Goal: Task Accomplishment & Management: Complete application form

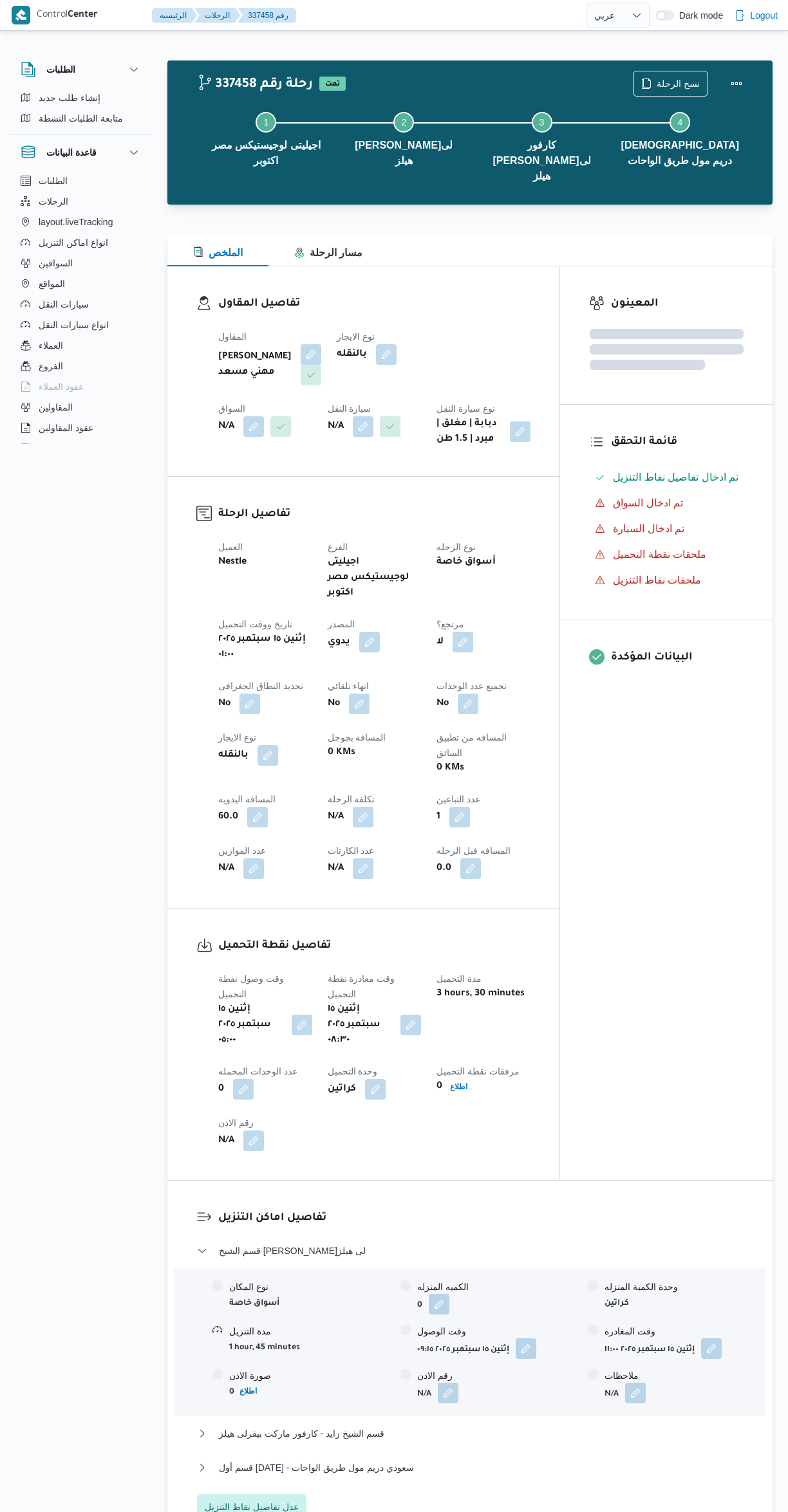
select select "ar"
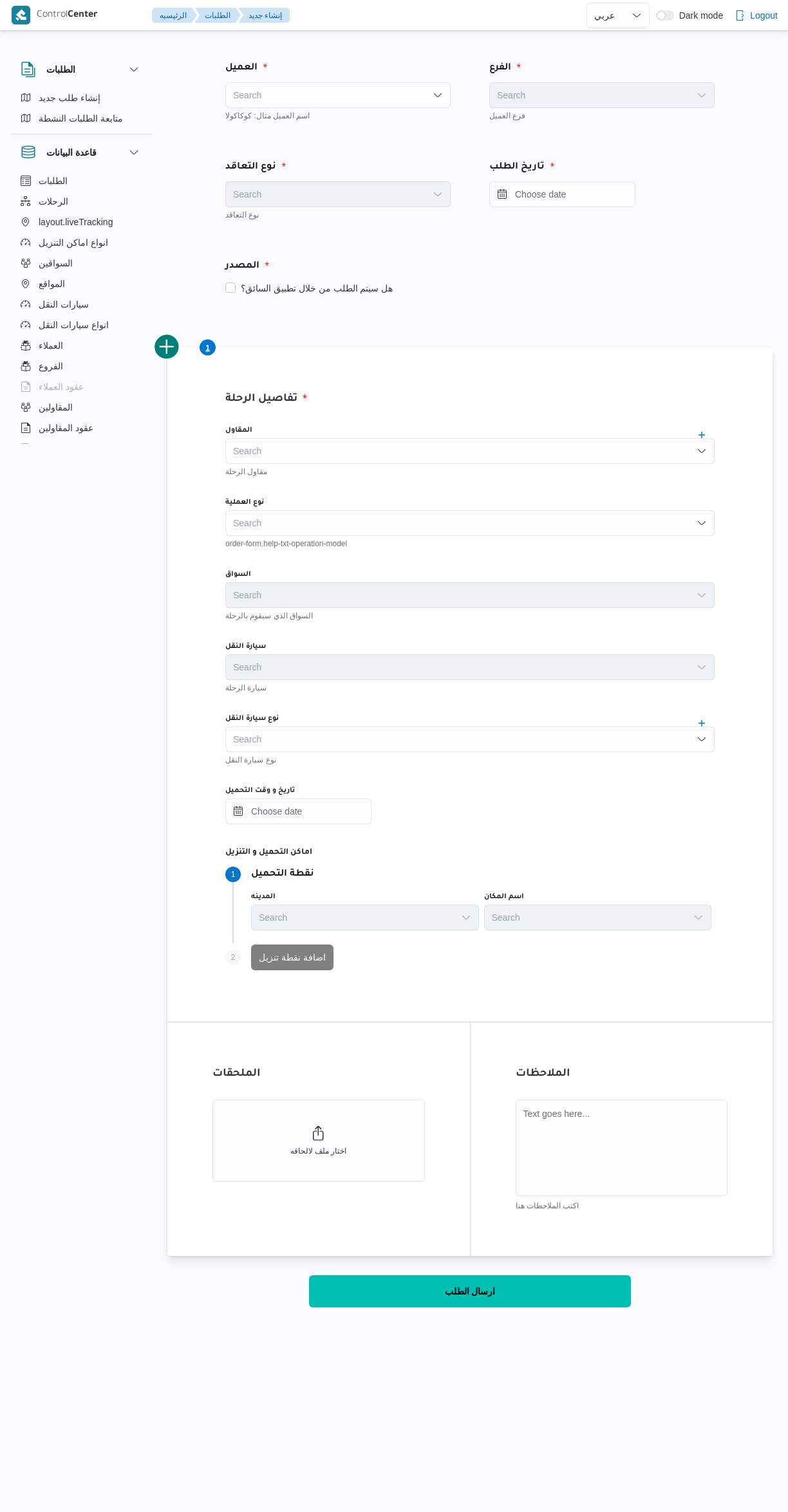
select select "ar"
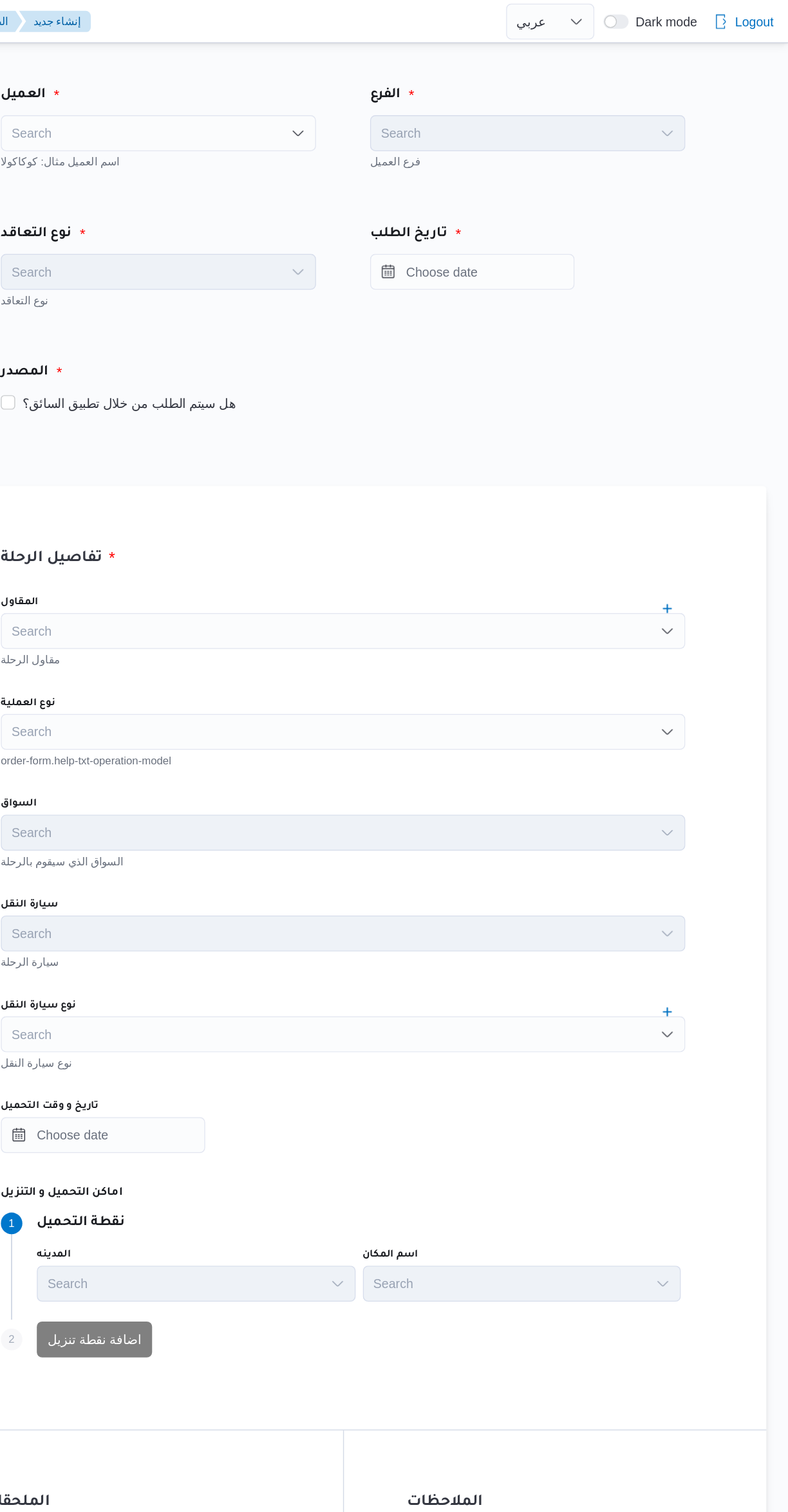
click at [348, 104] on div "Search" at bounding box center [338, 95] width 226 height 26
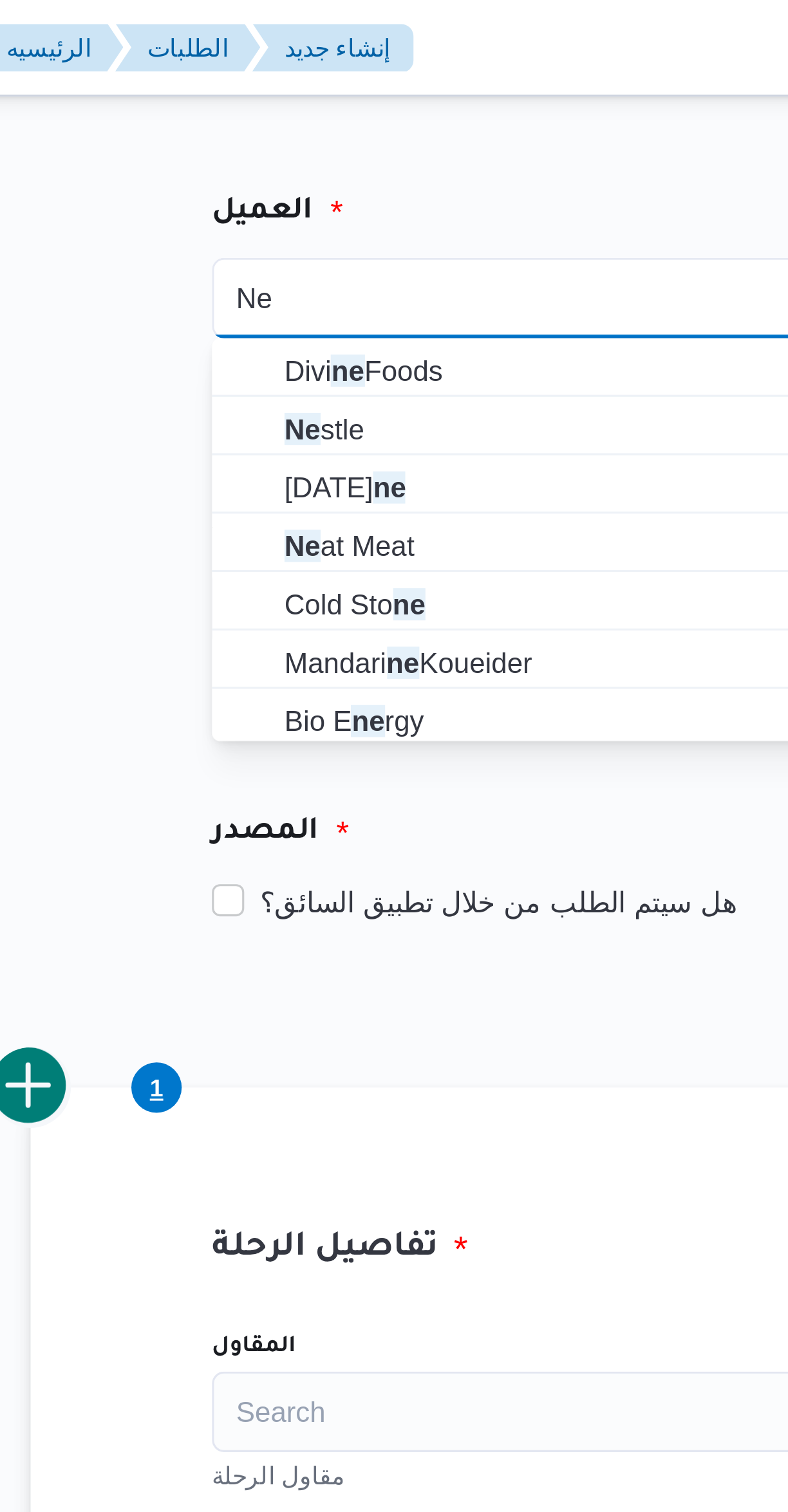
type input "Ne"
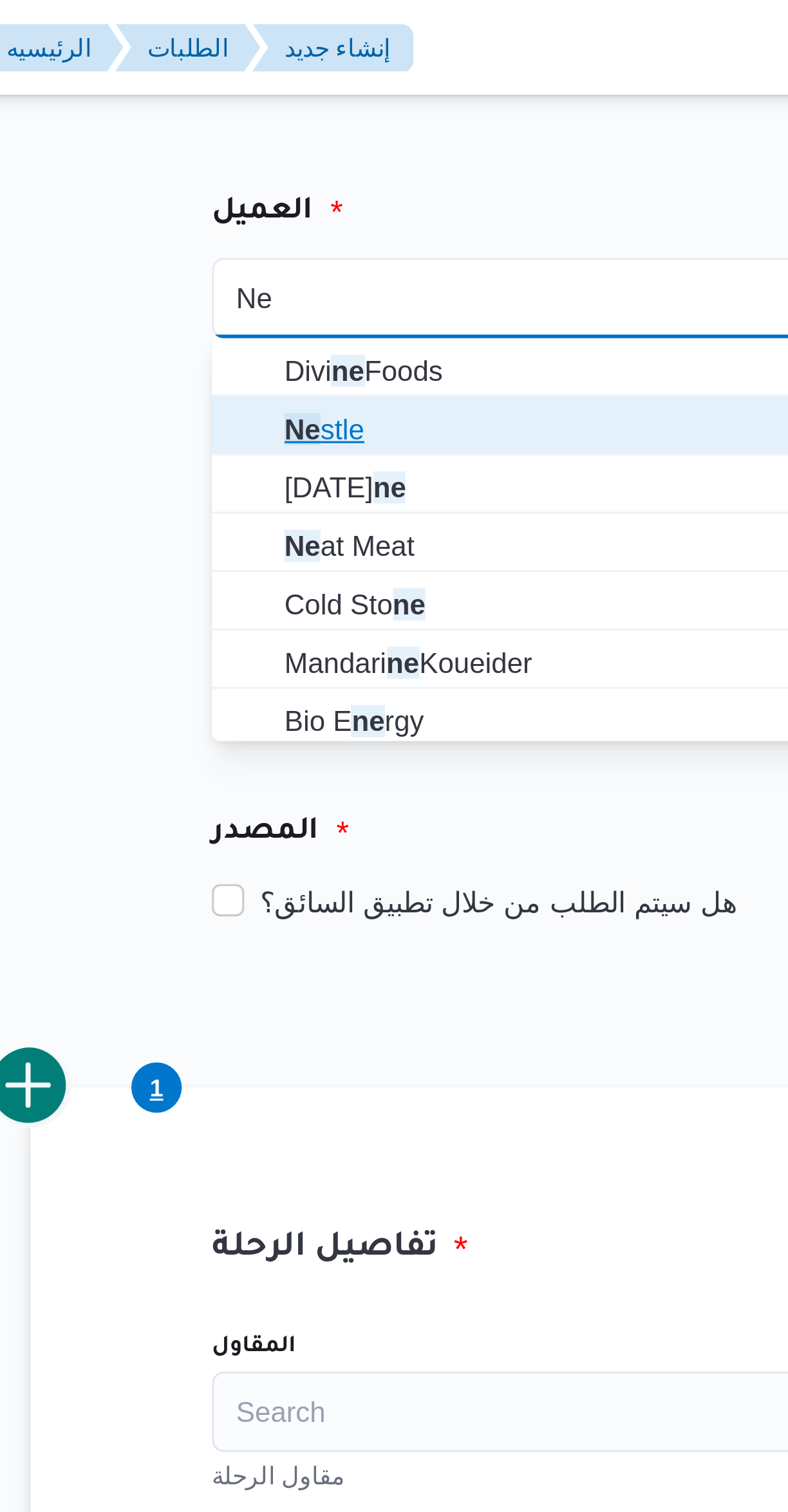
click at [247, 141] on span "Ne stle" at bounding box center [338, 137] width 215 height 20
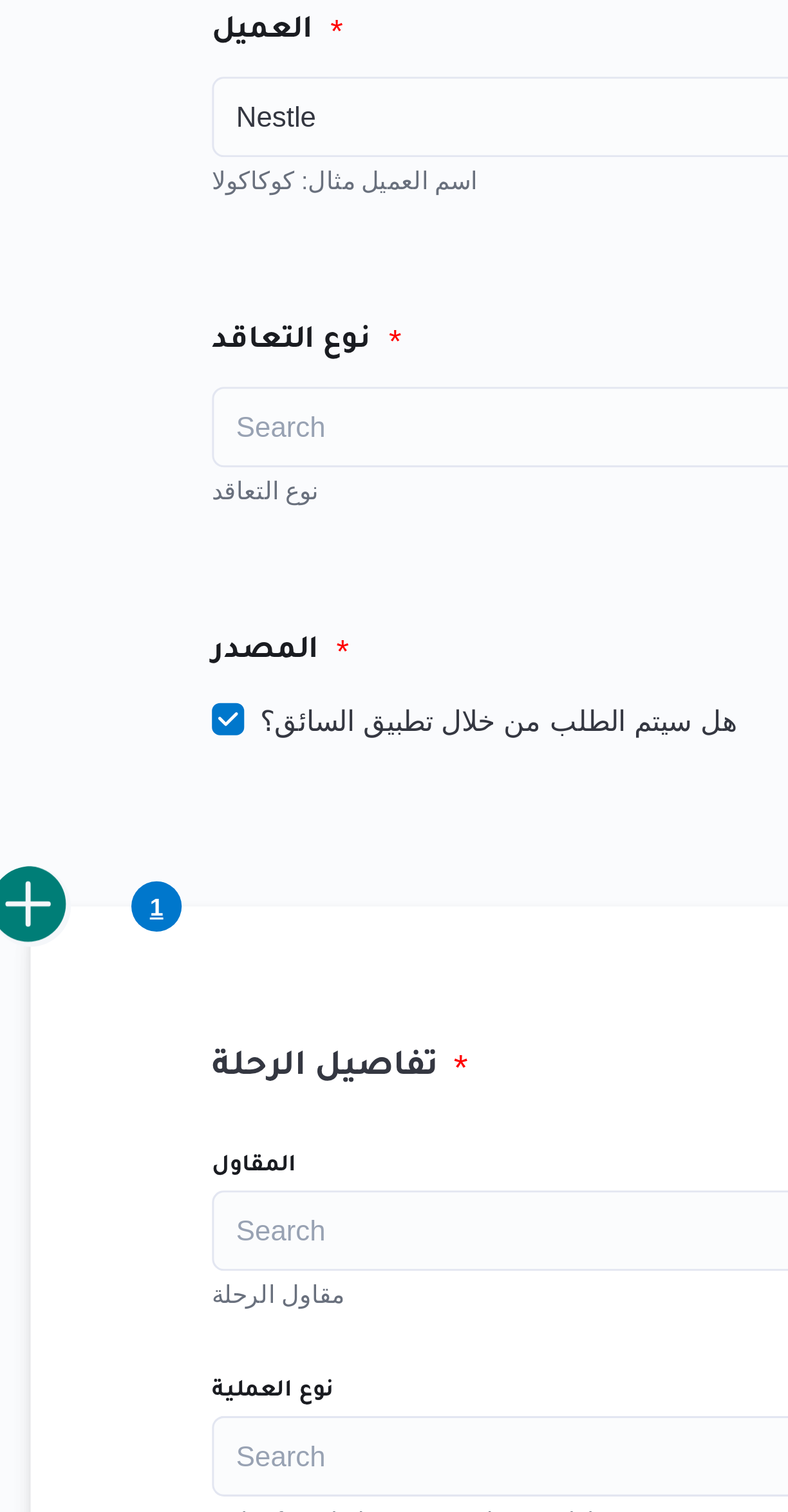
click at [257, 190] on div "Search" at bounding box center [338, 194] width 226 height 26
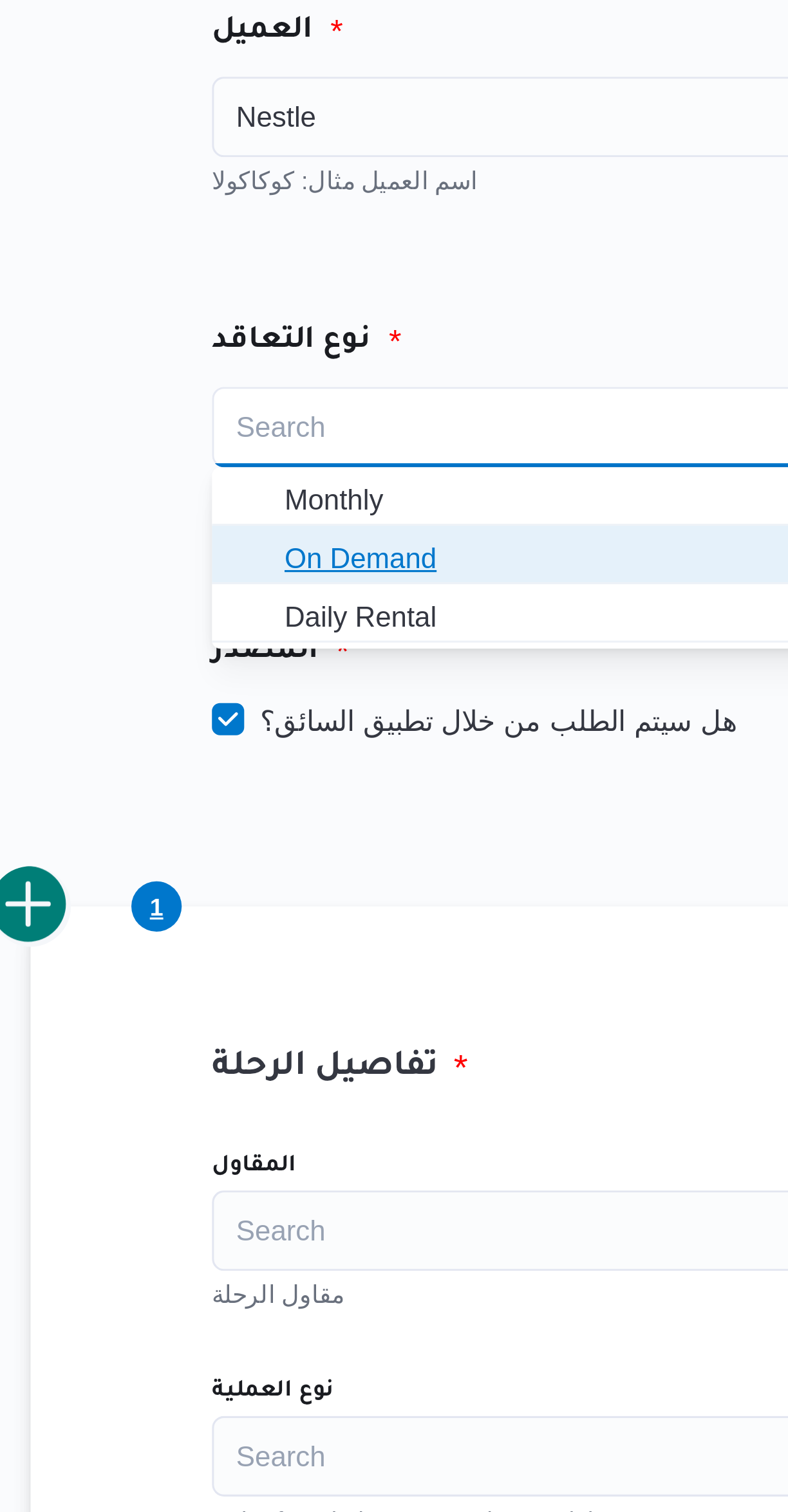
click at [247, 238] on span "On Demand" at bounding box center [338, 236] width 215 height 20
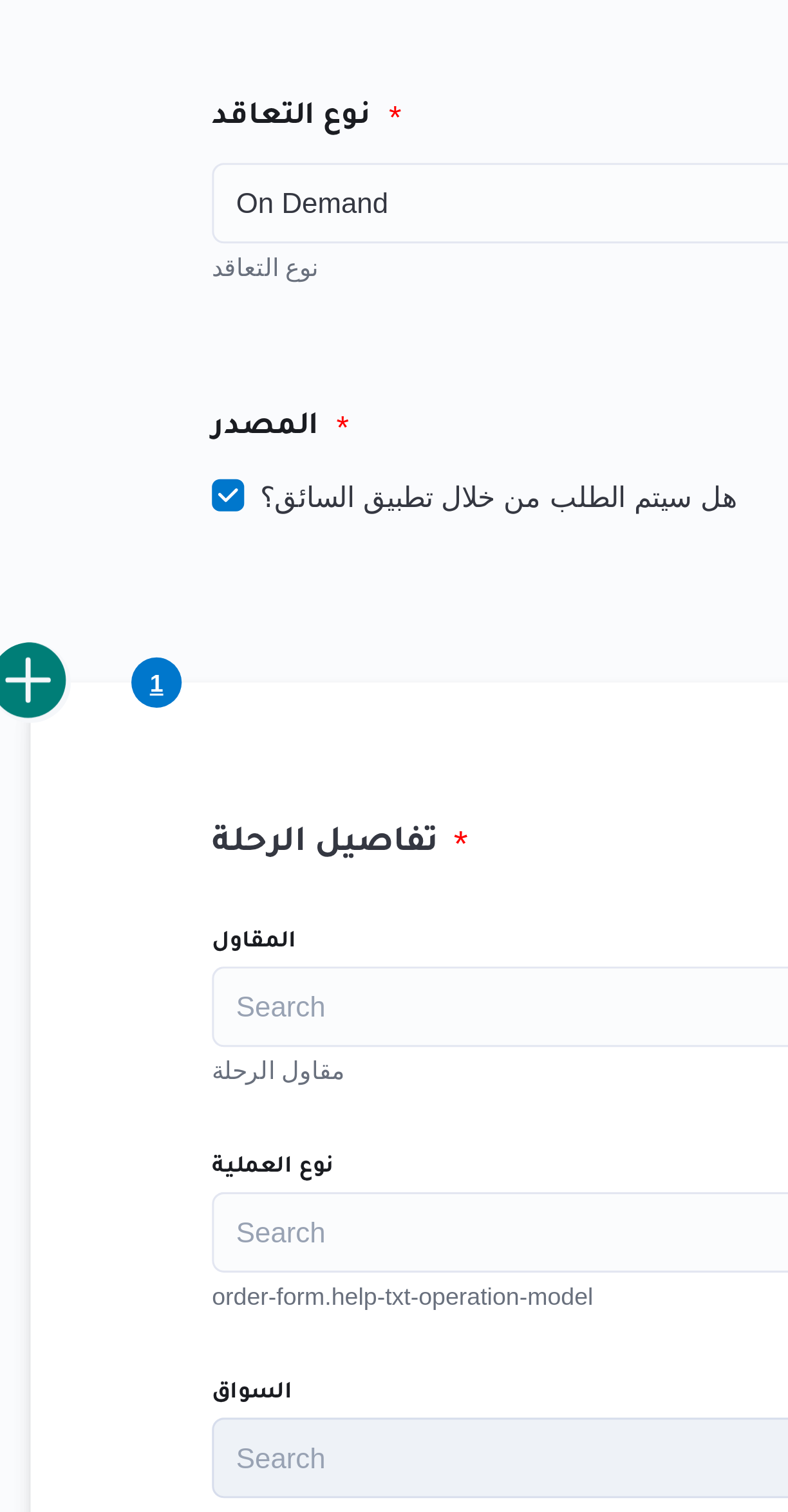
click at [251, 289] on label "هل سيتم الطلب من خلال تطبيق السائق؟" at bounding box center [309, 288] width 167 height 16
checkbox input "false"
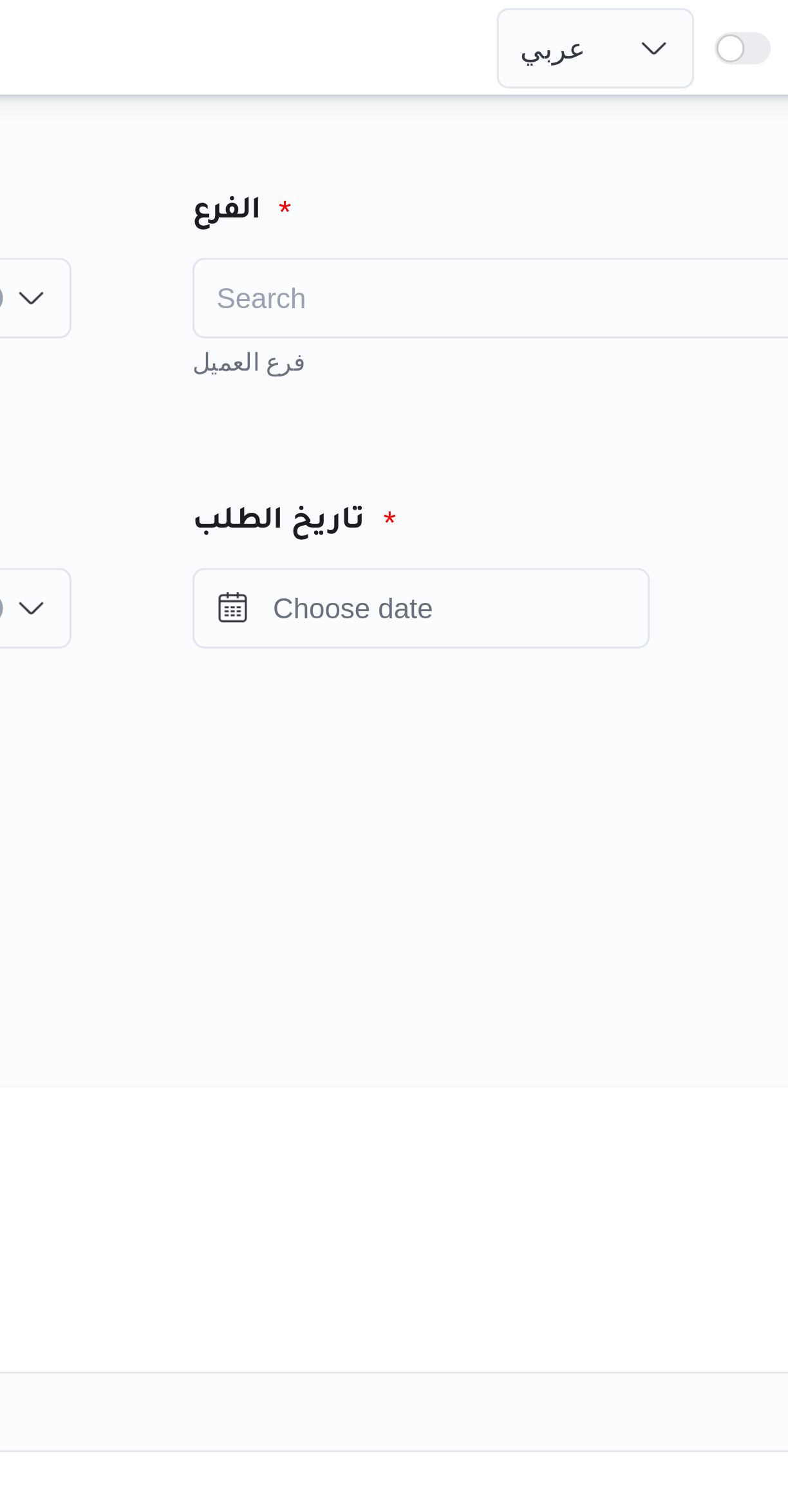
click at [516, 96] on div "Search" at bounding box center [602, 95] width 226 height 26
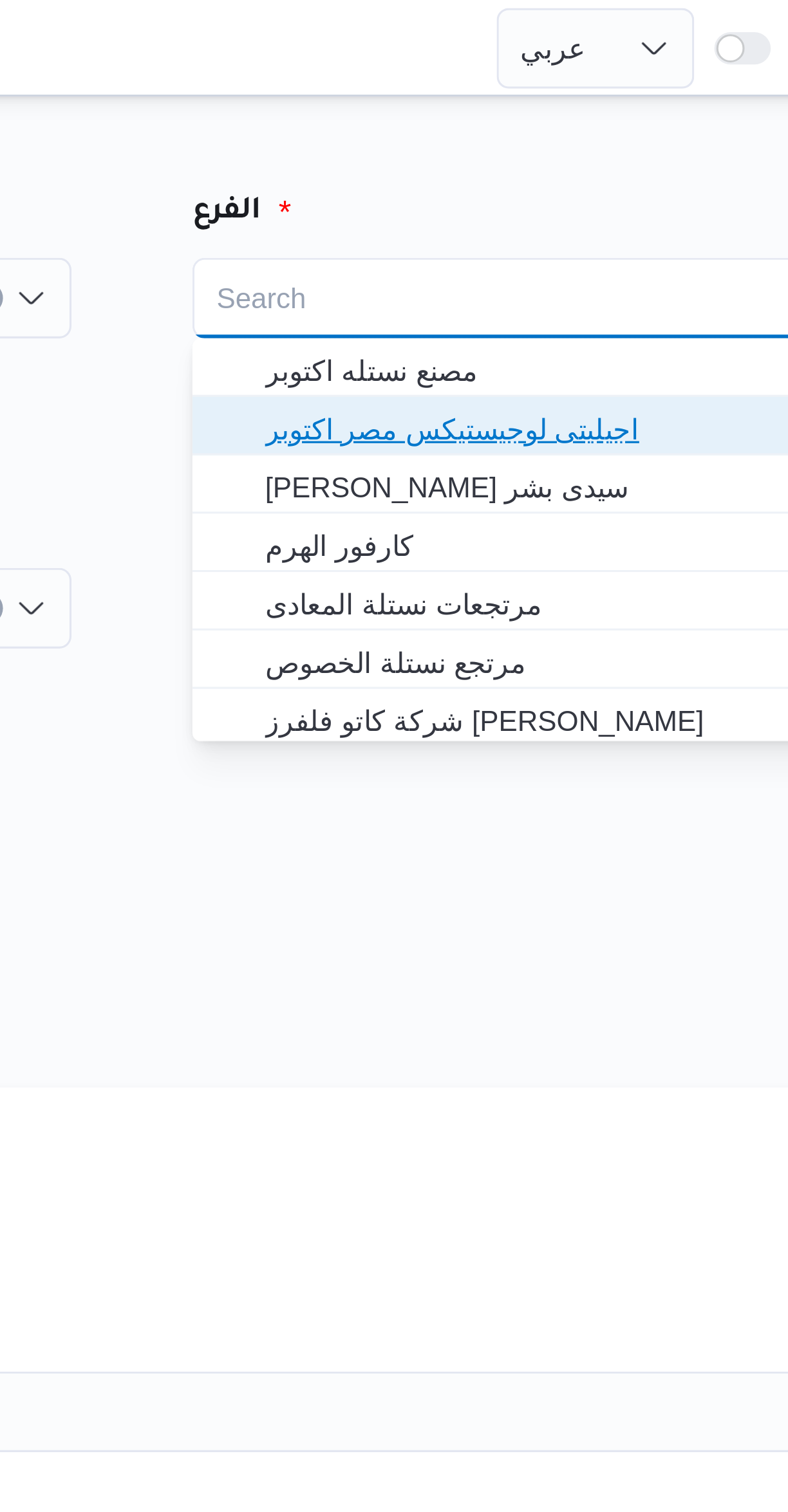
click at [525, 134] on span "اجيليتى لوجيستيكس مصر اكتوبر" at bounding box center [609, 136] width 194 height 16
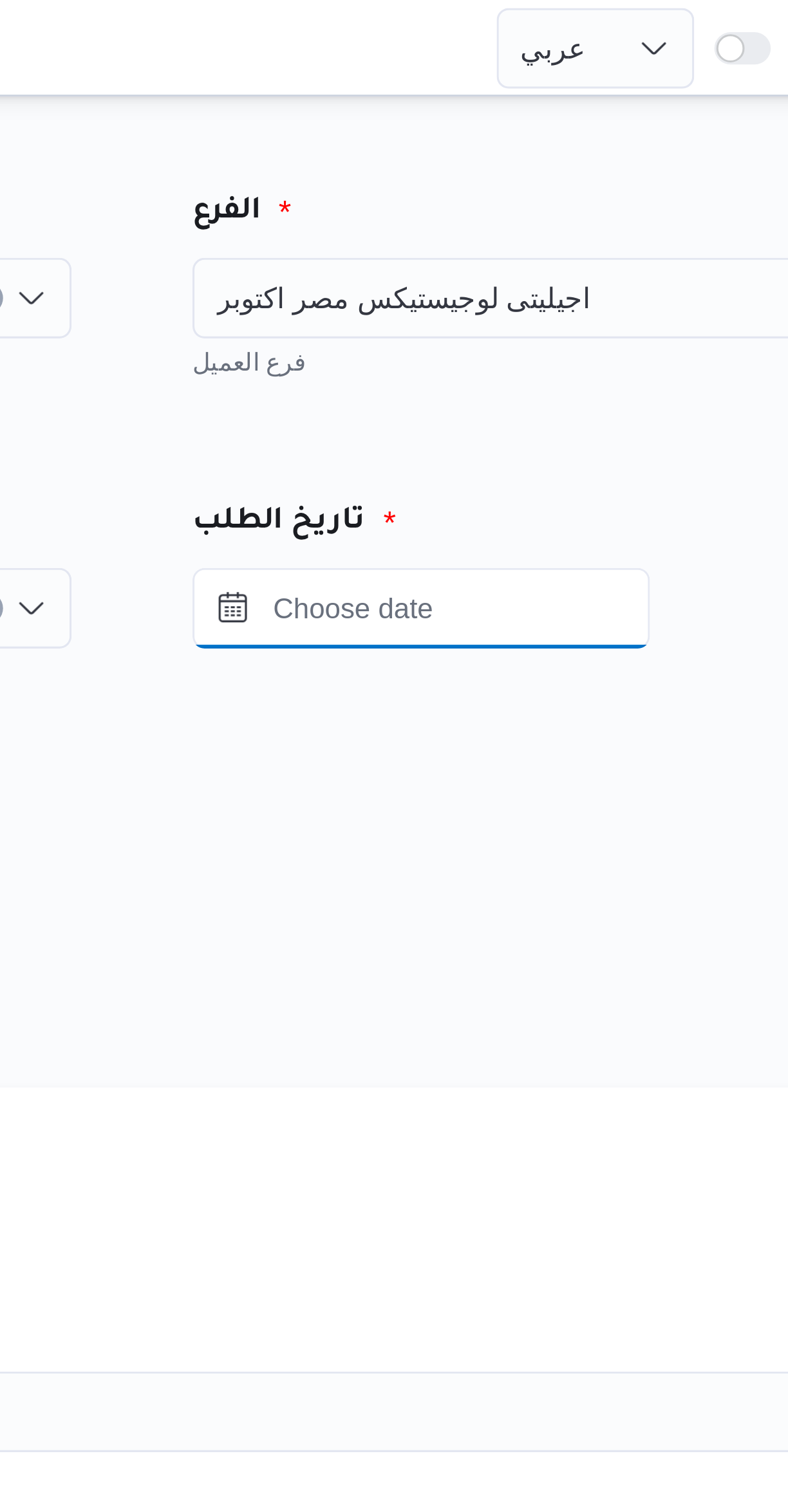
click at [541, 190] on input "Press the down key to open a popover containing a calendar." at bounding box center [562, 194] width 146 height 26
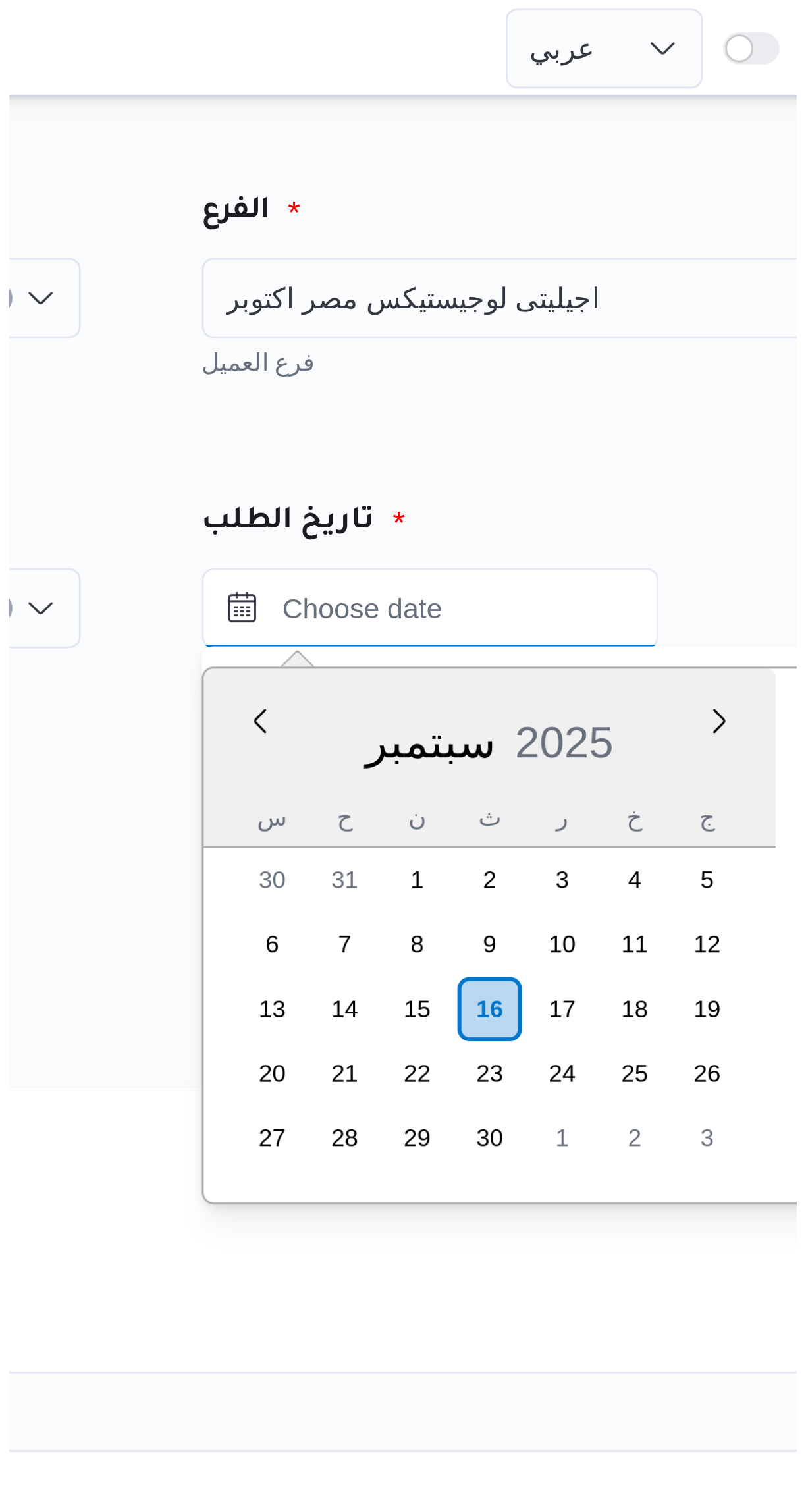
scroll to position [615, 0]
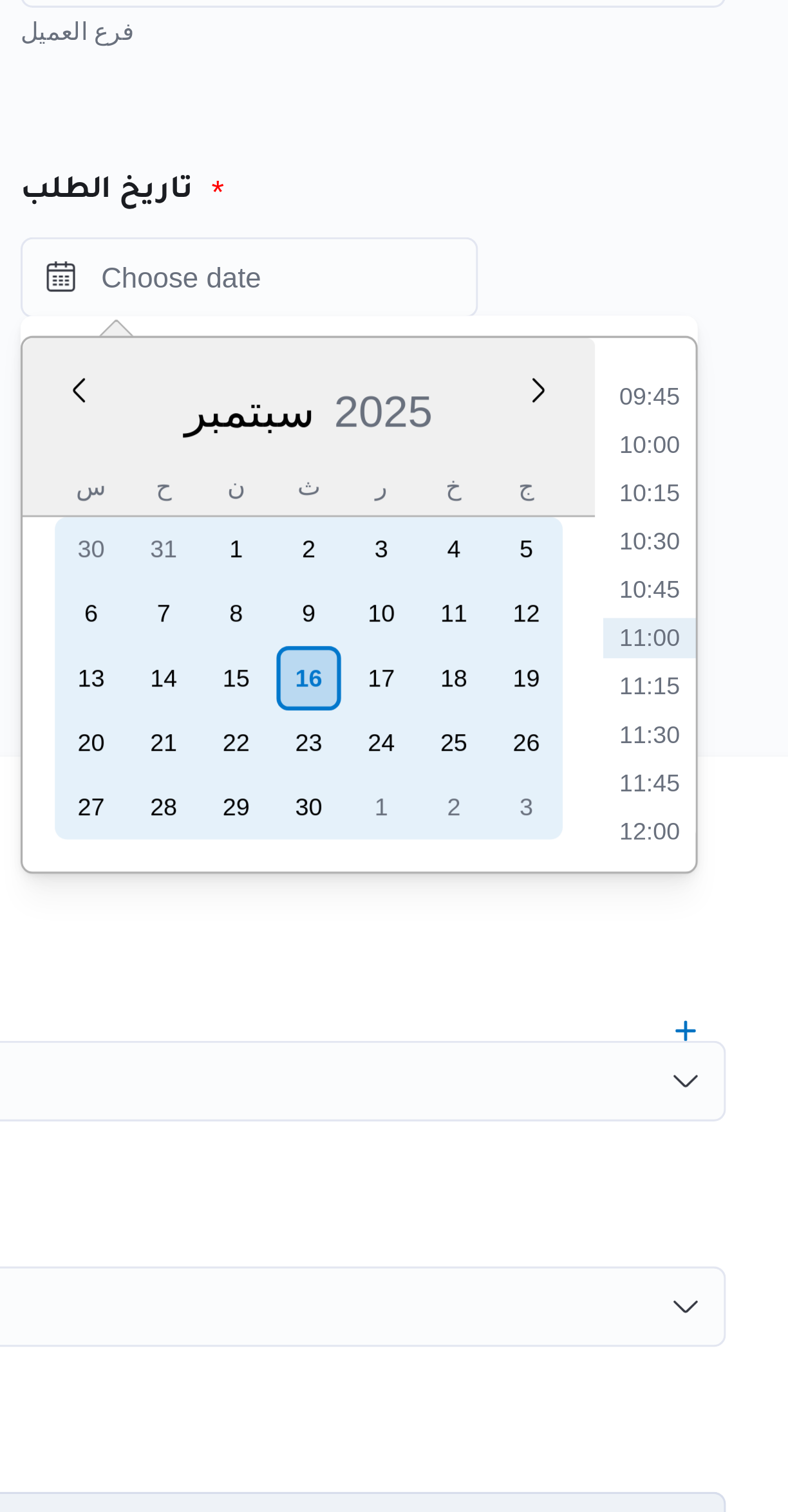
click at [579, 313] on div "16" at bounding box center [581, 322] width 20 height 20
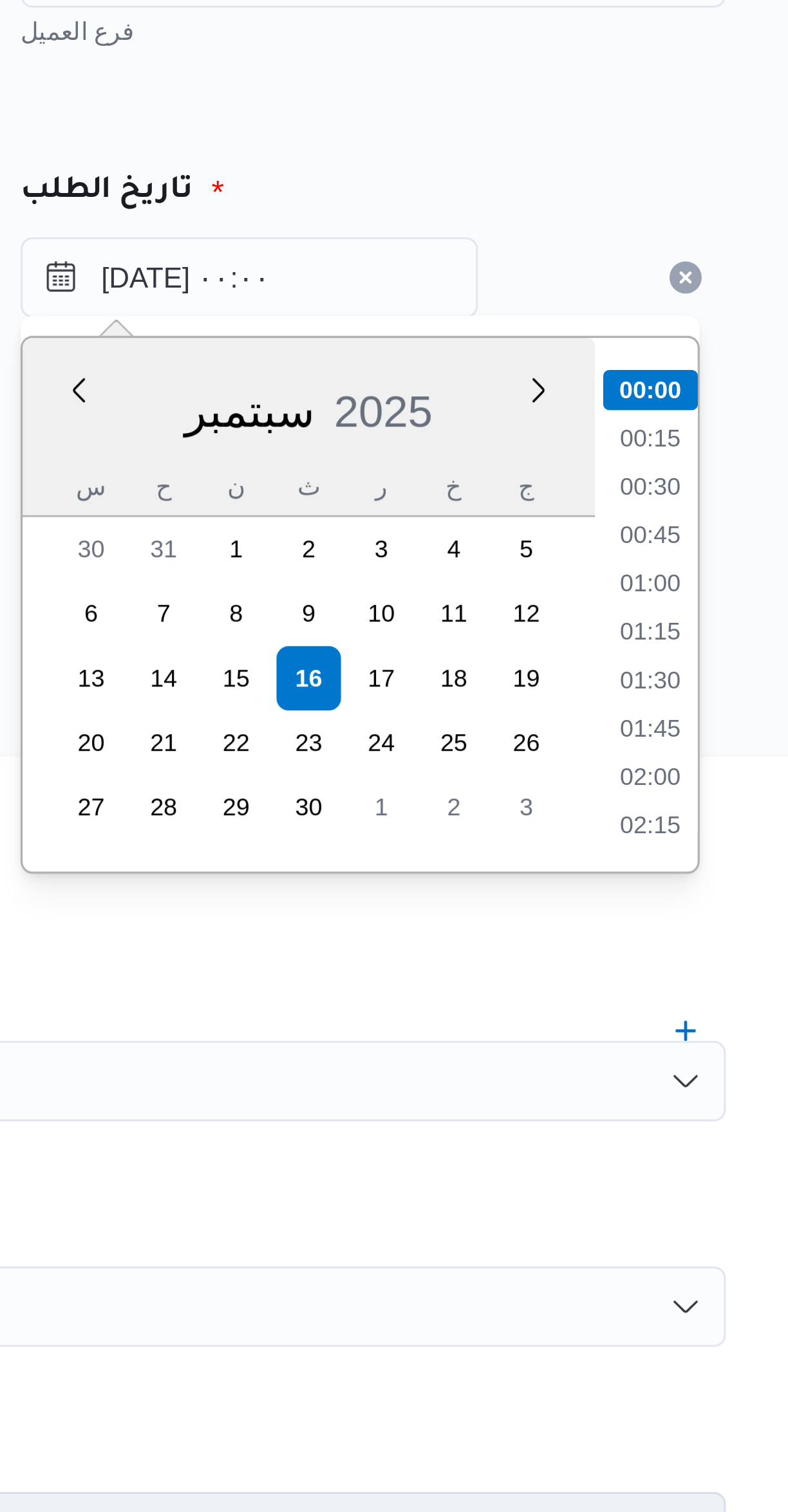
click at [680, 288] on li "01:00" at bounding box center [690, 292] width 30 height 13
type input "[DATE] ٠١:٠٠"
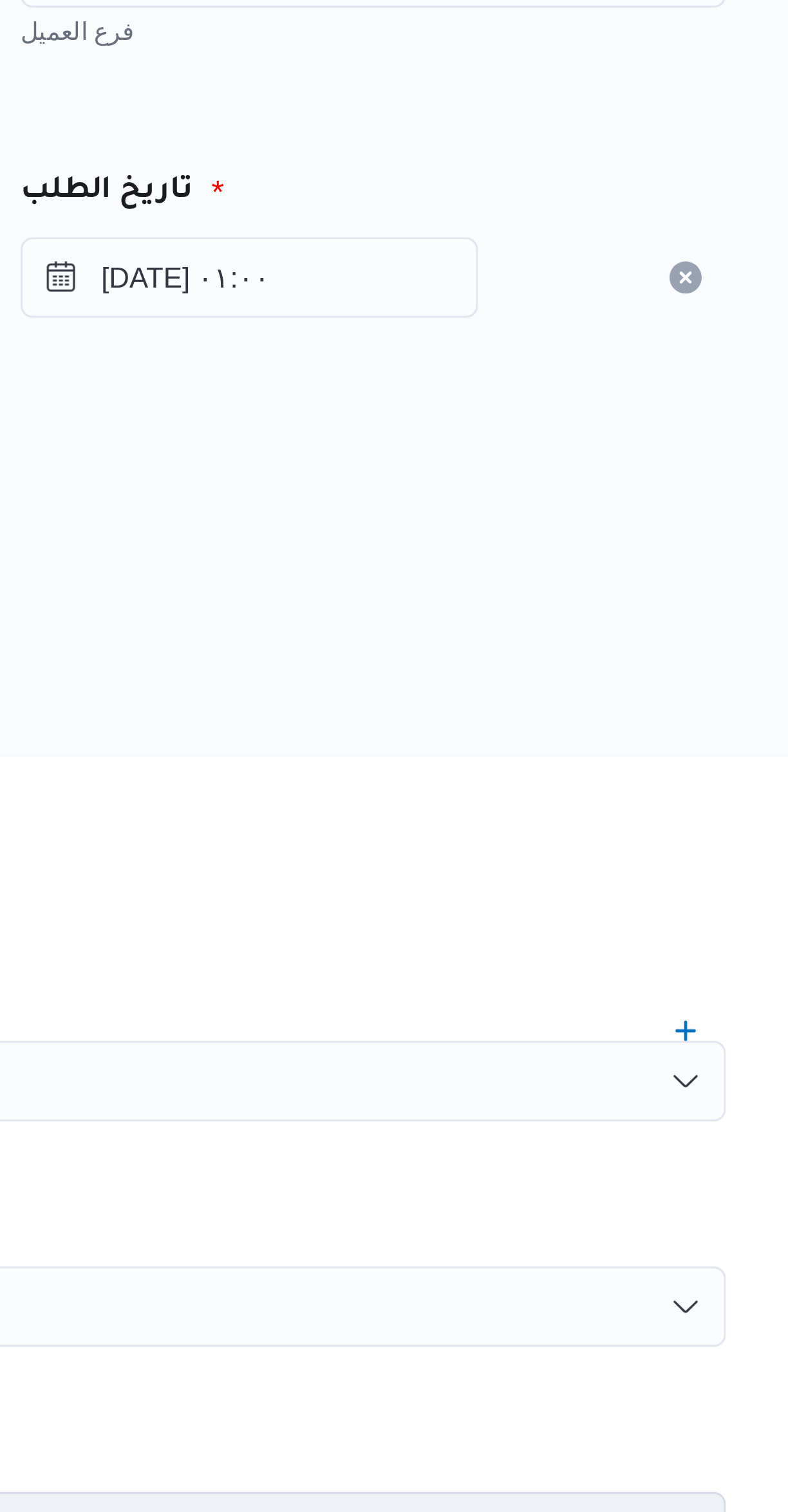
click at [608, 270] on div "المصدر" at bounding box center [469, 266] width 505 height 31
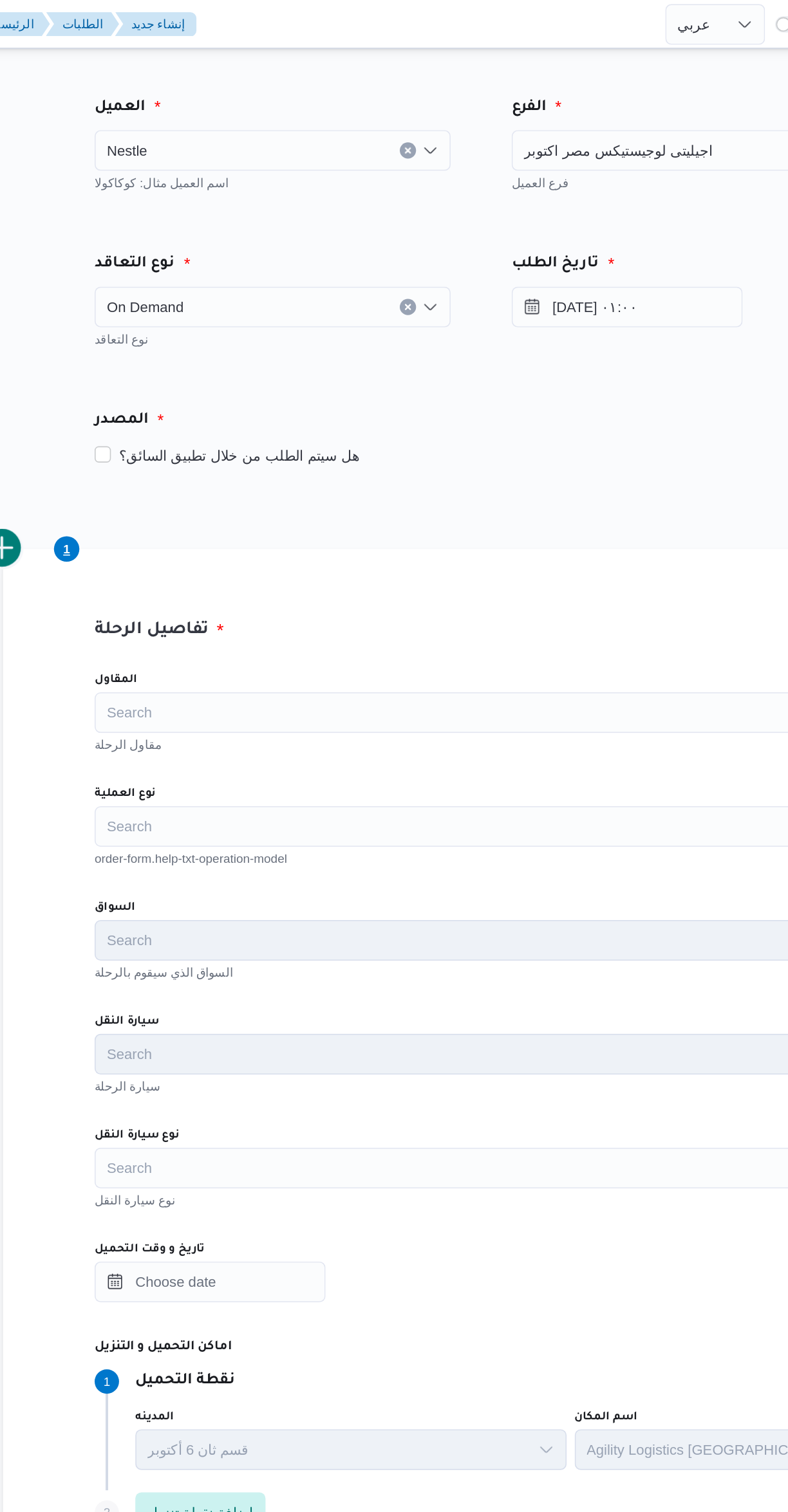
click at [264, 451] on div "Search" at bounding box center [470, 451] width 489 height 26
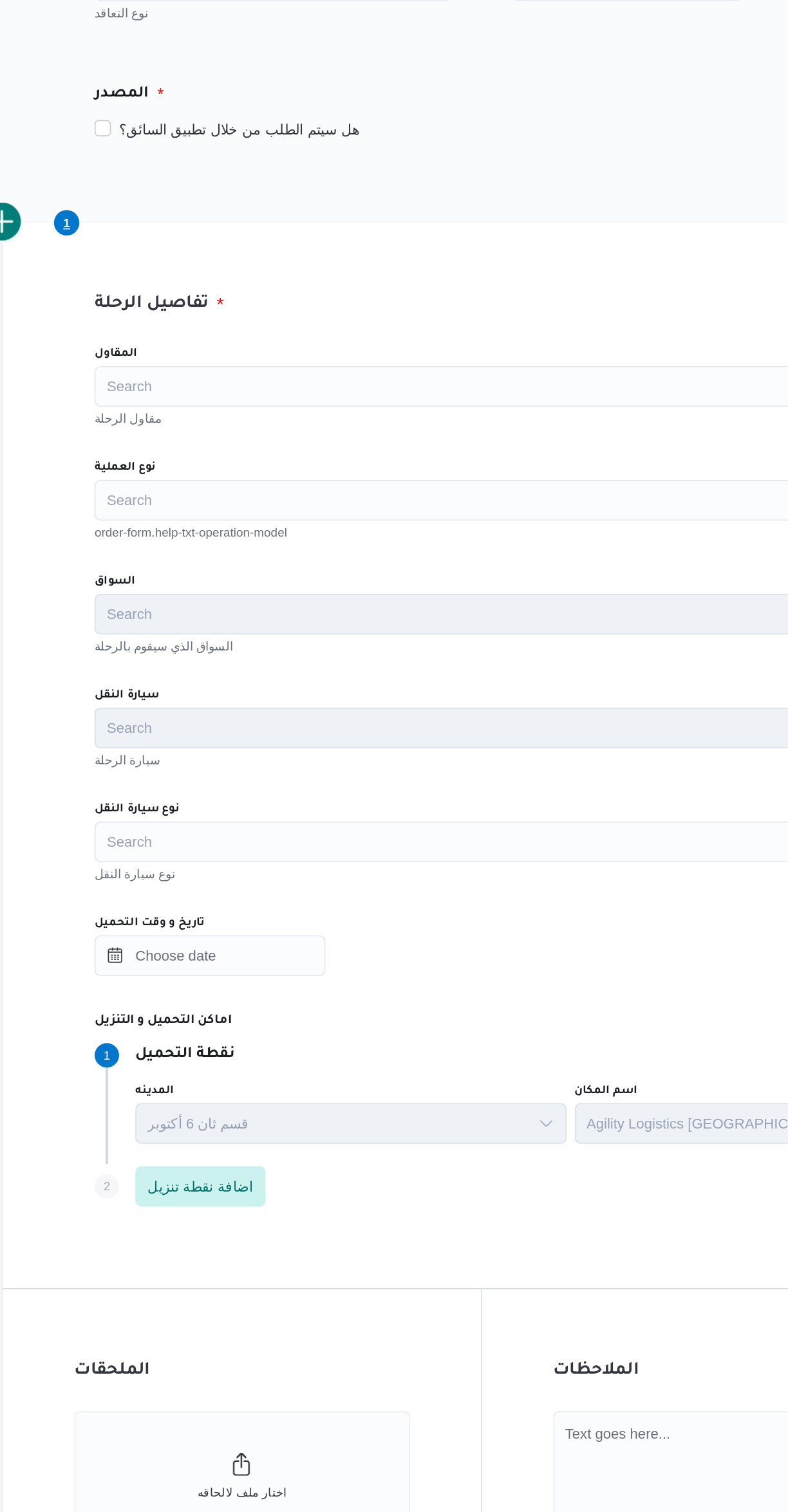
click at [272, 460] on div "Search" at bounding box center [470, 451] width 489 height 26
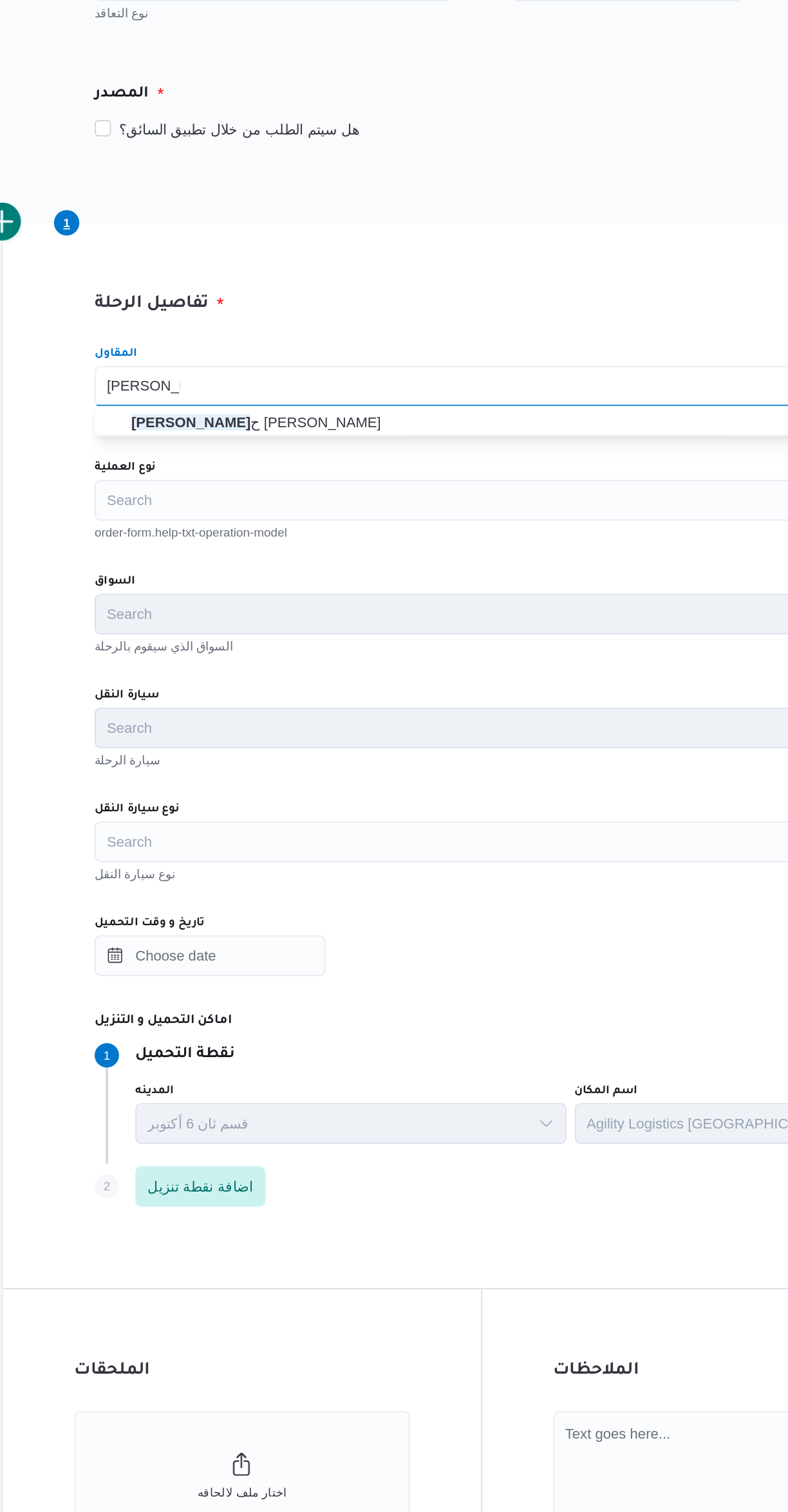
type input "[PERSON_NAME]"
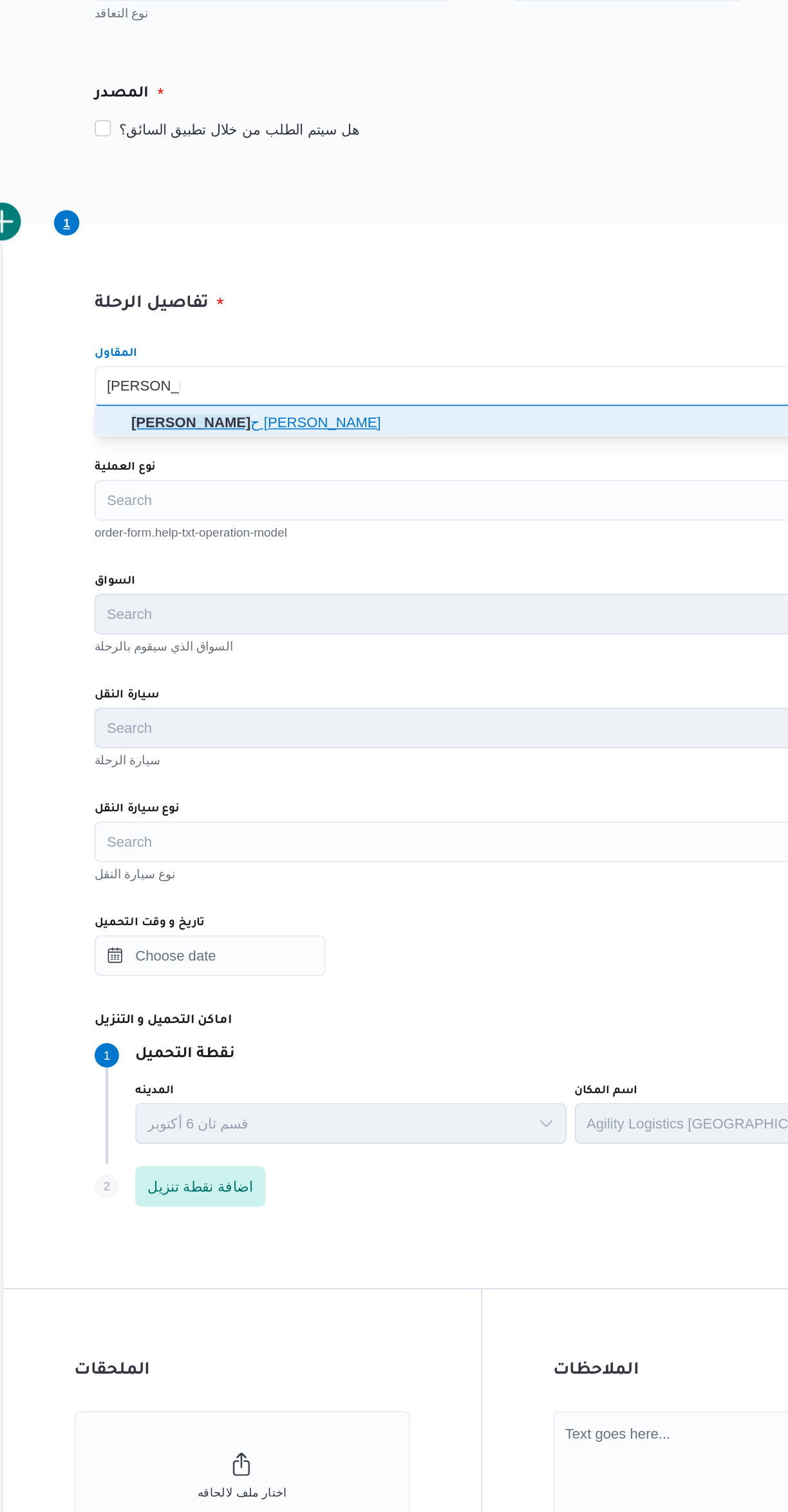
click at [269, 472] on span "[PERSON_NAME] ح [PERSON_NAME]" at bounding box center [478, 473] width 459 height 16
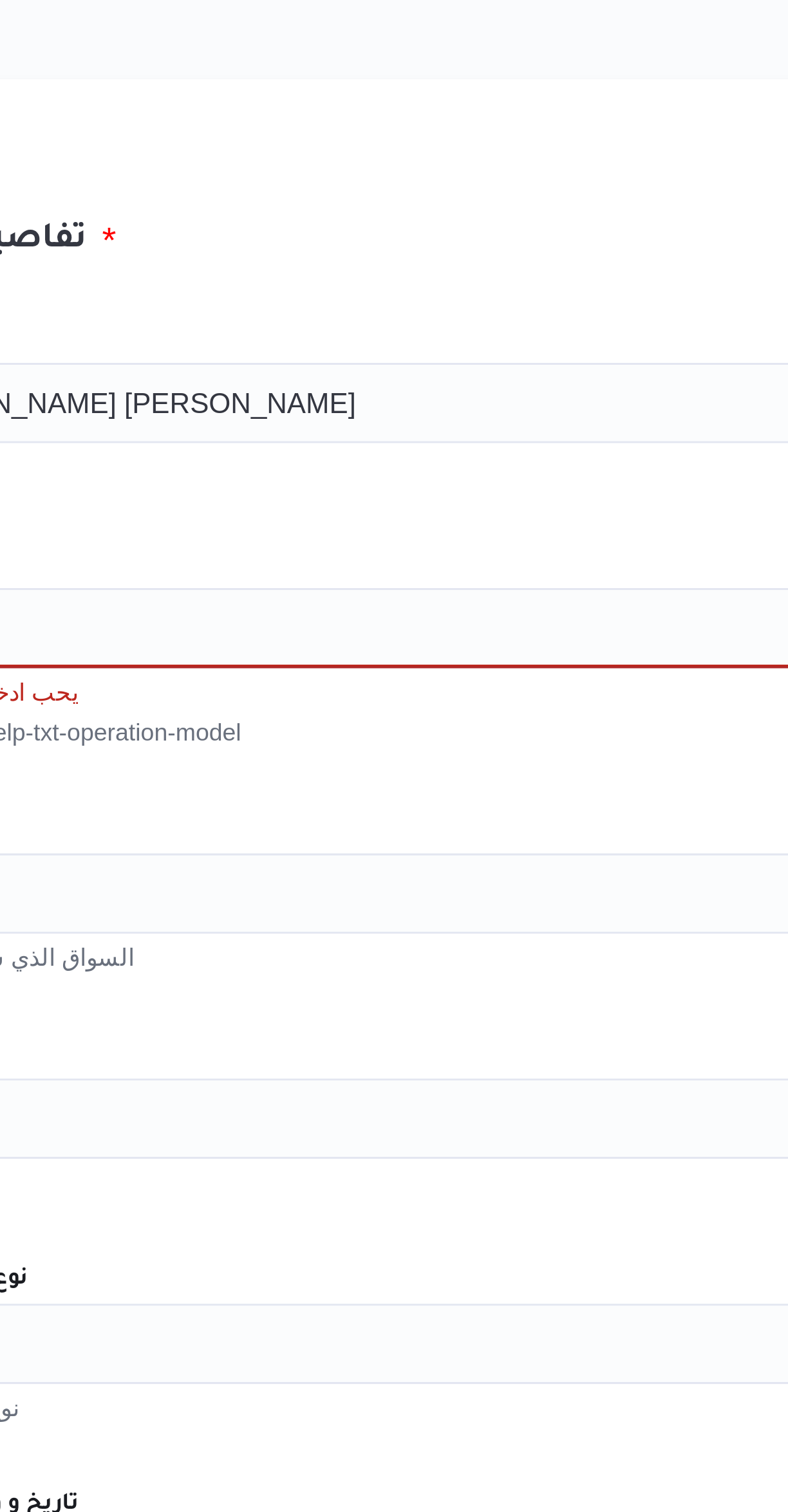
click at [315, 484] on div "المقاول [PERSON_NAME] [PERSON_NAME] Combo box. Selected. [PERSON_NAME] [PERSON_…" at bounding box center [469, 707] width 509 height 585
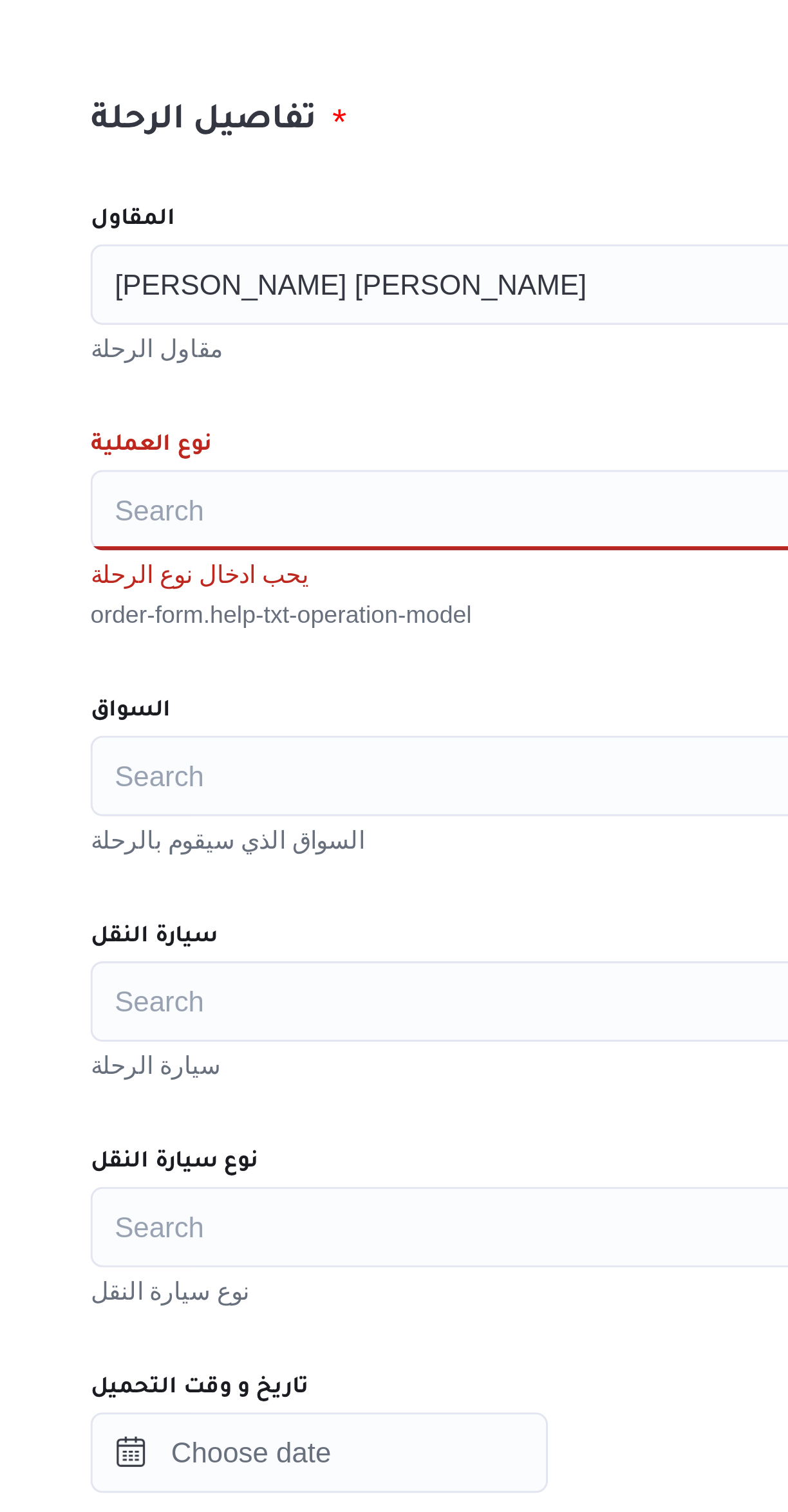
click at [274, 521] on div "Search" at bounding box center [470, 523] width 489 height 26
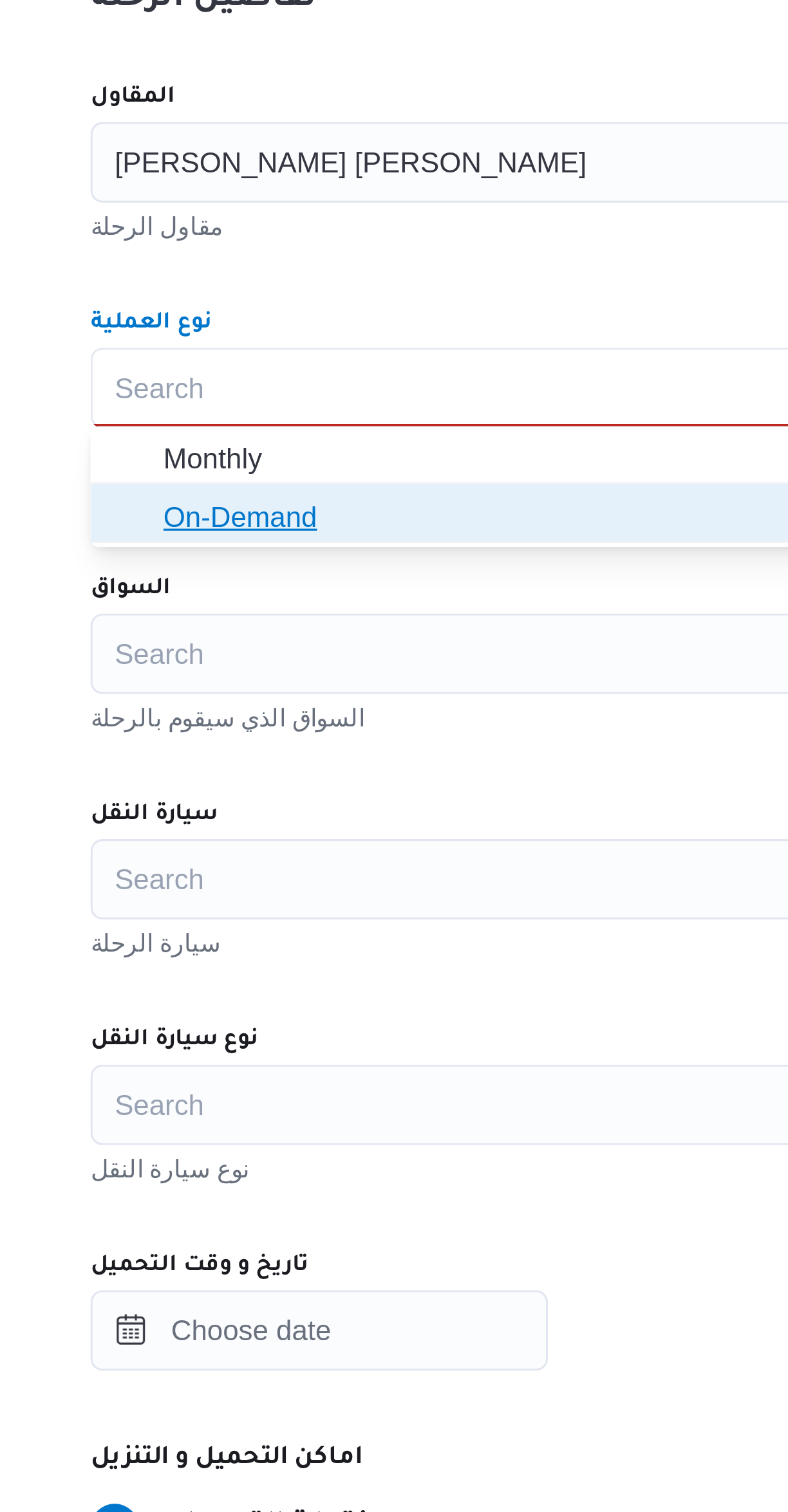
click at [243, 572] on span "On-Demand" at bounding box center [469, 564] width 479 height 20
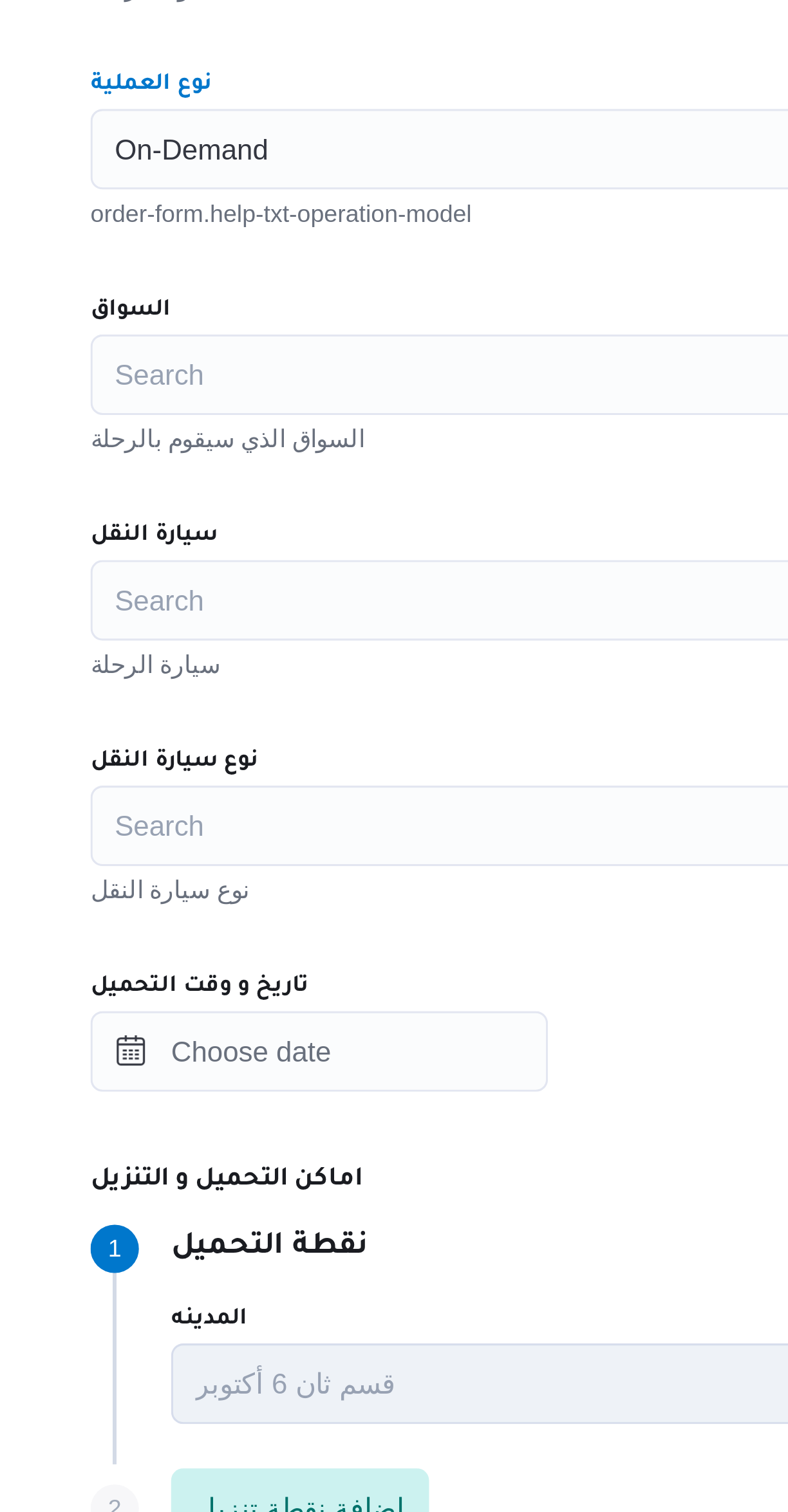
click at [251, 605] on div "Search" at bounding box center [470, 595] width 489 height 26
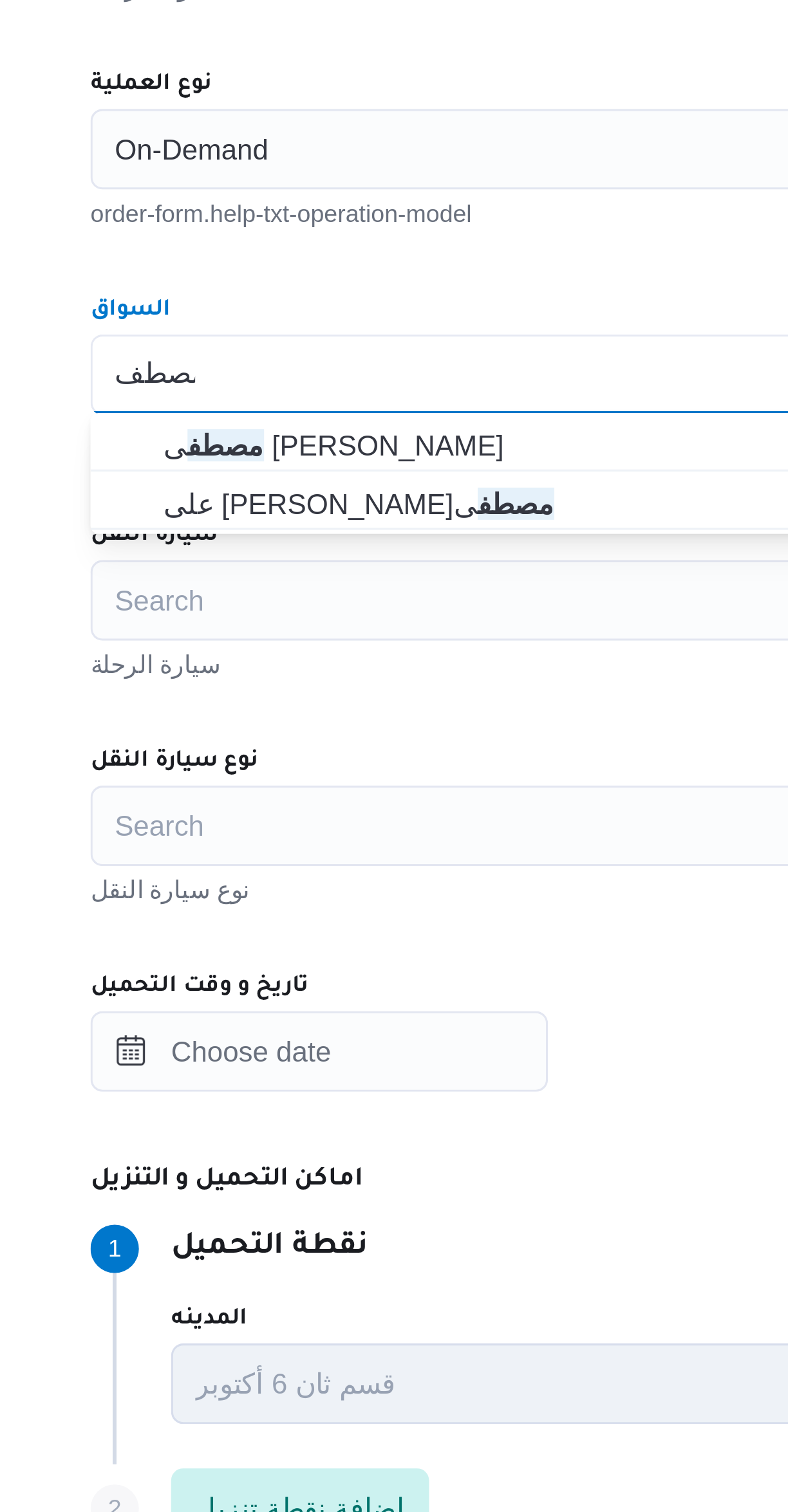
type input "مصطف"
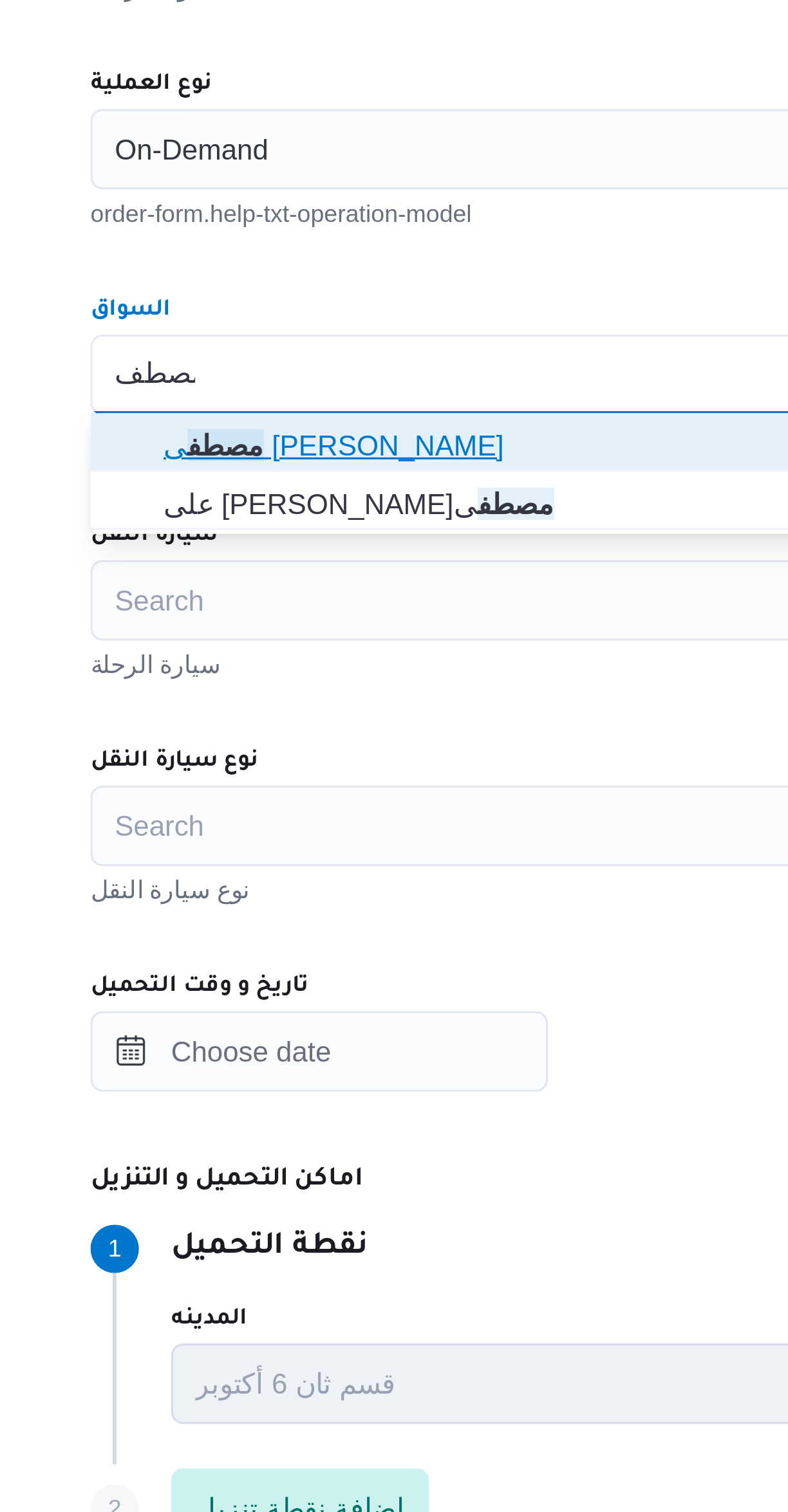
click at [250, 621] on span "مصطف ى [PERSON_NAME]" at bounding box center [478, 617] width 459 height 16
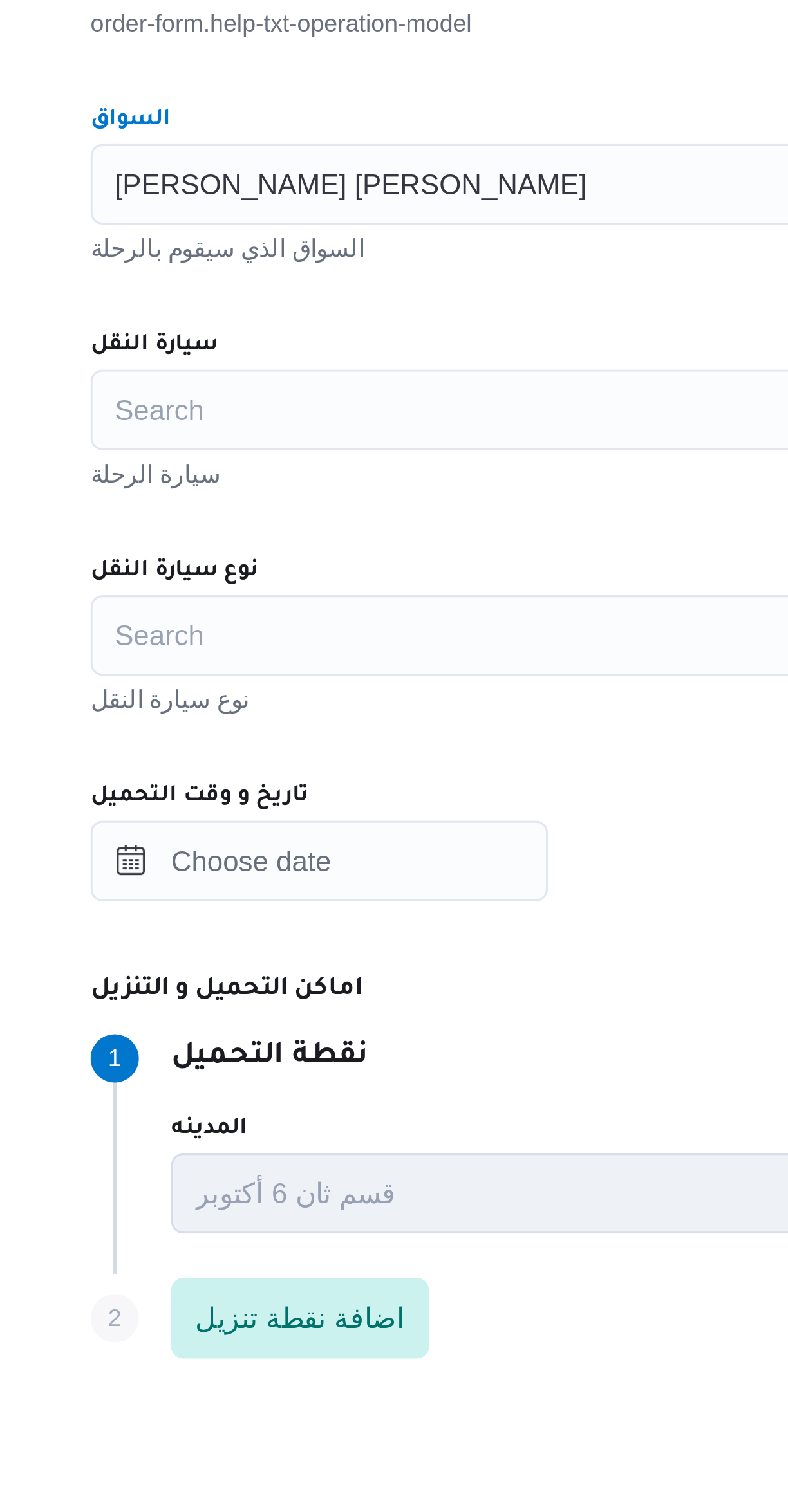
click at [255, 671] on div "Search" at bounding box center [470, 667] width 489 height 26
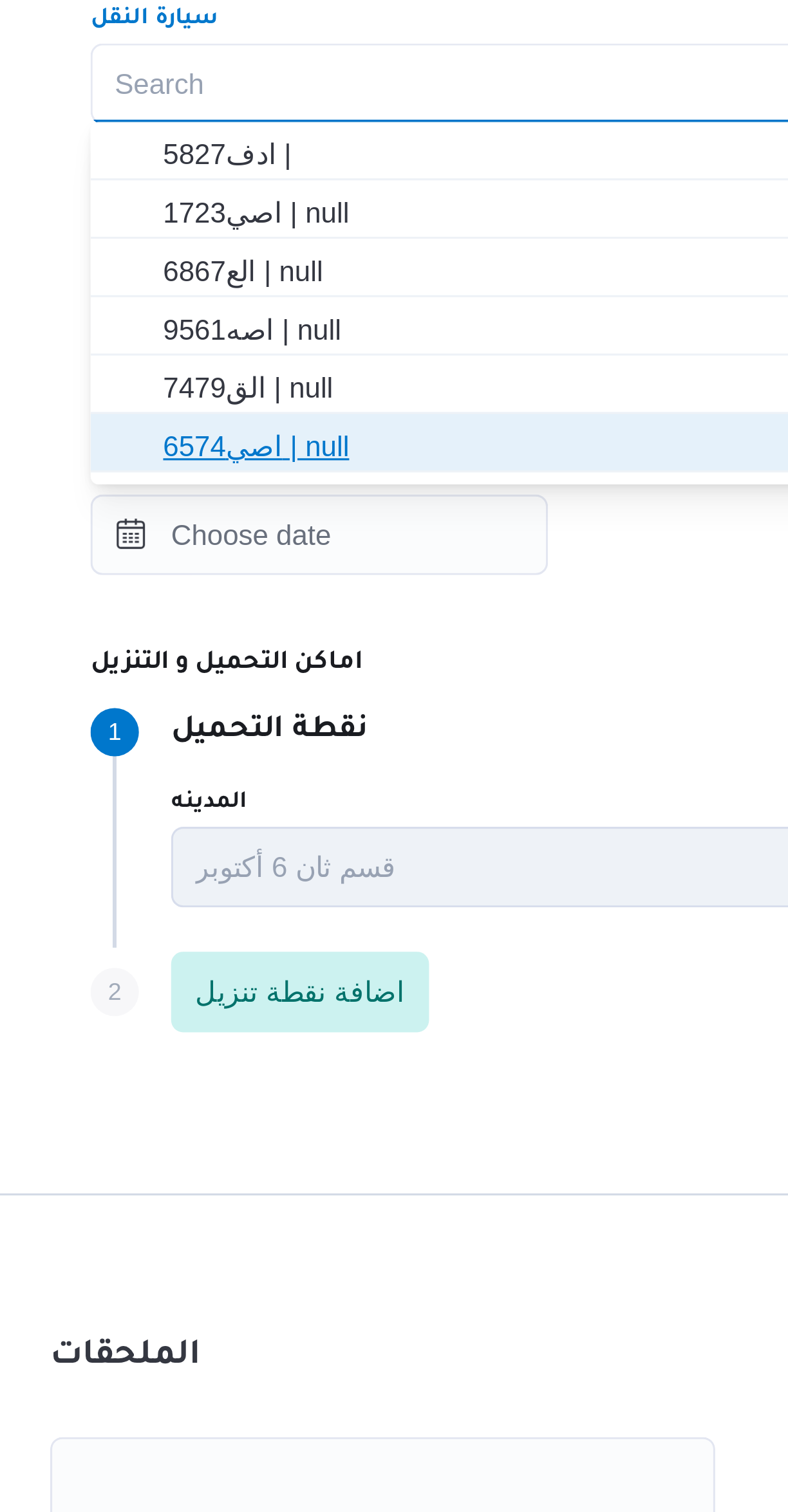
click at [255, 786] on span "اصي6574 | null" at bounding box center [478, 783] width 459 height 16
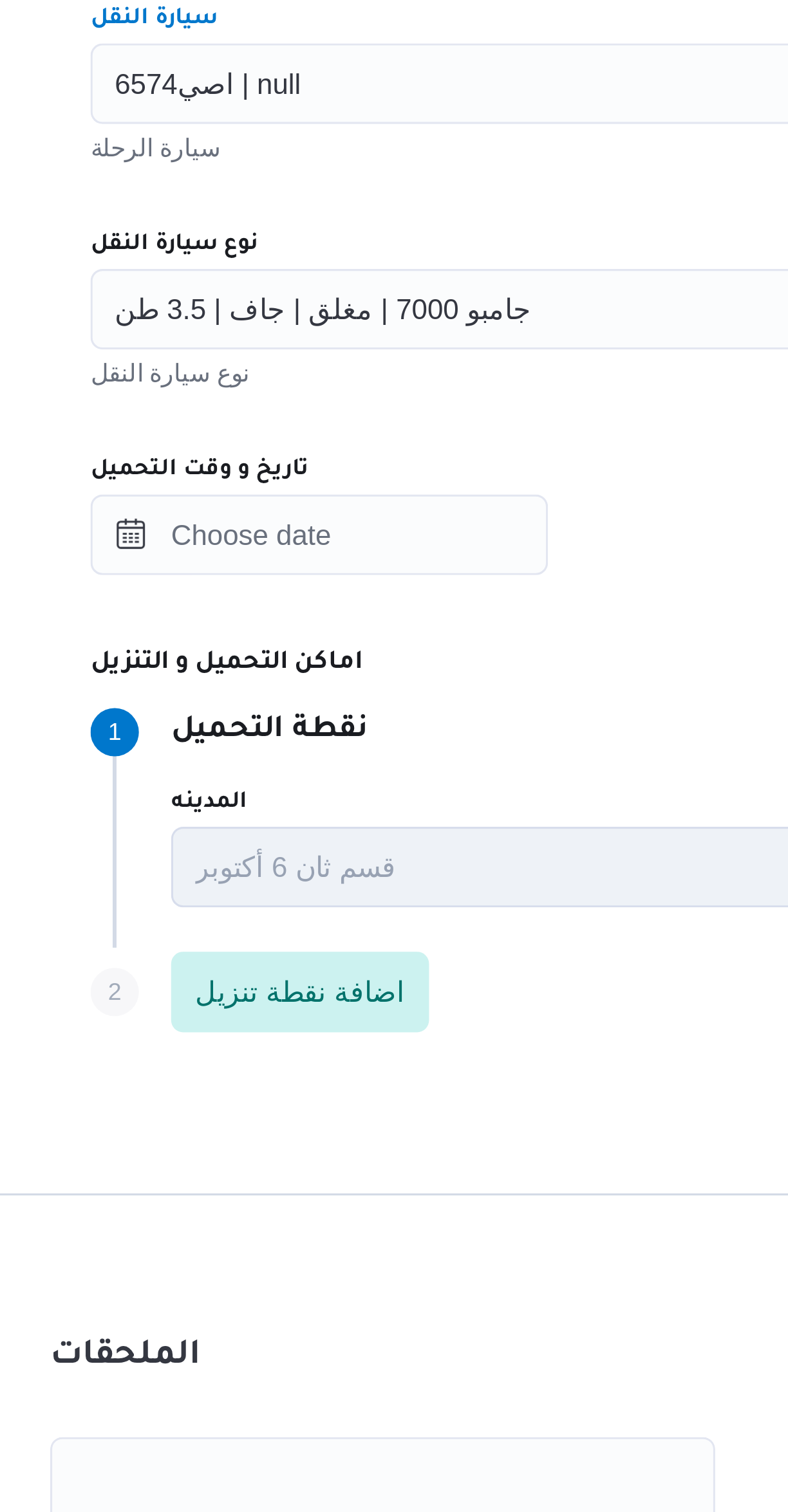
click at [249, 667] on span "اصي6574 | null" at bounding box center [262, 666] width 59 height 14
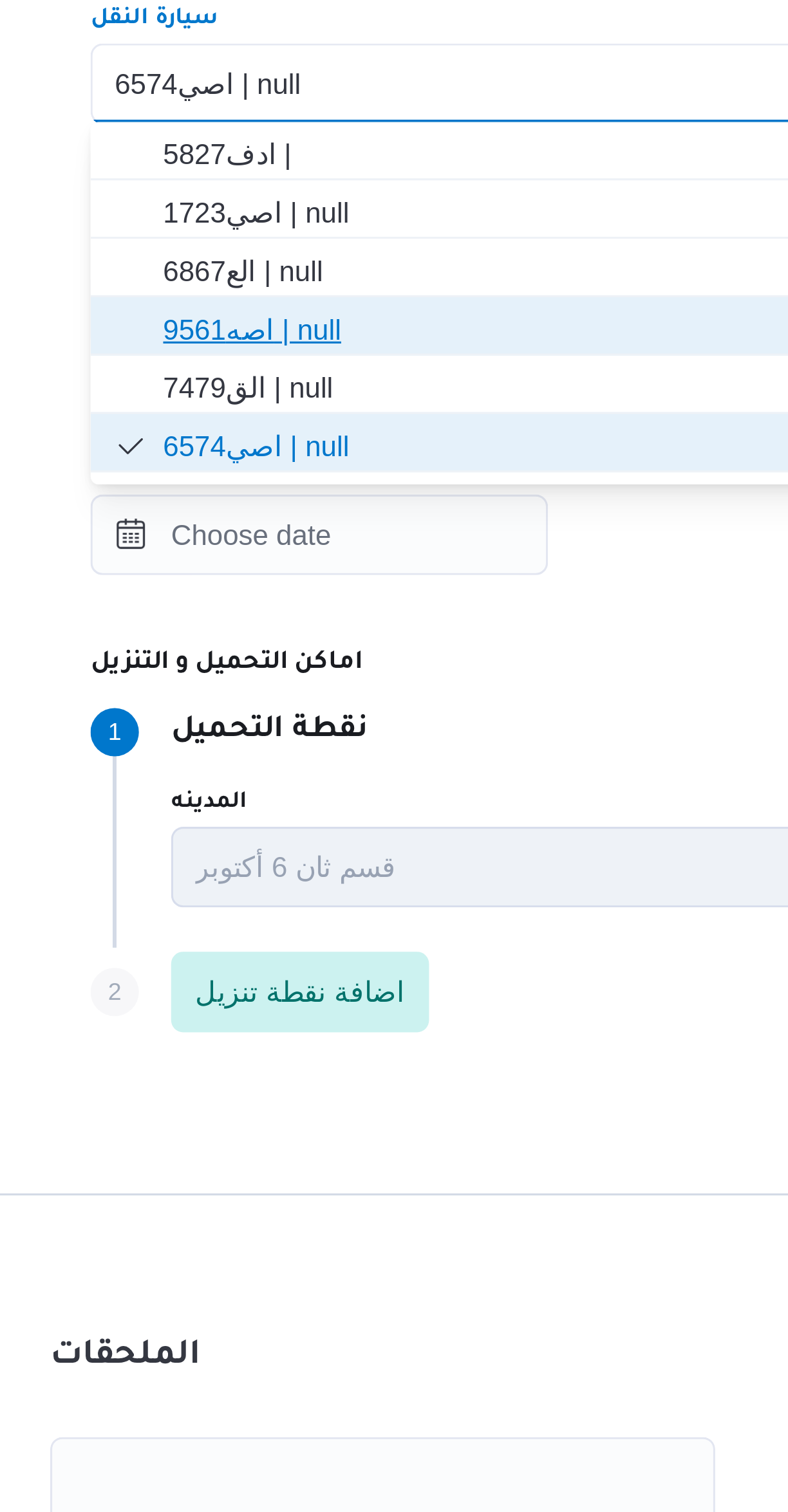
click at [247, 745] on span "اصه9561 | null" at bounding box center [469, 745] width 479 height 20
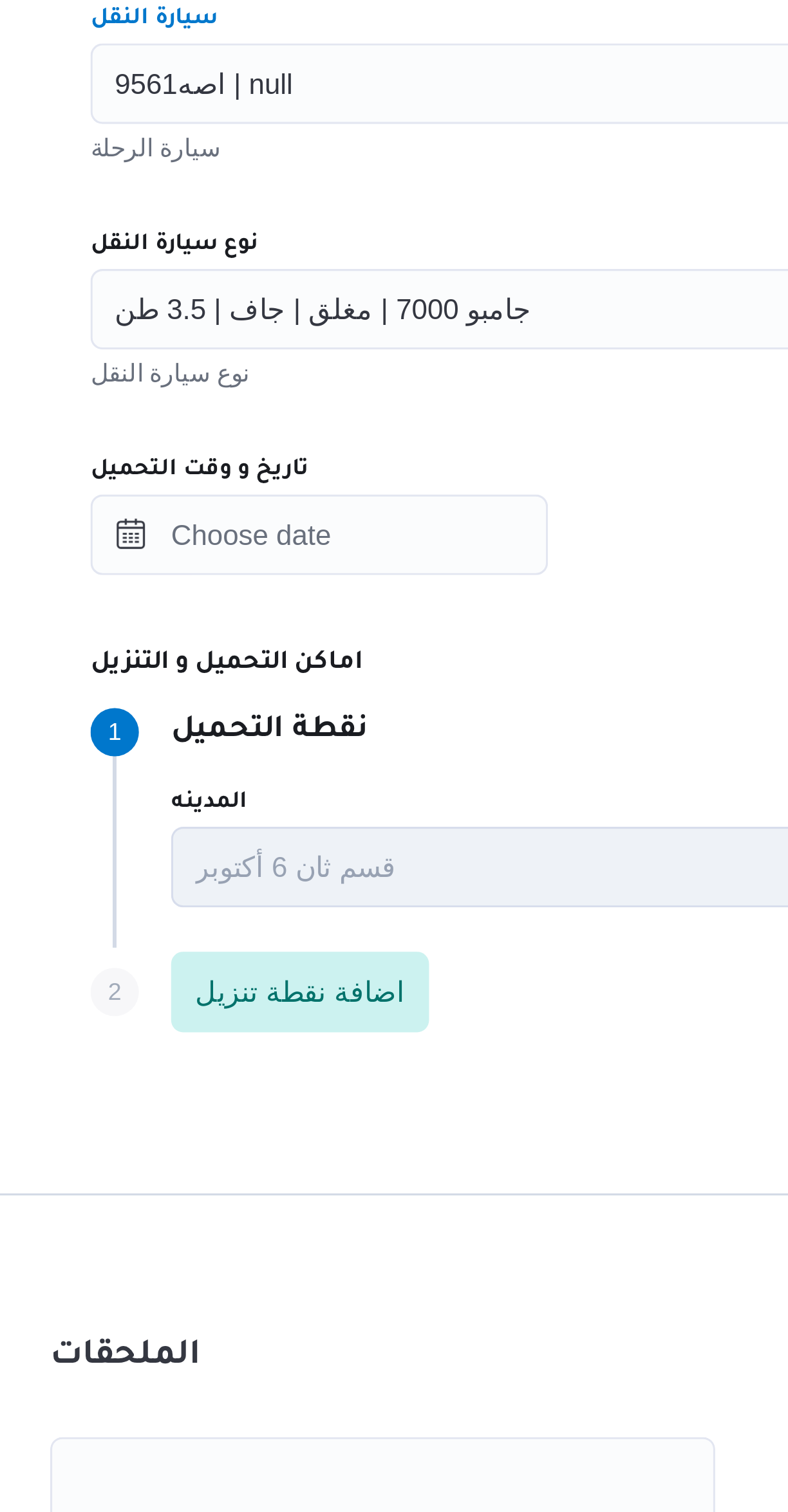
click at [240, 672] on span "اصه9561 | null" at bounding box center [261, 666] width 56 height 14
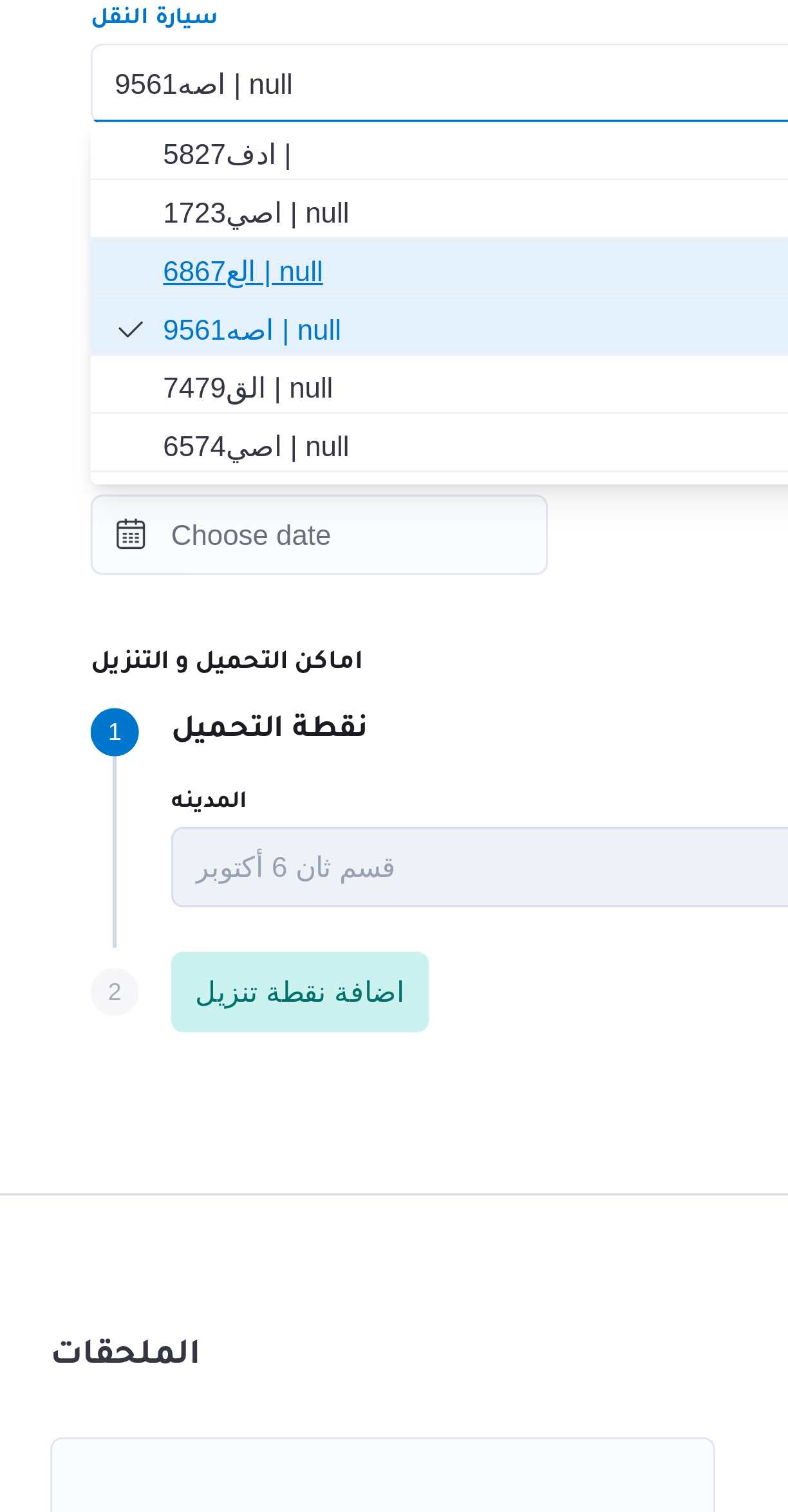
click at [246, 731] on span "الع6867 | null" at bounding box center [469, 726] width 479 height 20
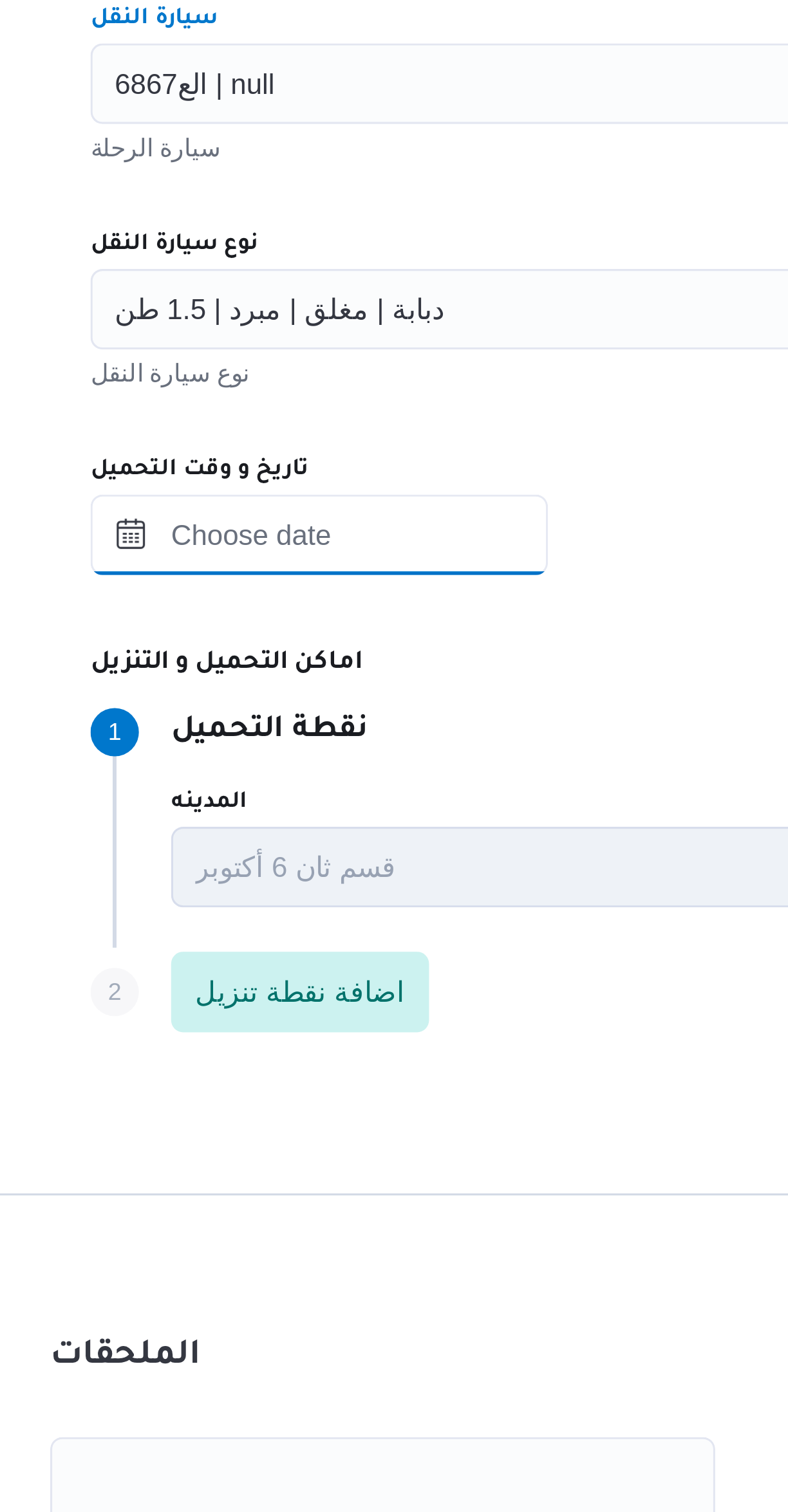
click at [276, 815] on input "تاريخ و وقت التحميل" at bounding box center [298, 811] width 146 height 26
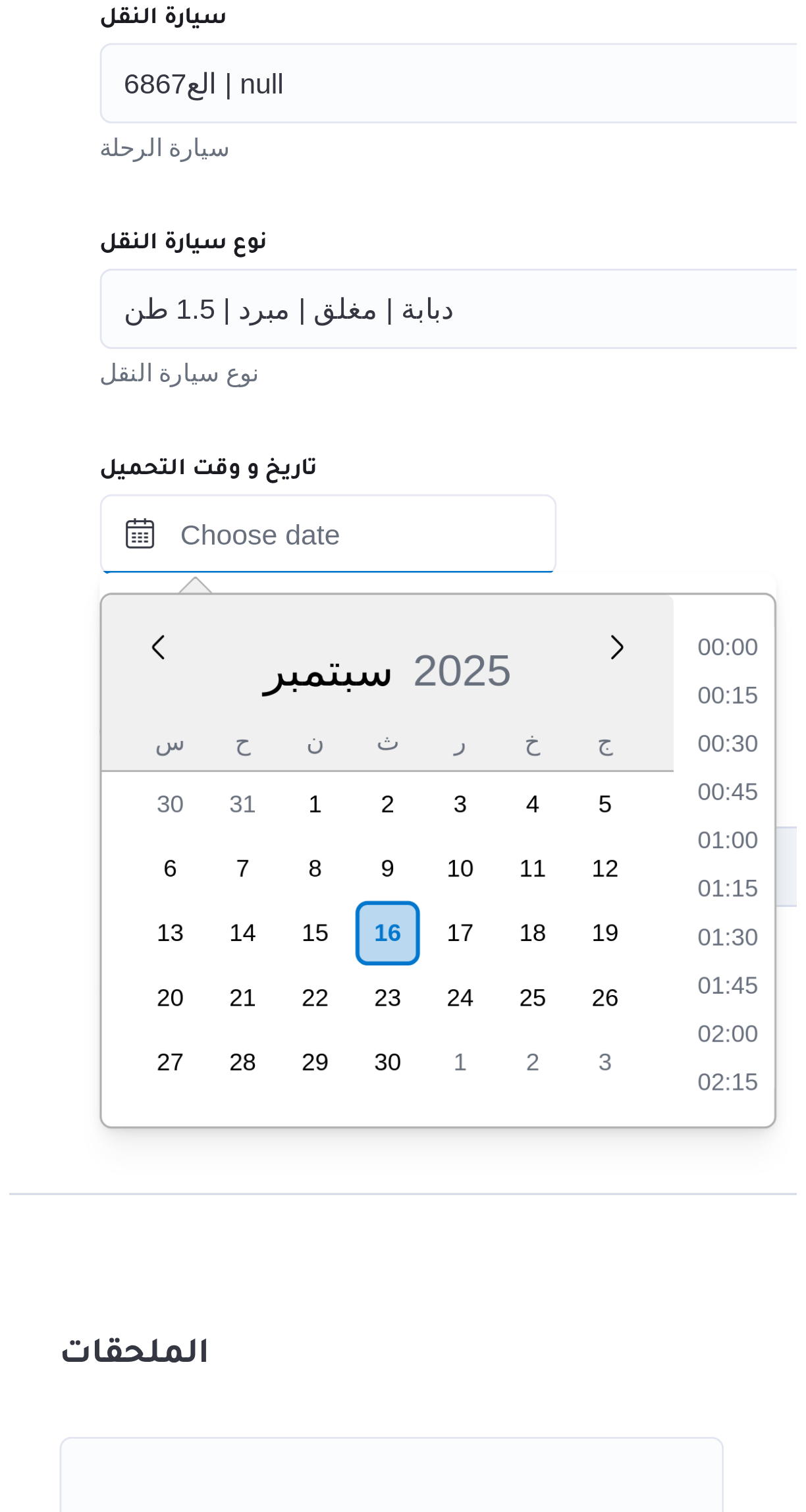
scroll to position [616, 0]
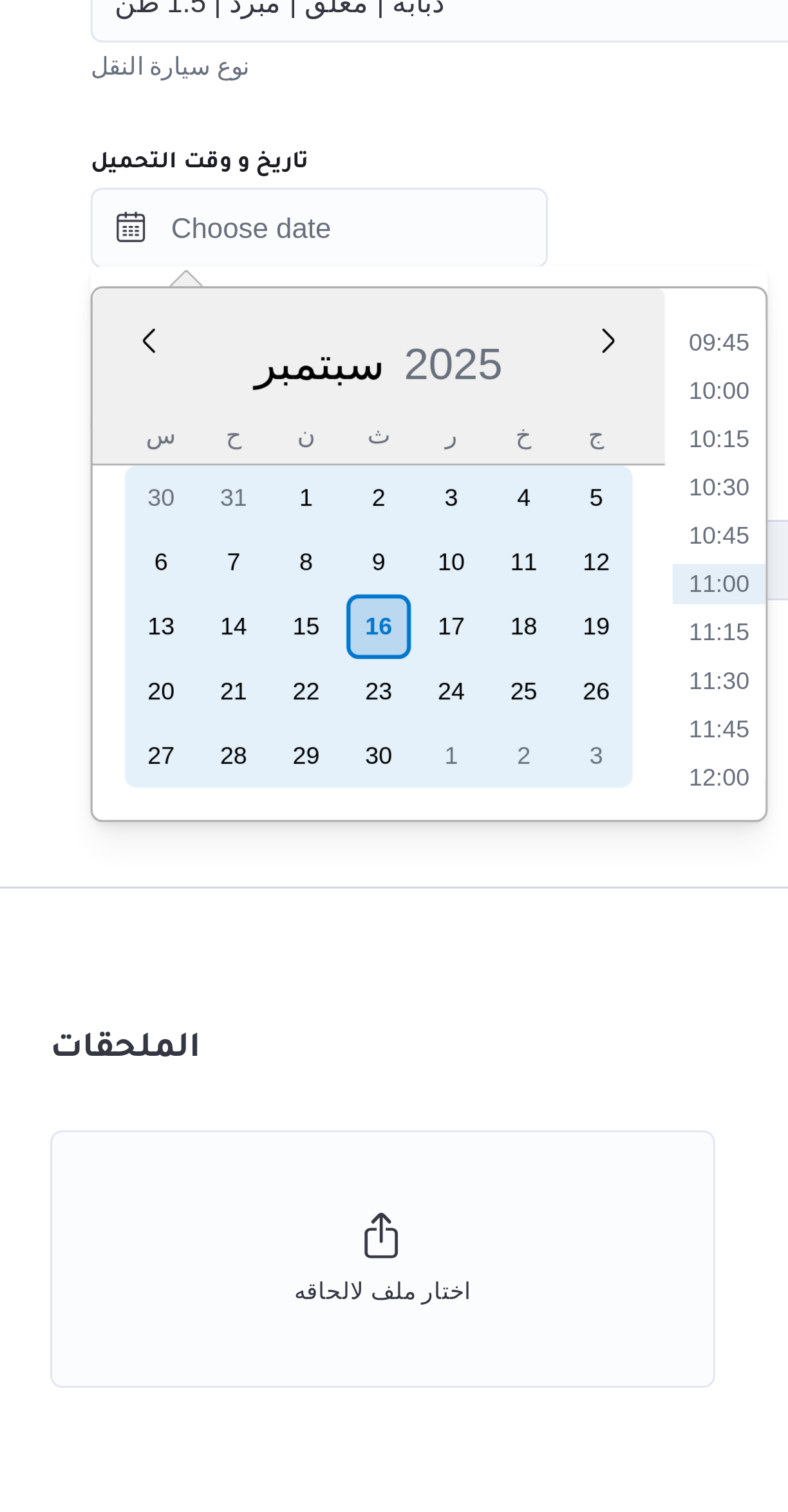
click at [317, 940] on div "16" at bounding box center [317, 938] width 20 height 20
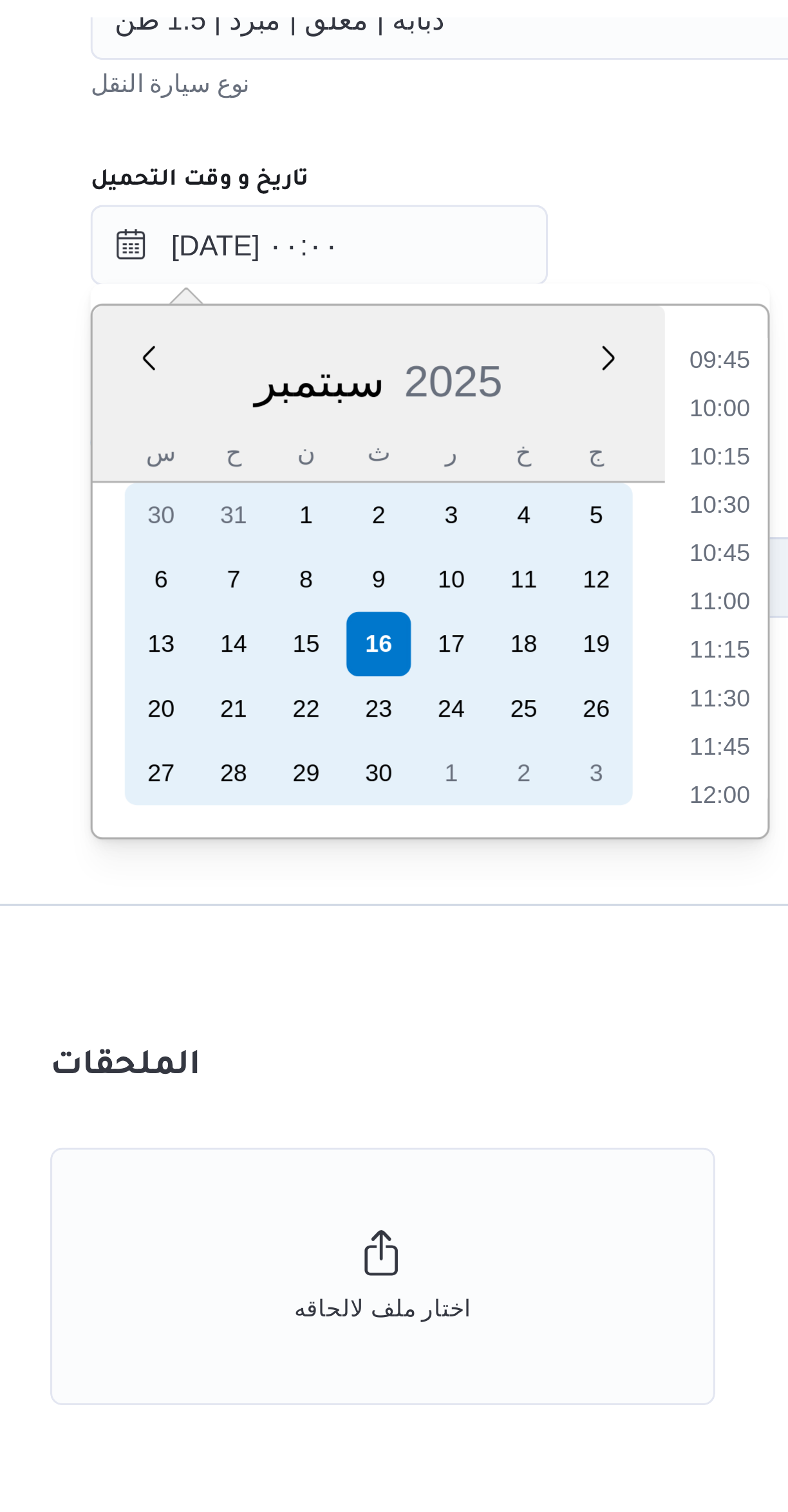
scroll to position [0, 0]
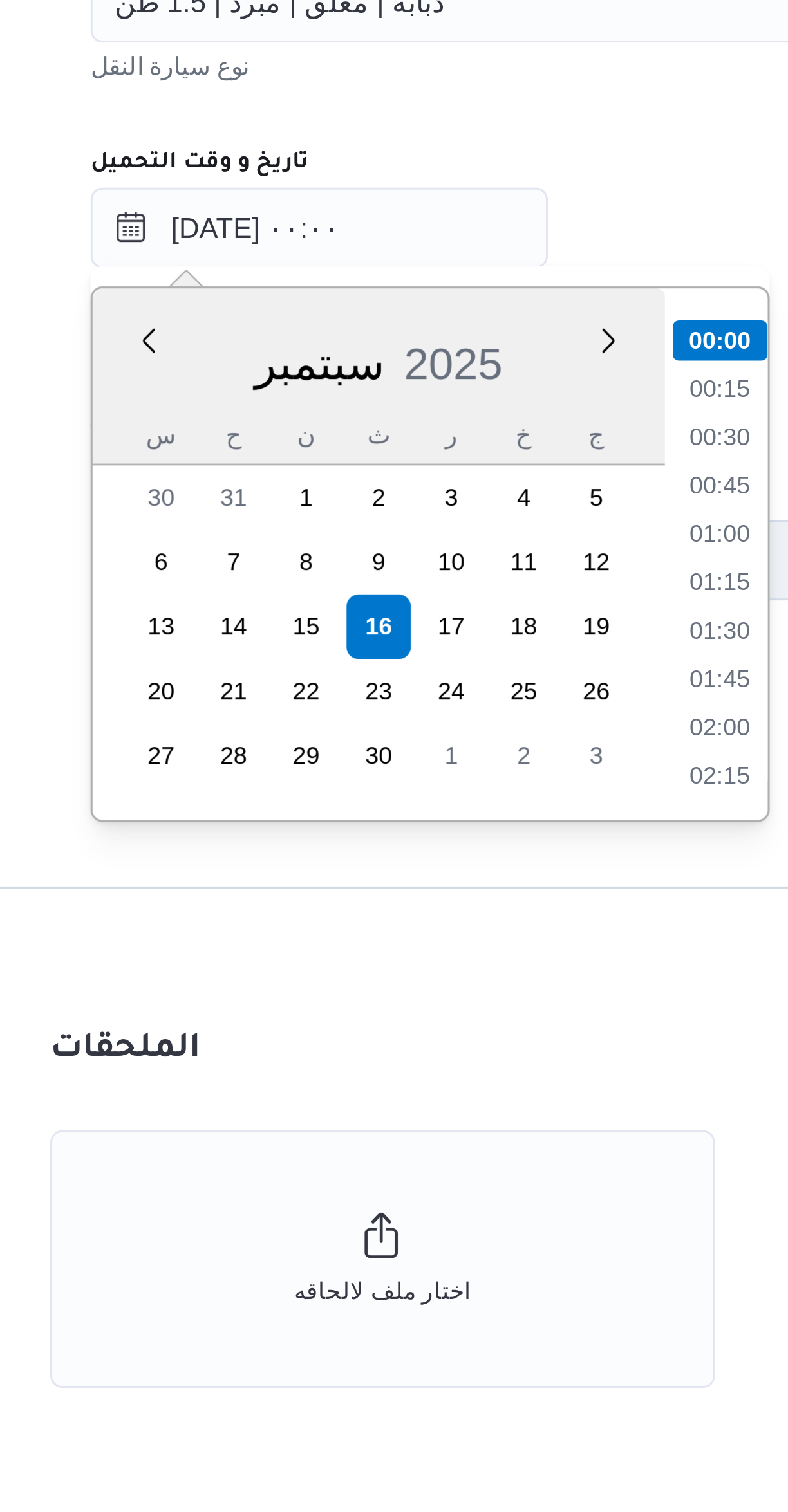
click at [425, 911] on li "01:00" at bounding box center [426, 908] width 30 height 13
type input "[DATE] ٠١:٠٠"
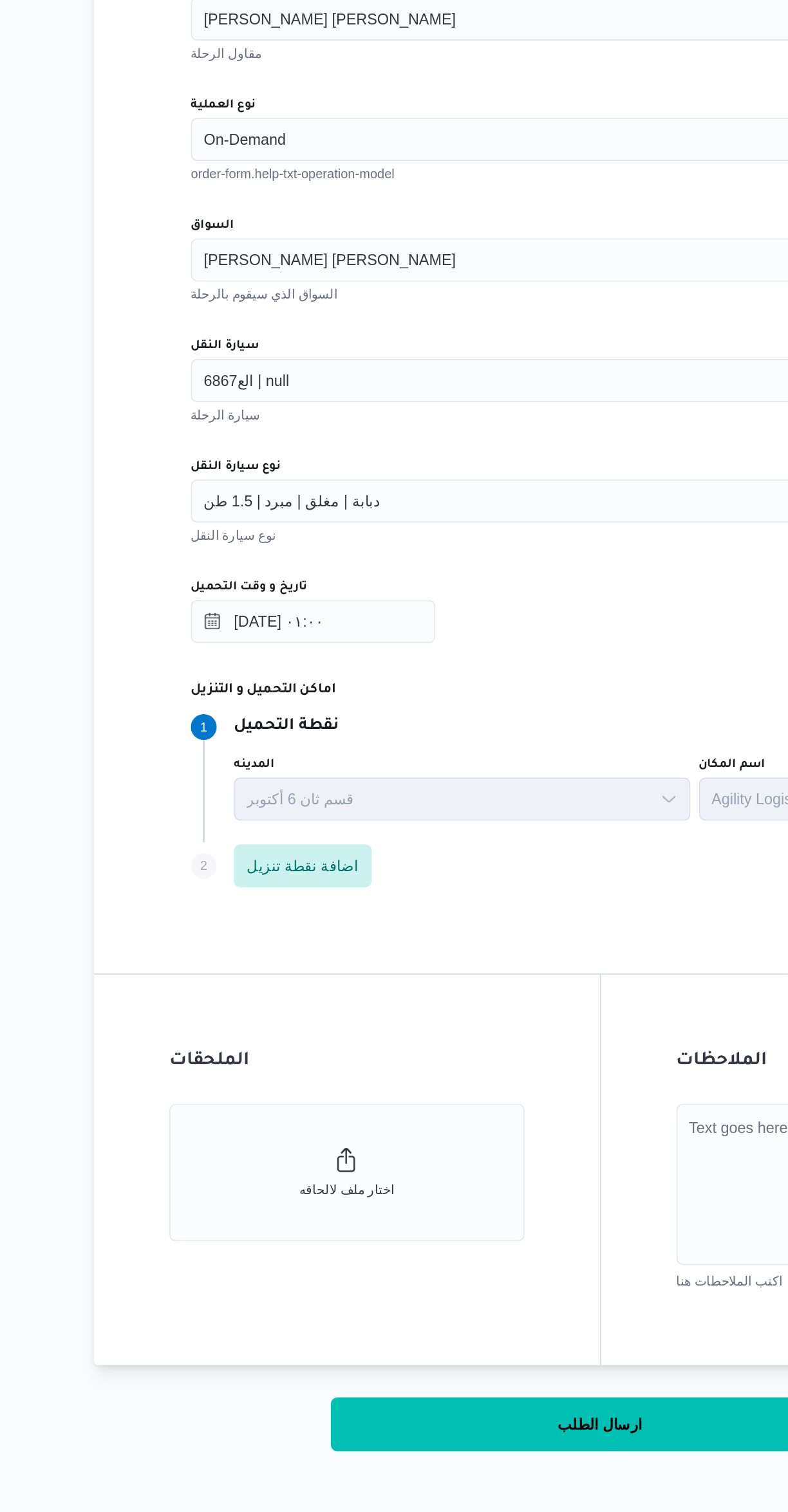
click at [262, 742] on span "دبابة | مغلق | مبرد | 1.5 طن" at bounding box center [285, 738] width 105 height 14
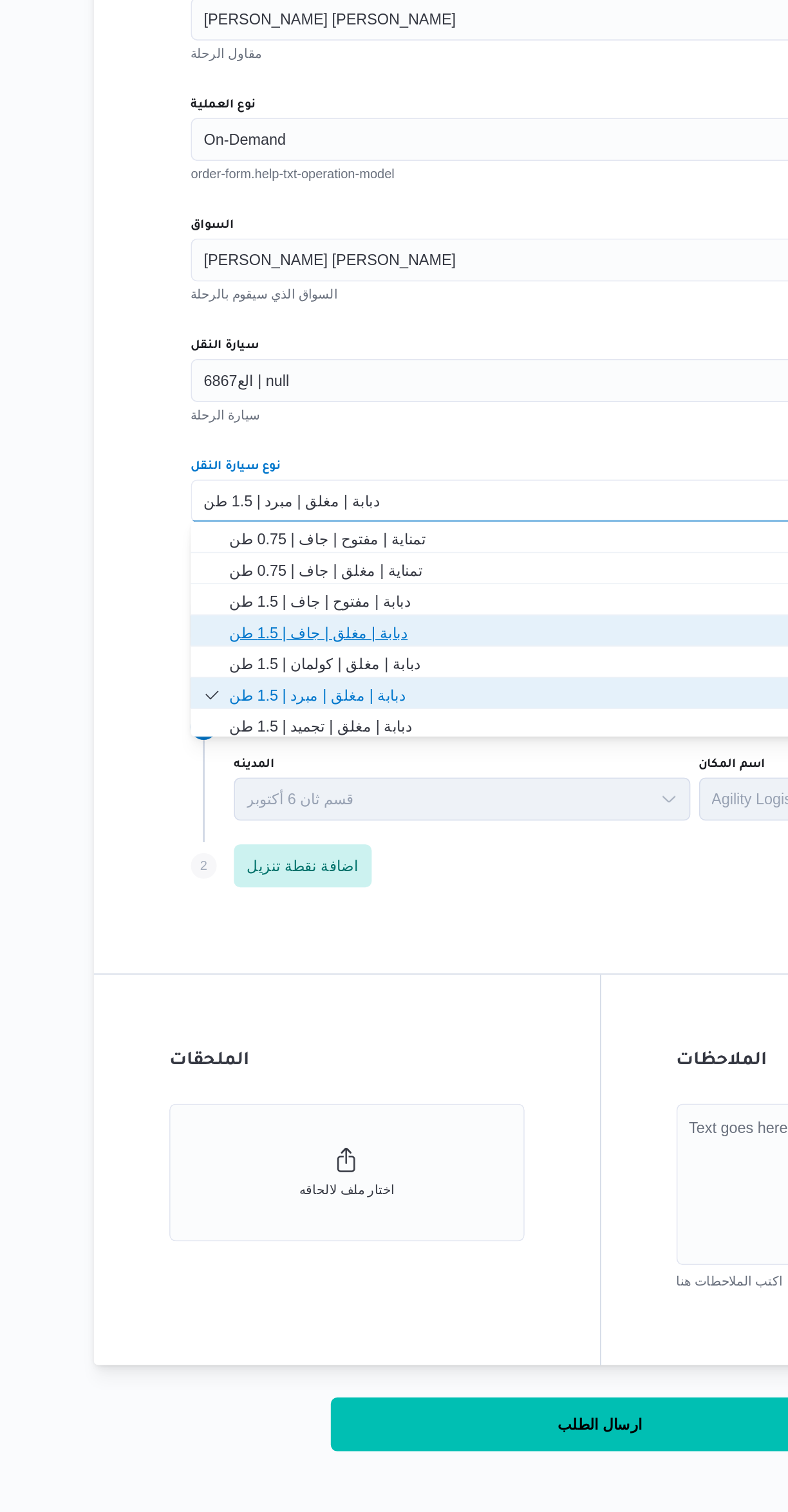
click at [259, 815] on span "دبابة | مغلق | جاف | 1.5 طن" at bounding box center [478, 817] width 459 height 16
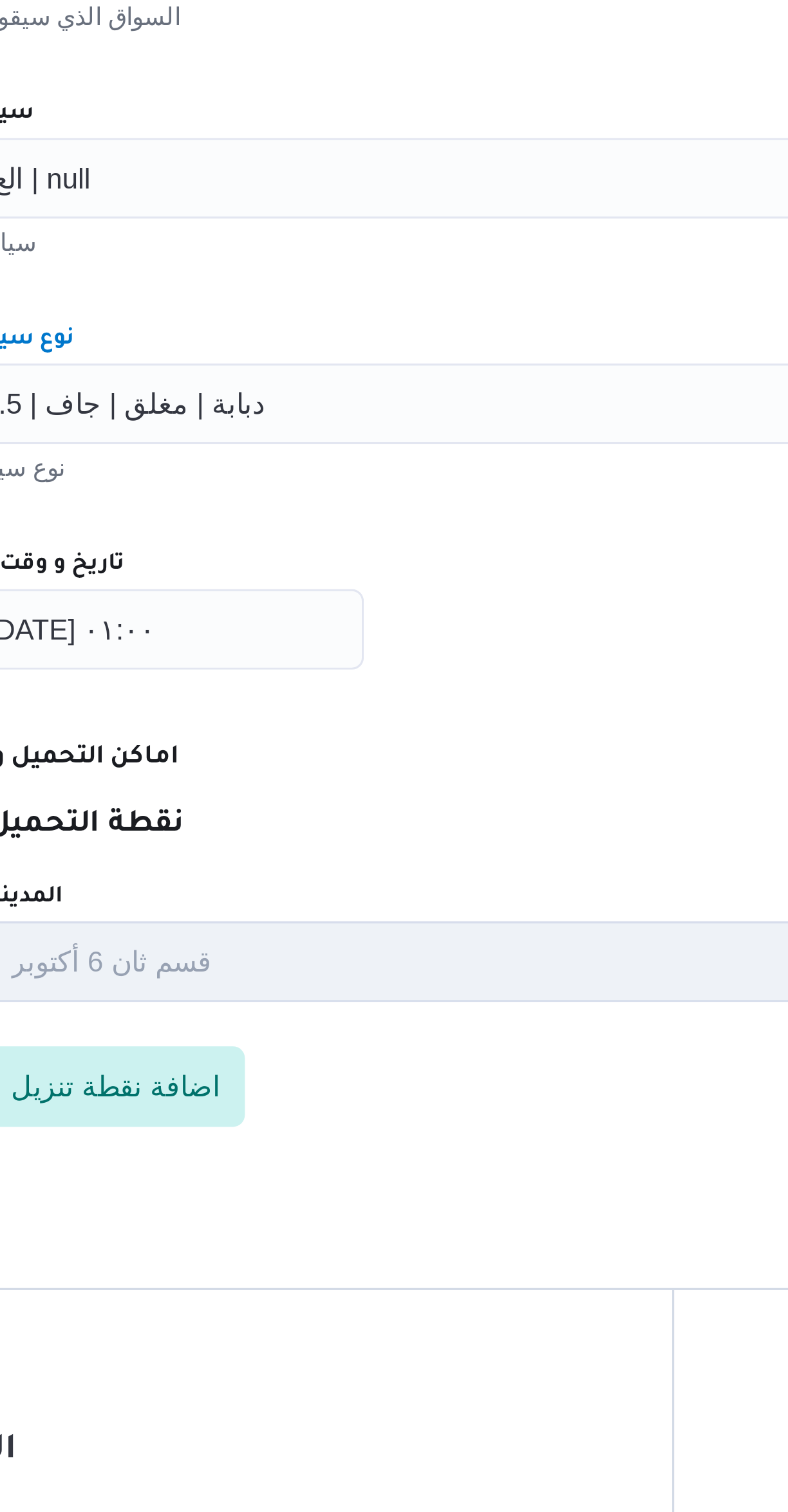
click at [395, 786] on div "تاريخ و وقت التحميل" at bounding box center [470, 790] width 489 height 10
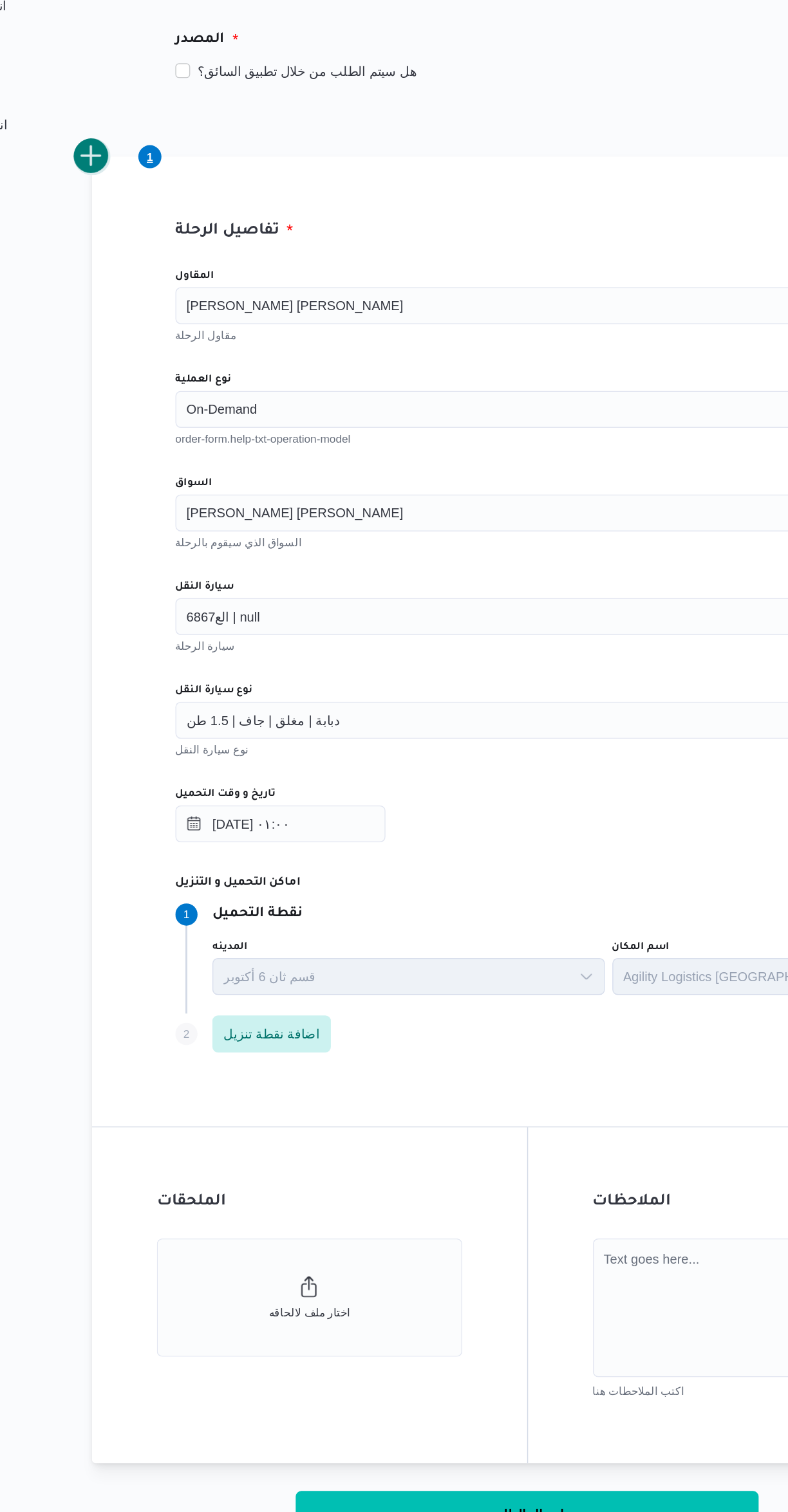
click at [173, 351] on button "add trip" at bounding box center [167, 348] width 26 height 26
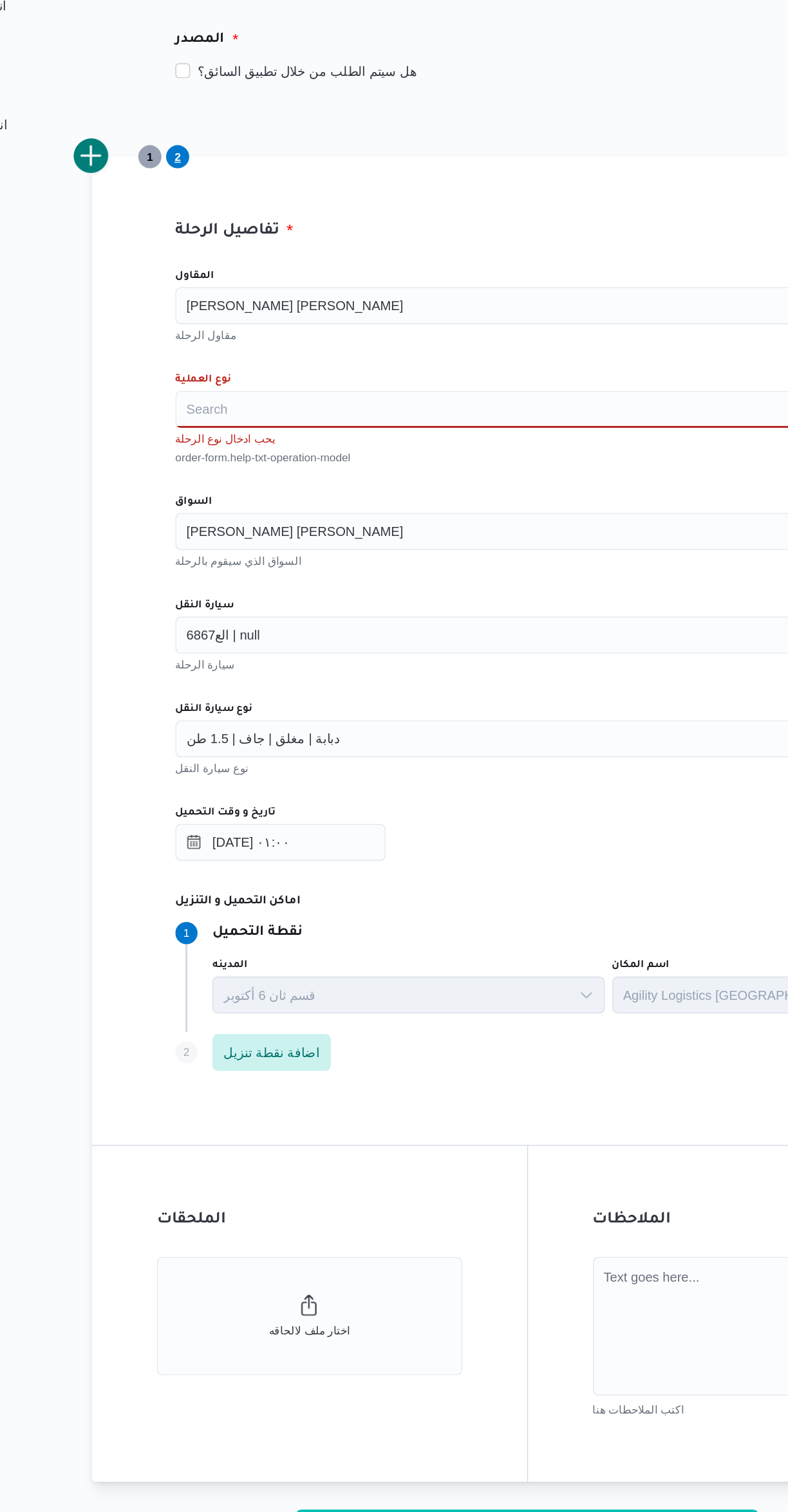
click at [389, 450] on input "المقاول" at bounding box center [389, 451] width 1 height 16
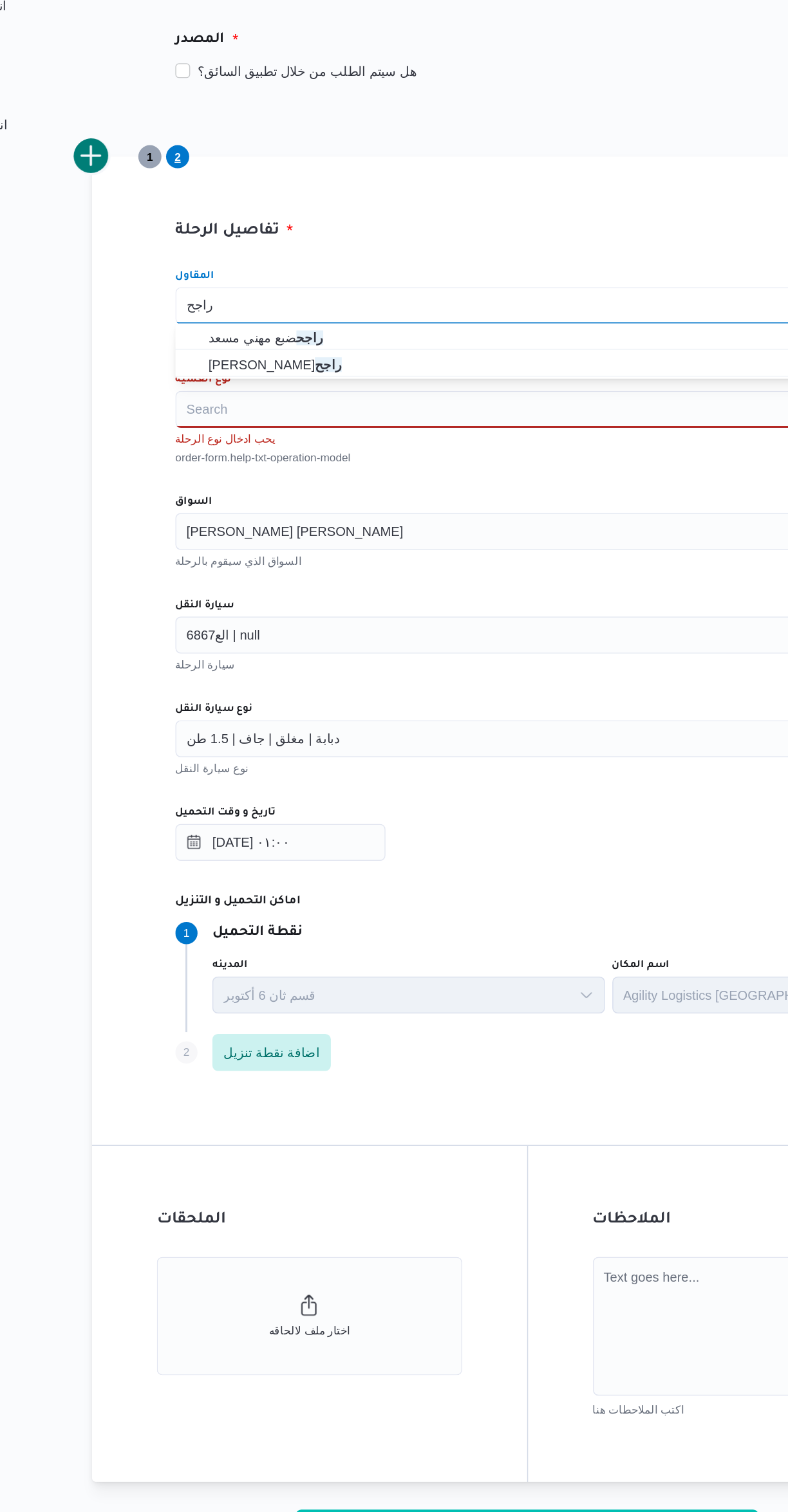
type input "راجح"
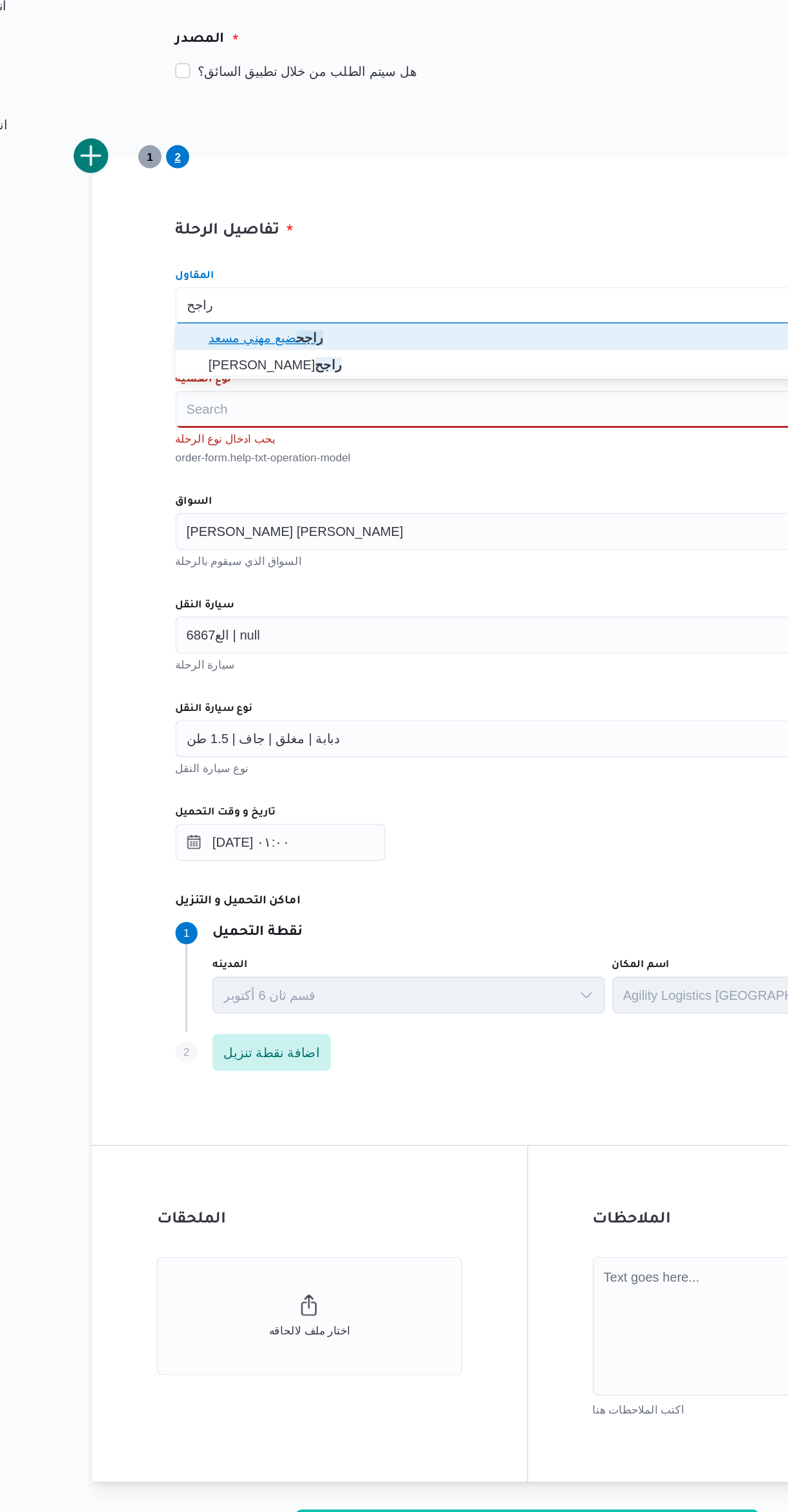
click at [250, 465] on span "[PERSON_NAME] مهني مسعد" at bounding box center [469, 473] width 479 height 20
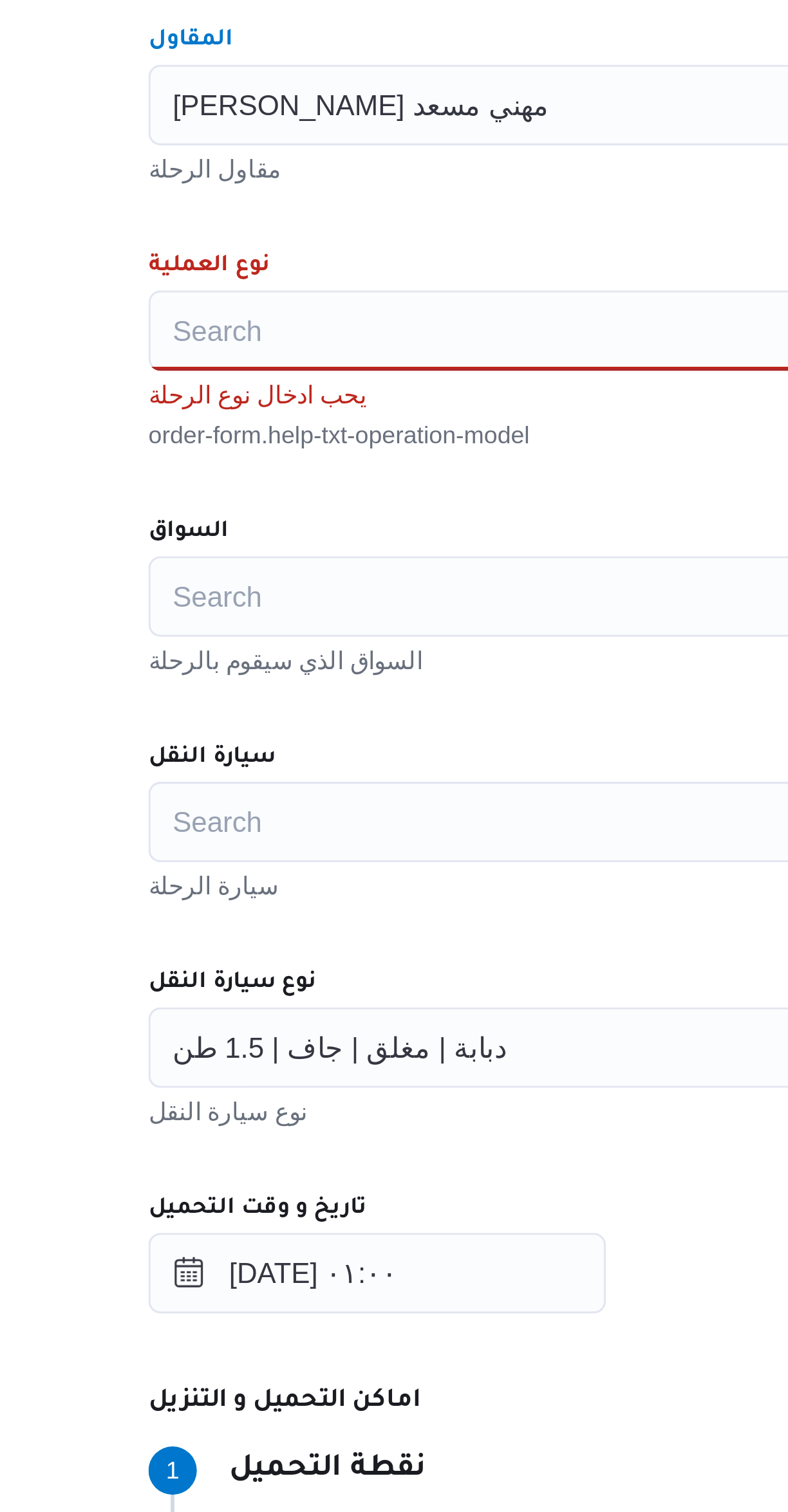
click at [251, 528] on div "Search" at bounding box center [470, 523] width 489 height 26
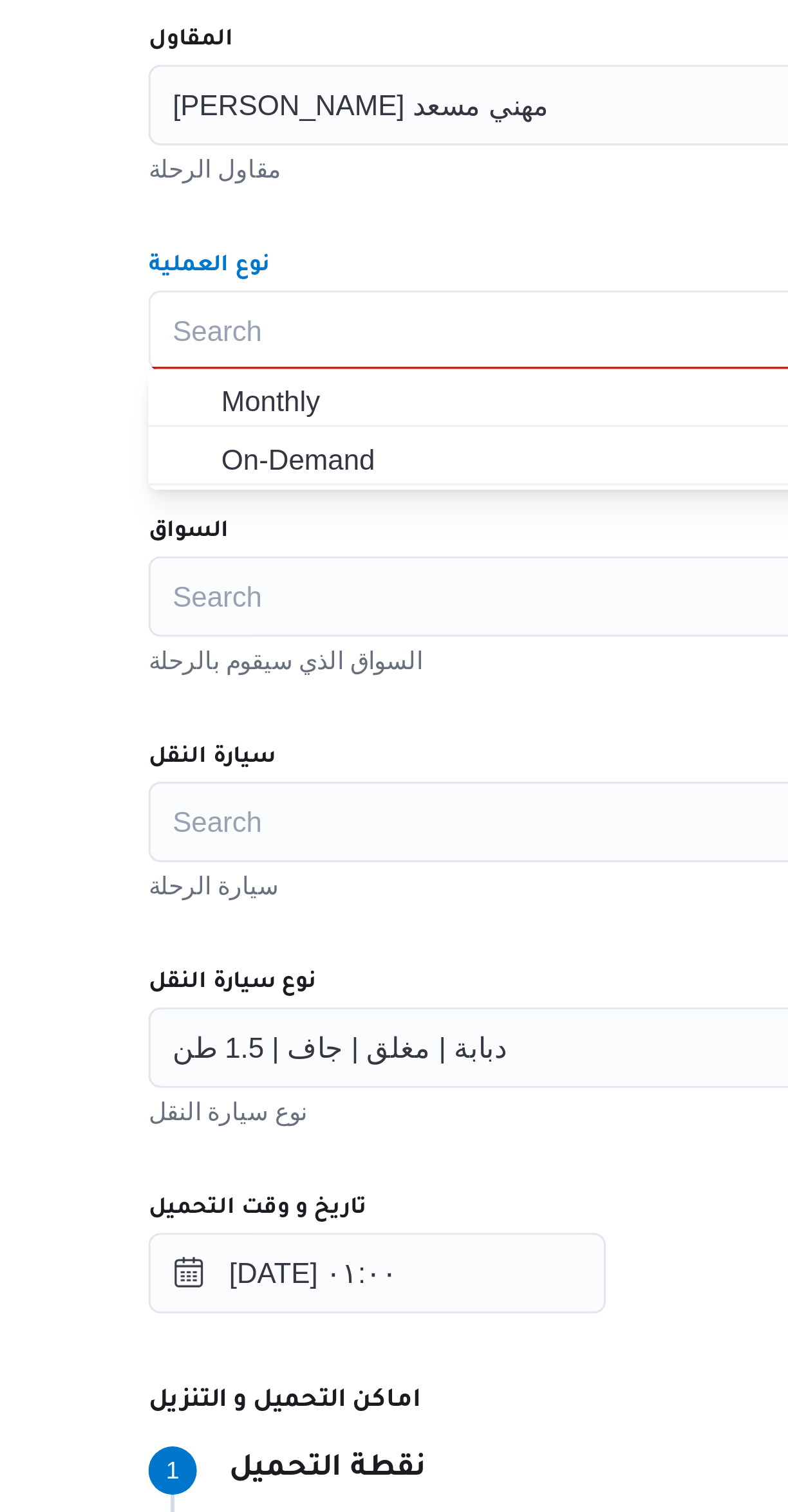
click at [245, 583] on label "السواق" at bounding box center [238, 587] width 26 height 10
click at [234, 600] on input "السواق" at bounding box center [234, 608] width 1 height 16
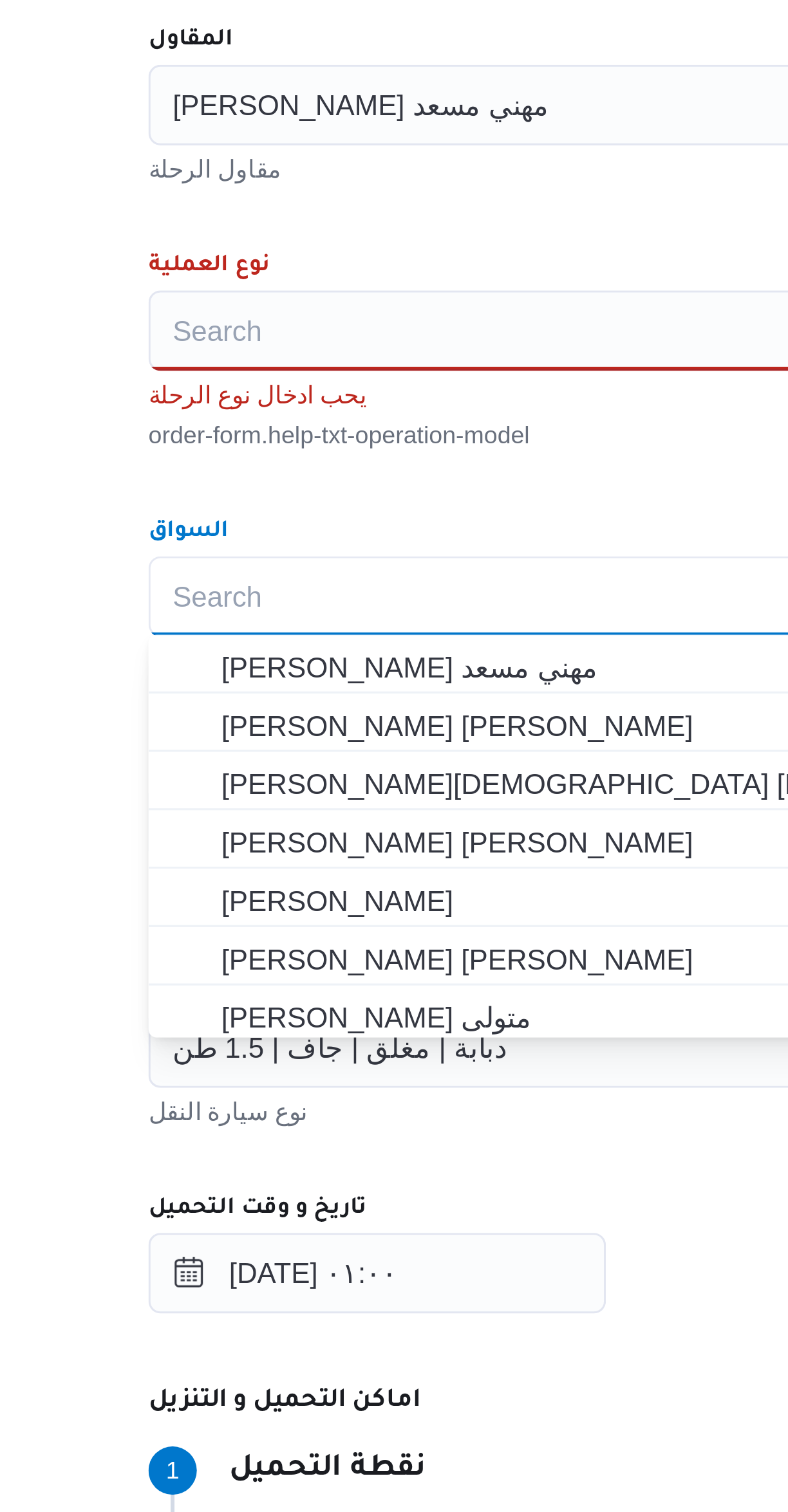
click at [243, 519] on div "Search" at bounding box center [470, 523] width 489 height 26
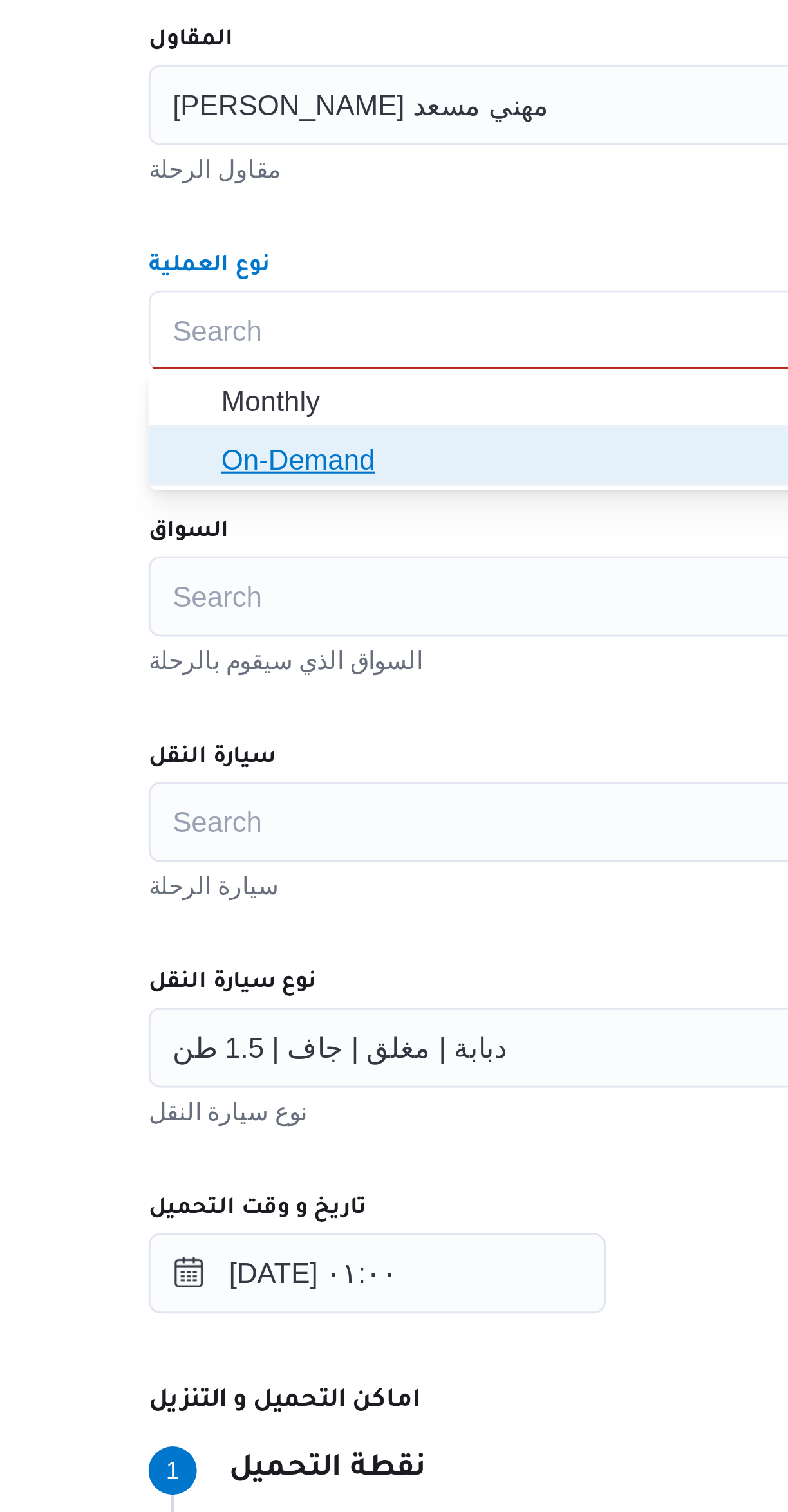
click at [246, 565] on span "On-Demand" at bounding box center [469, 564] width 479 height 20
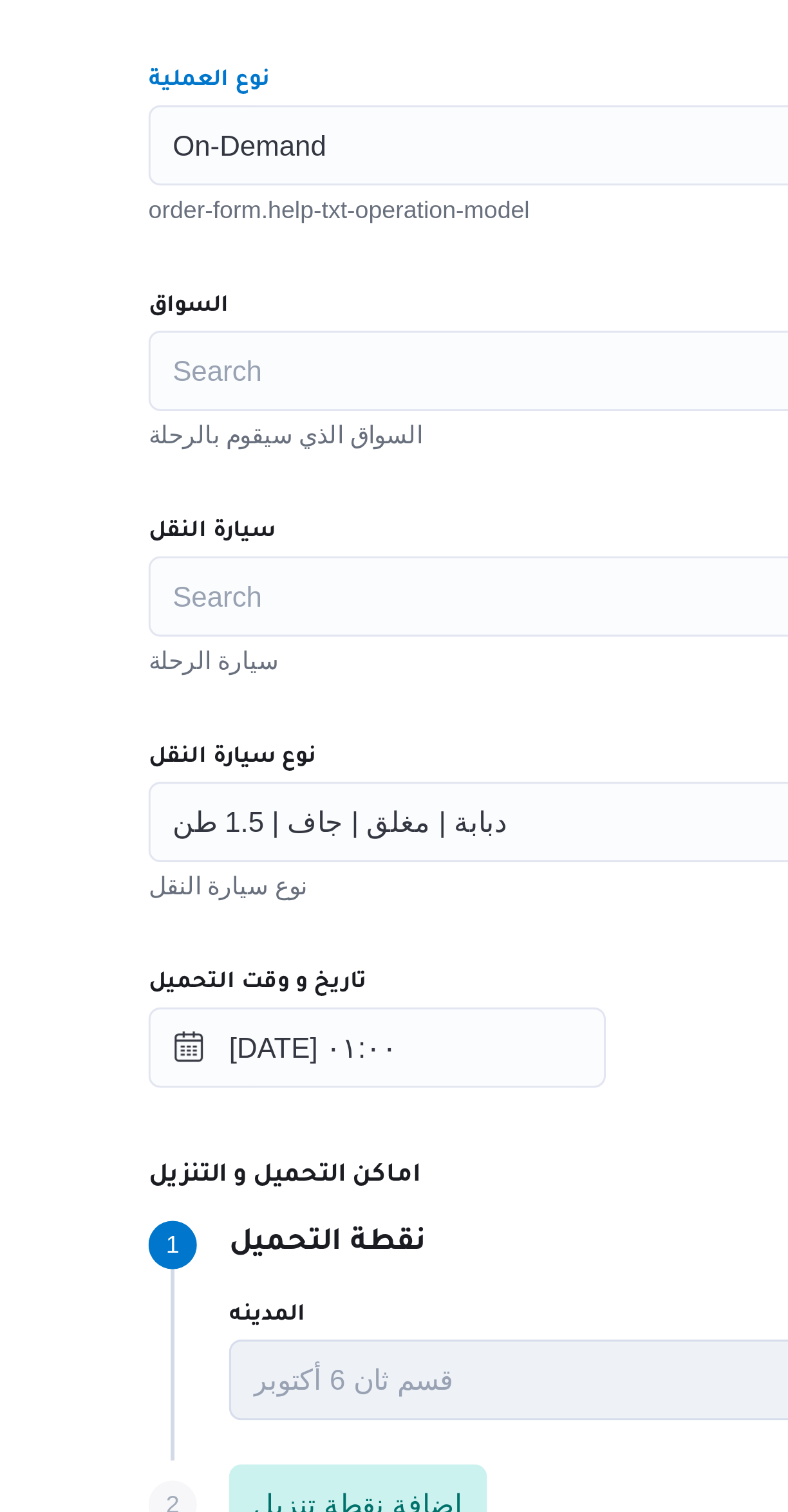
click at [251, 600] on div "Search" at bounding box center [470, 595] width 489 height 26
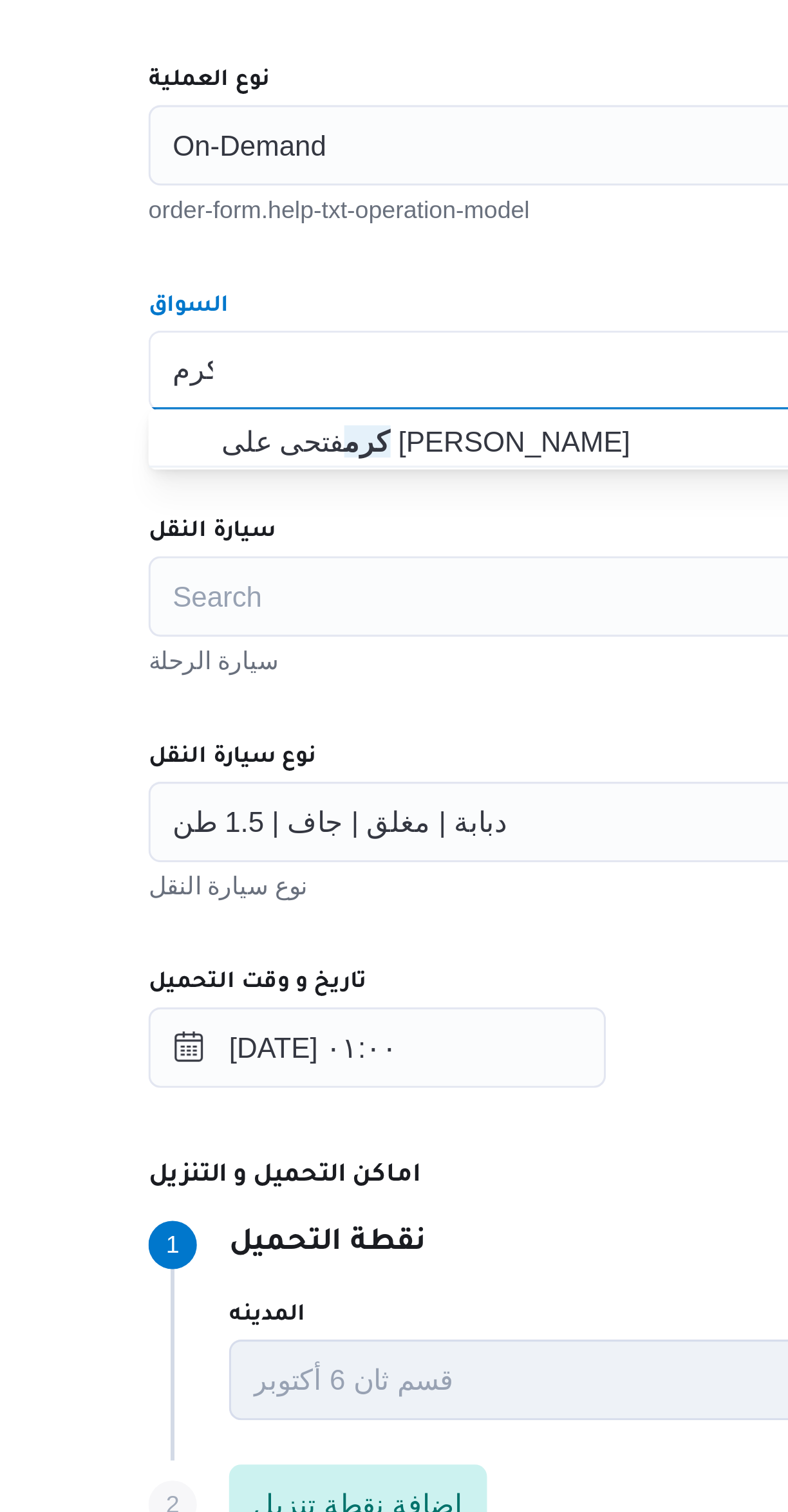
type input "كرم"
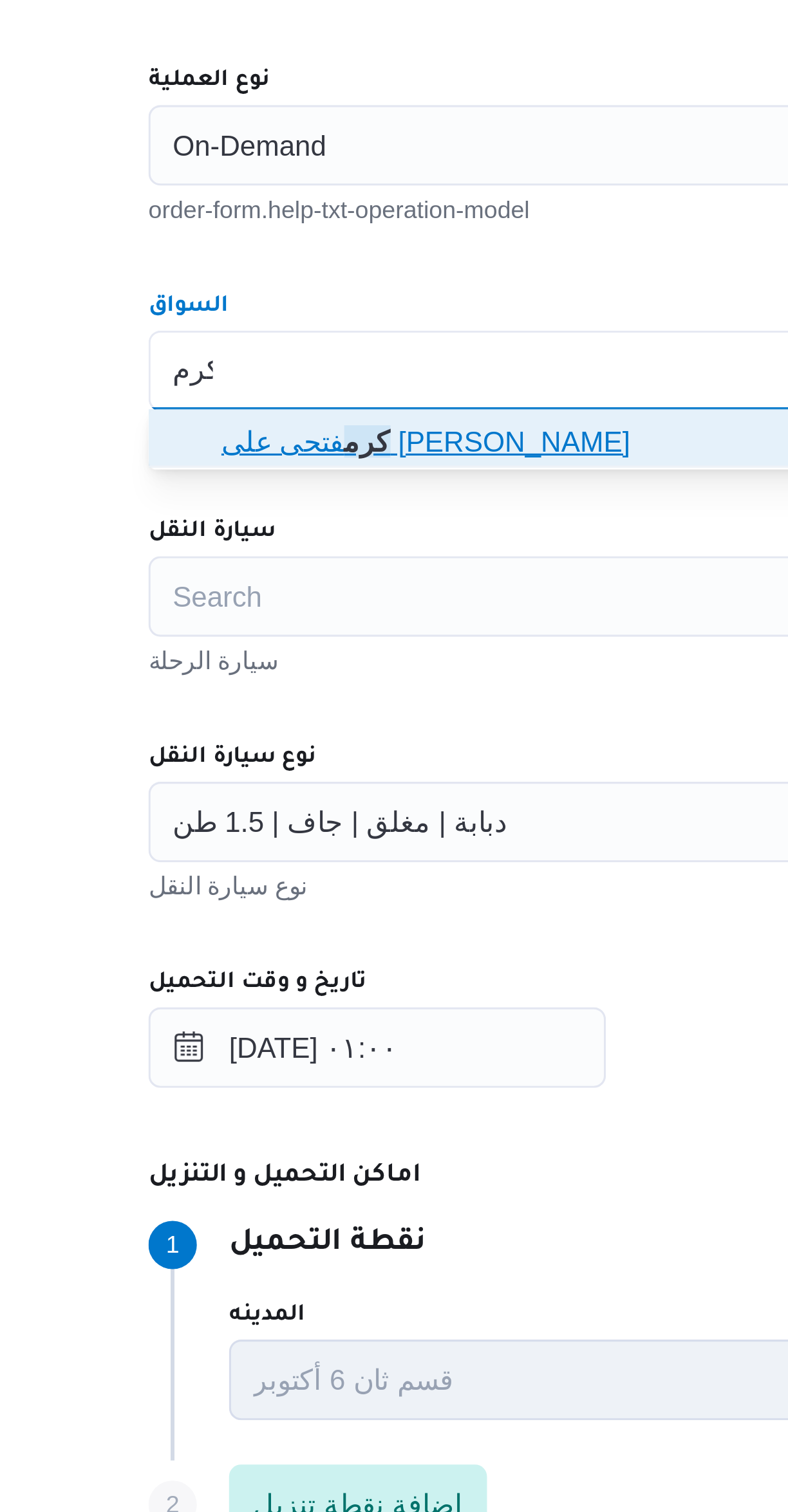
click at [249, 623] on span "كرم فتحى على [PERSON_NAME]" at bounding box center [478, 617] width 459 height 16
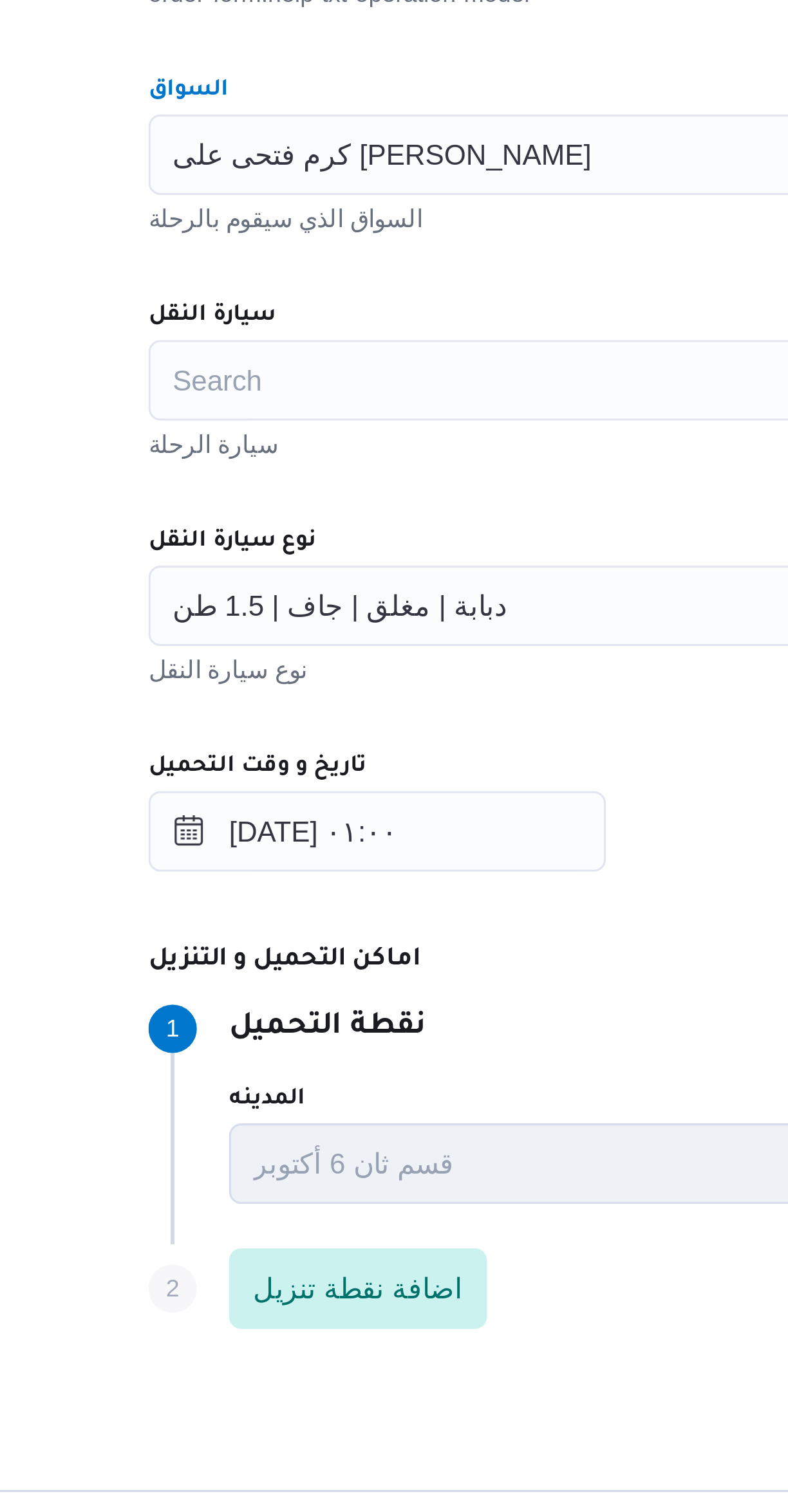
click at [251, 678] on div "Search" at bounding box center [470, 667] width 489 height 26
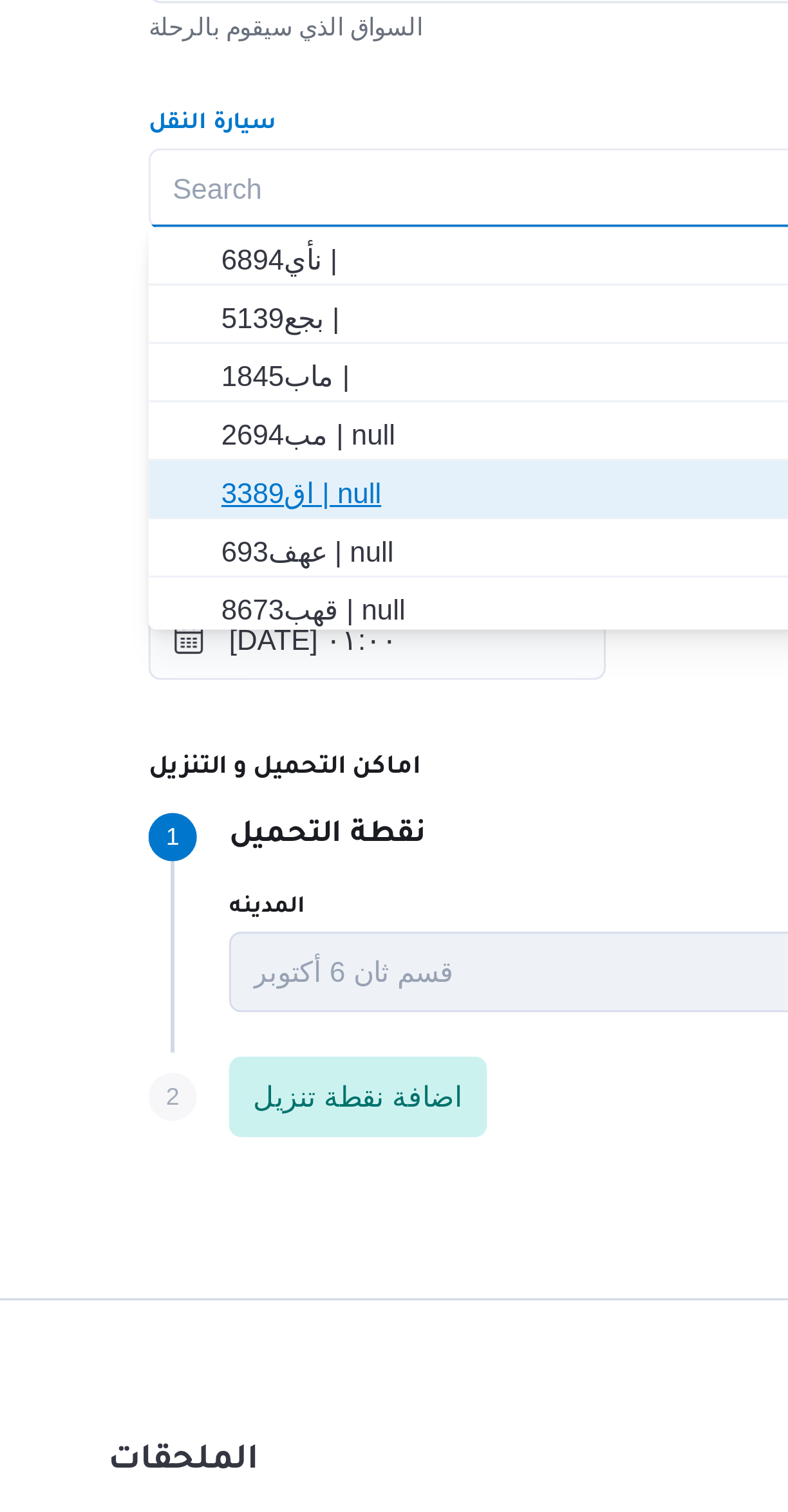
click at [253, 765] on span "اق3389 | null" at bounding box center [478, 764] width 459 height 16
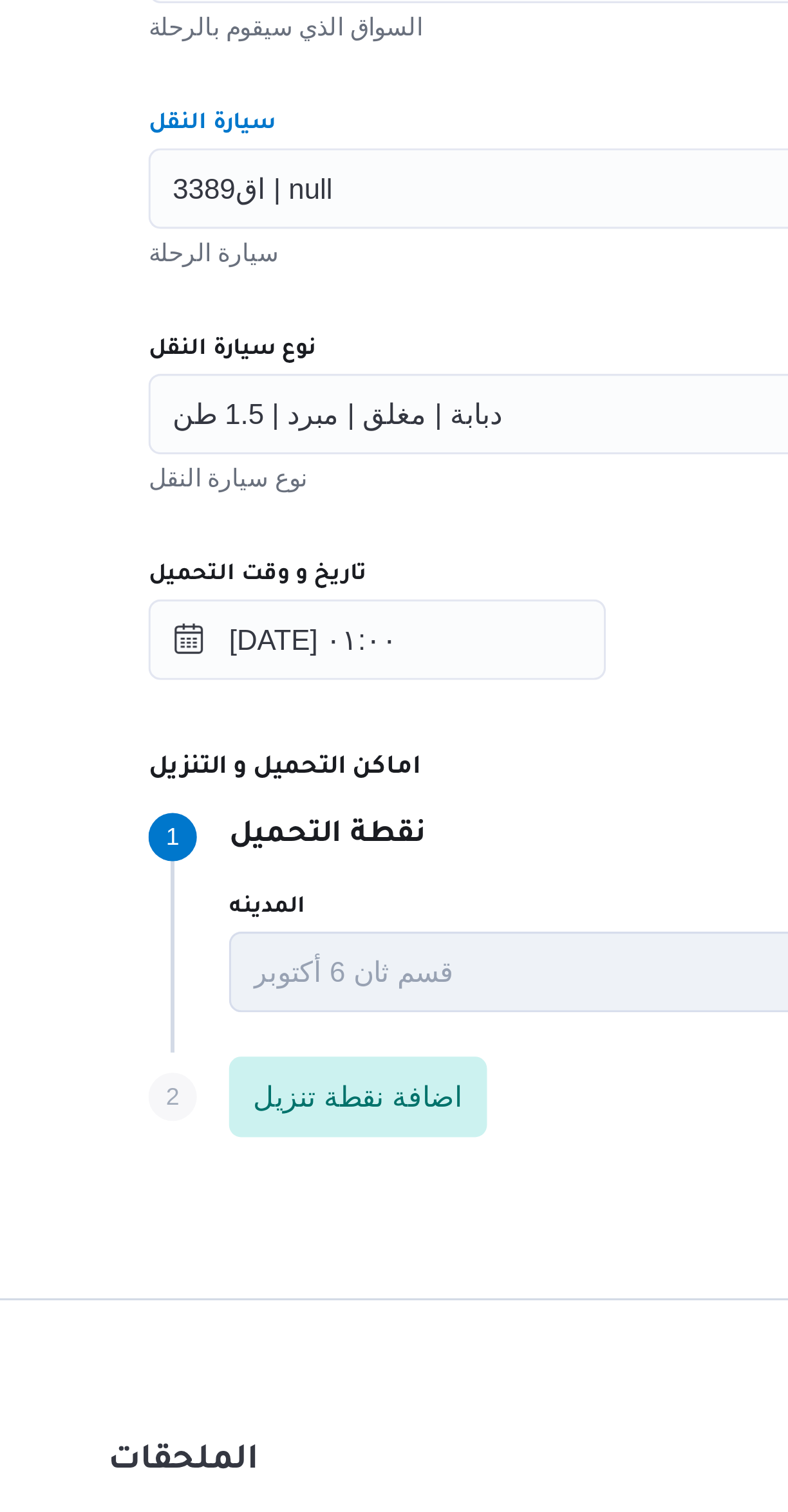
click at [265, 744] on span "دبابة | مغلق | مبرد | 1.5 طن" at bounding box center [285, 738] width 105 height 14
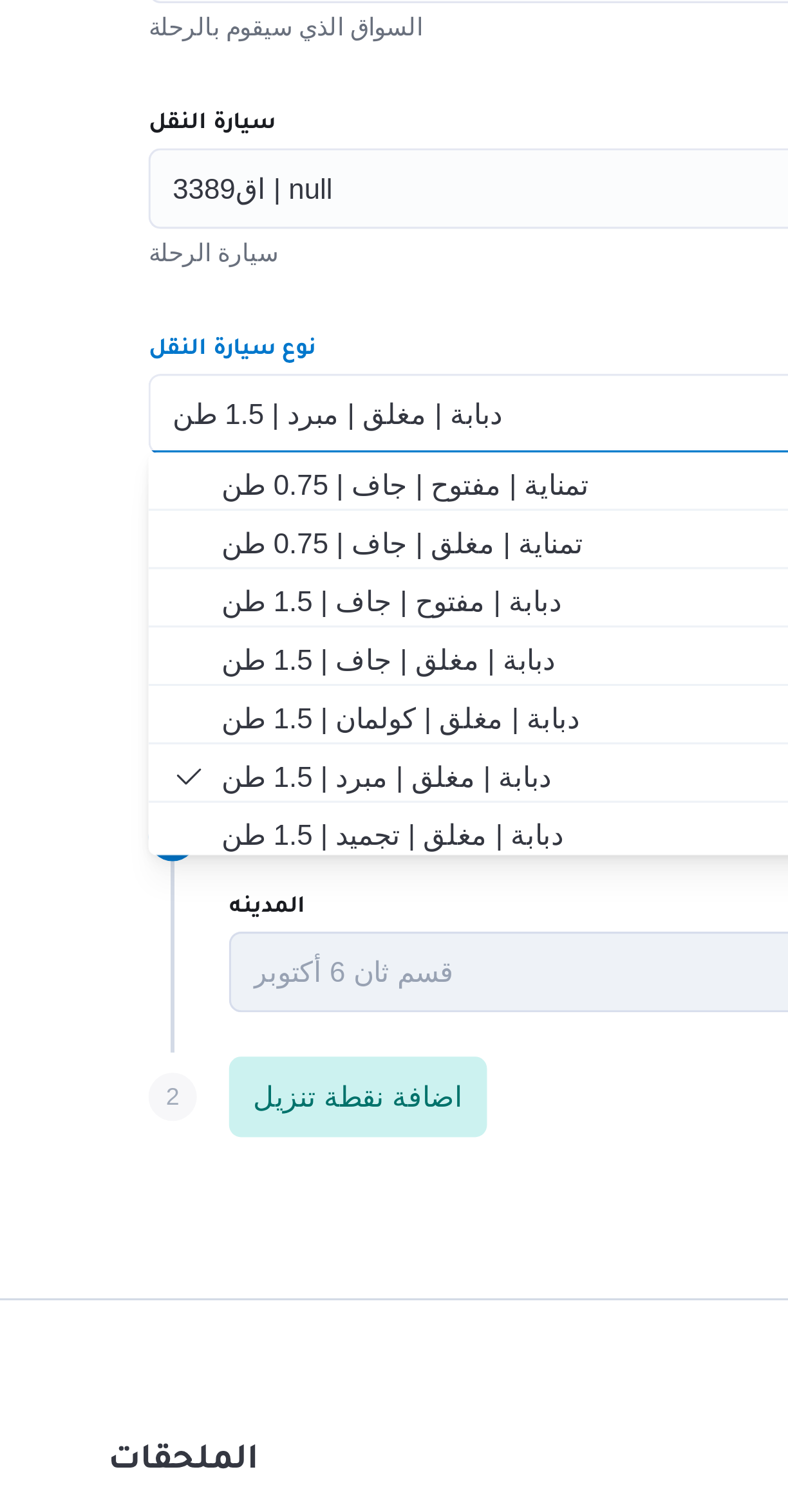
click at [253, 745] on div "دبابة | مغلق | مبرد | 1.5 طن Combo box. Selected. دبابة | مغلق | مبرد | 1.5 طن.…" at bounding box center [470, 739] width 489 height 26
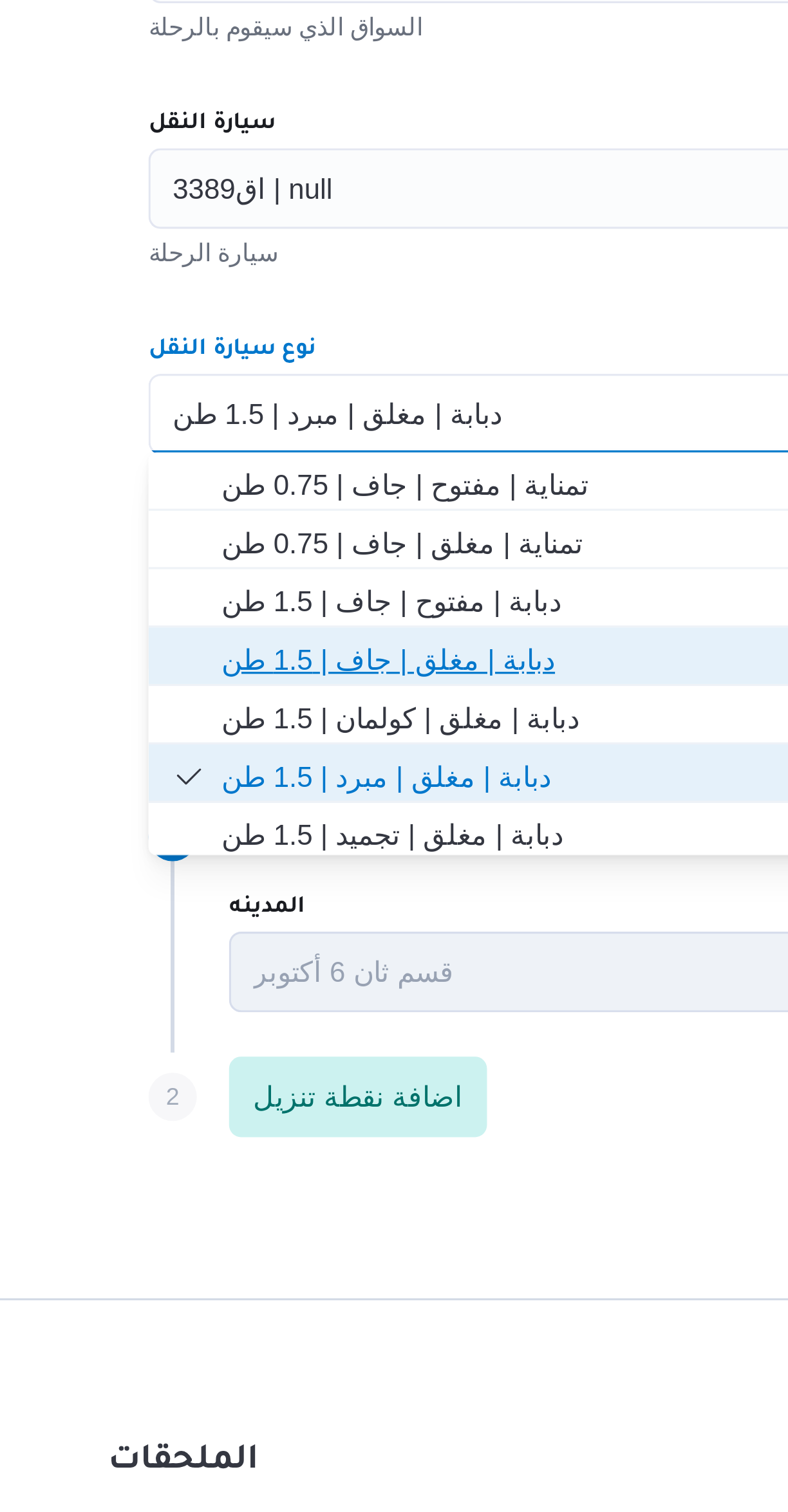
click at [259, 817] on span "دبابة | مغلق | جاف | 1.5 طن" at bounding box center [478, 817] width 459 height 16
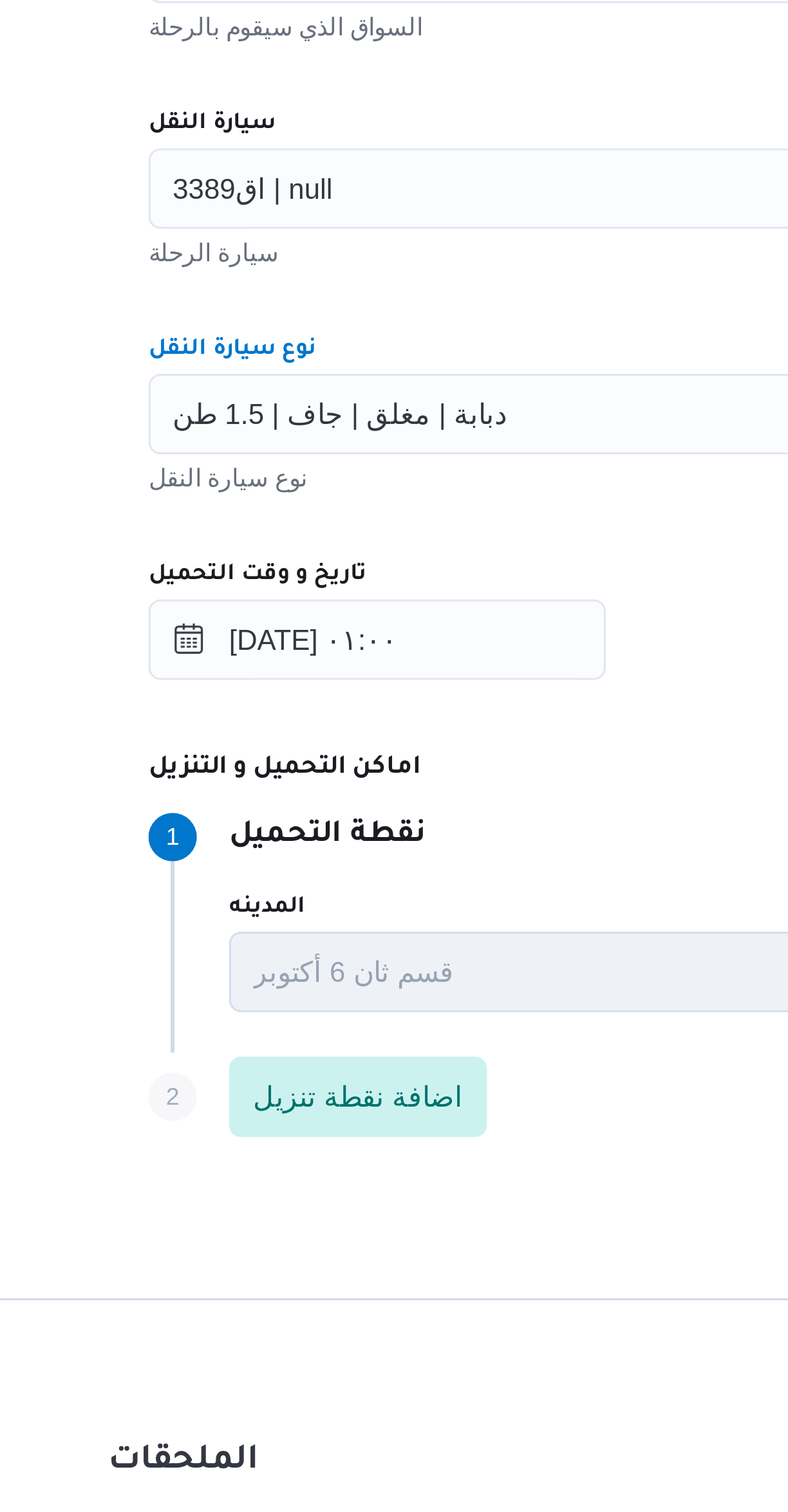
click at [296, 698] on div "المقاول [PERSON_NAME] مهني [PERSON_NAME] الرحلة نوع العملية On-Demand order-for…" at bounding box center [469, 701] width 509 height 572
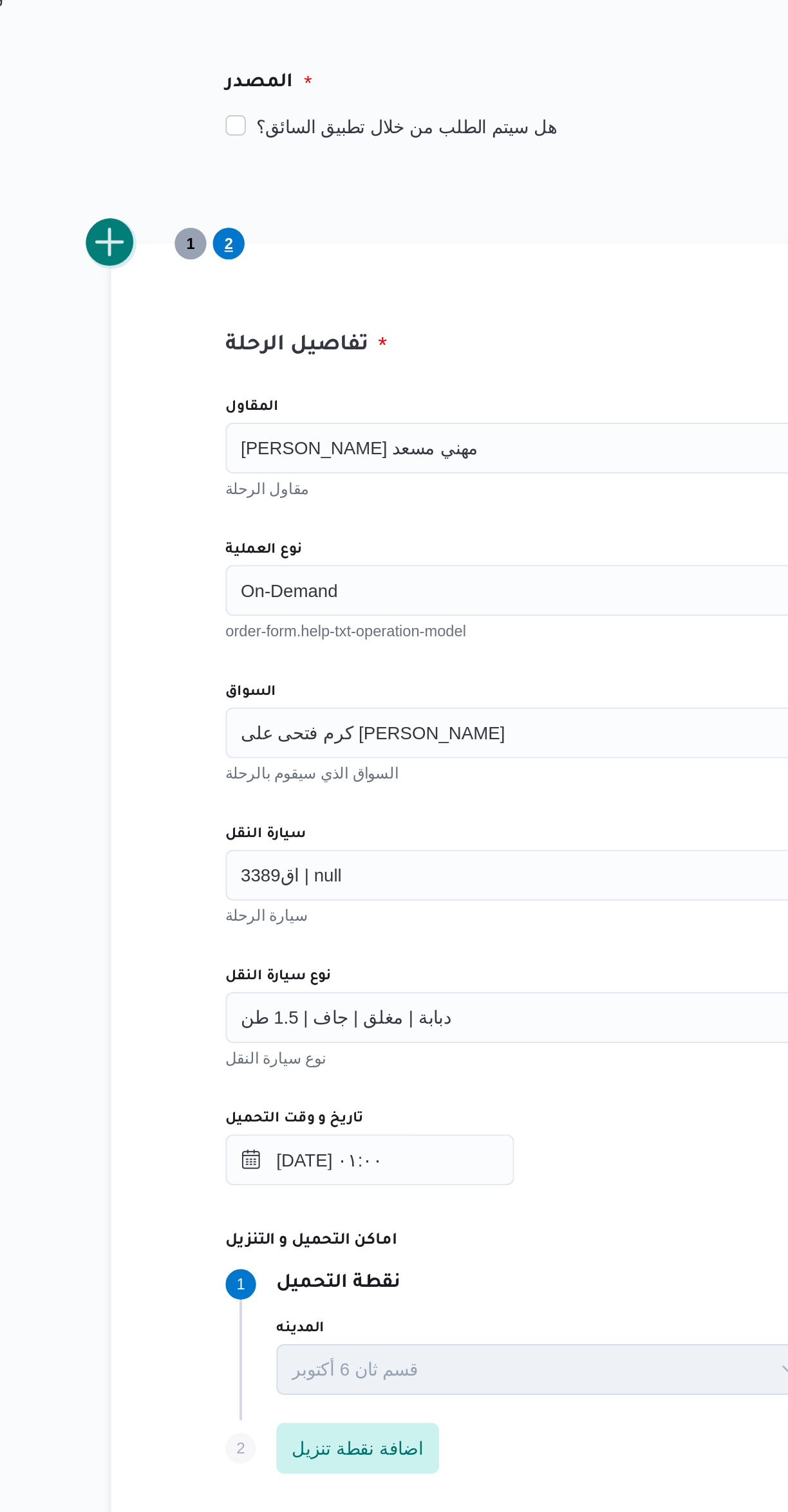
click at [171, 350] on button "add trip" at bounding box center [167, 348] width 26 height 26
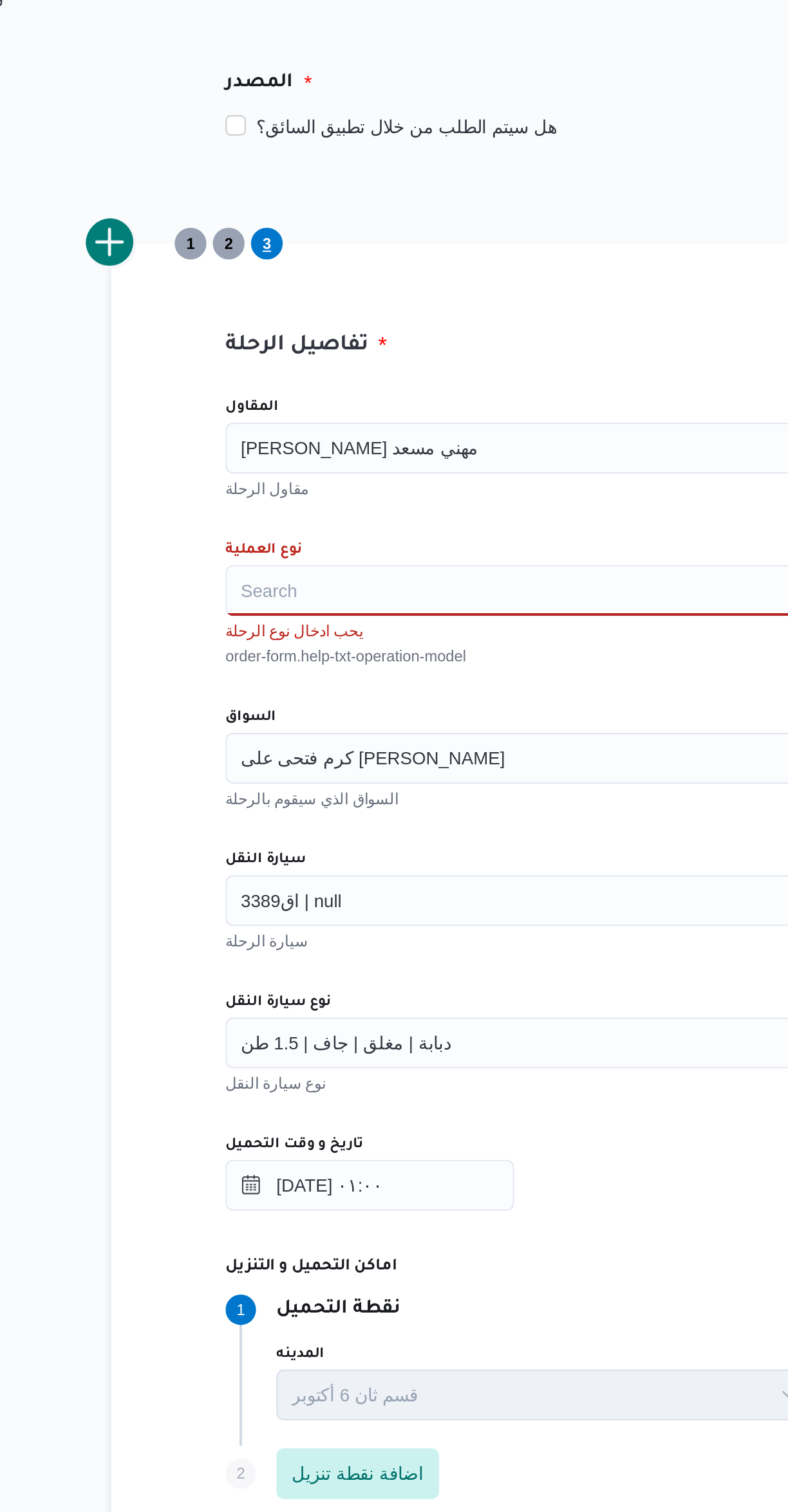
click at [234, 522] on input "نوع العملية" at bounding box center [234, 523] width 1 height 16
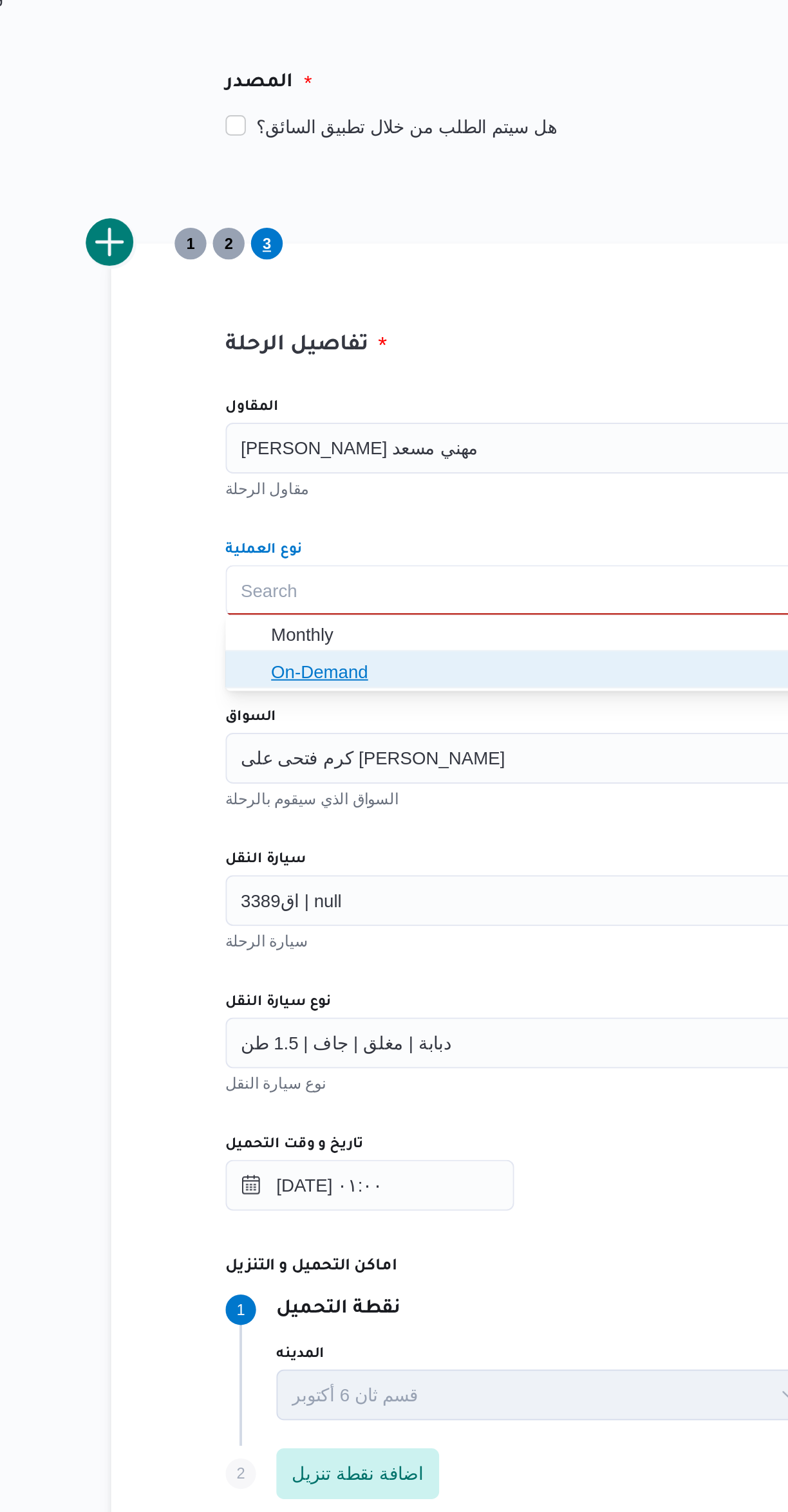
click at [229, 567] on button "On-Demand" at bounding box center [470, 563] width 489 height 18
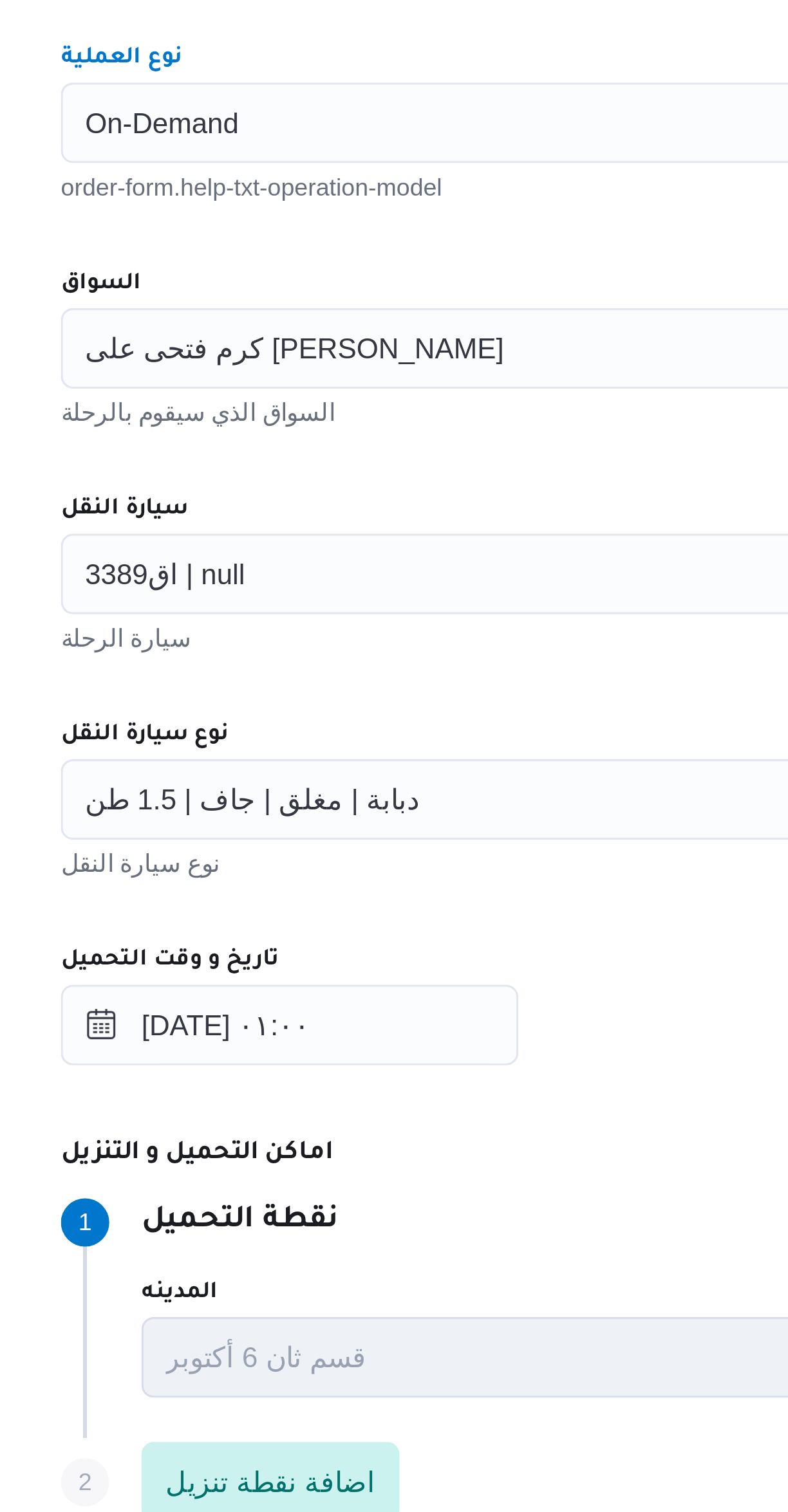
click at [266, 600] on span "كرم فتحى على [PERSON_NAME]" at bounding box center [300, 594] width 134 height 14
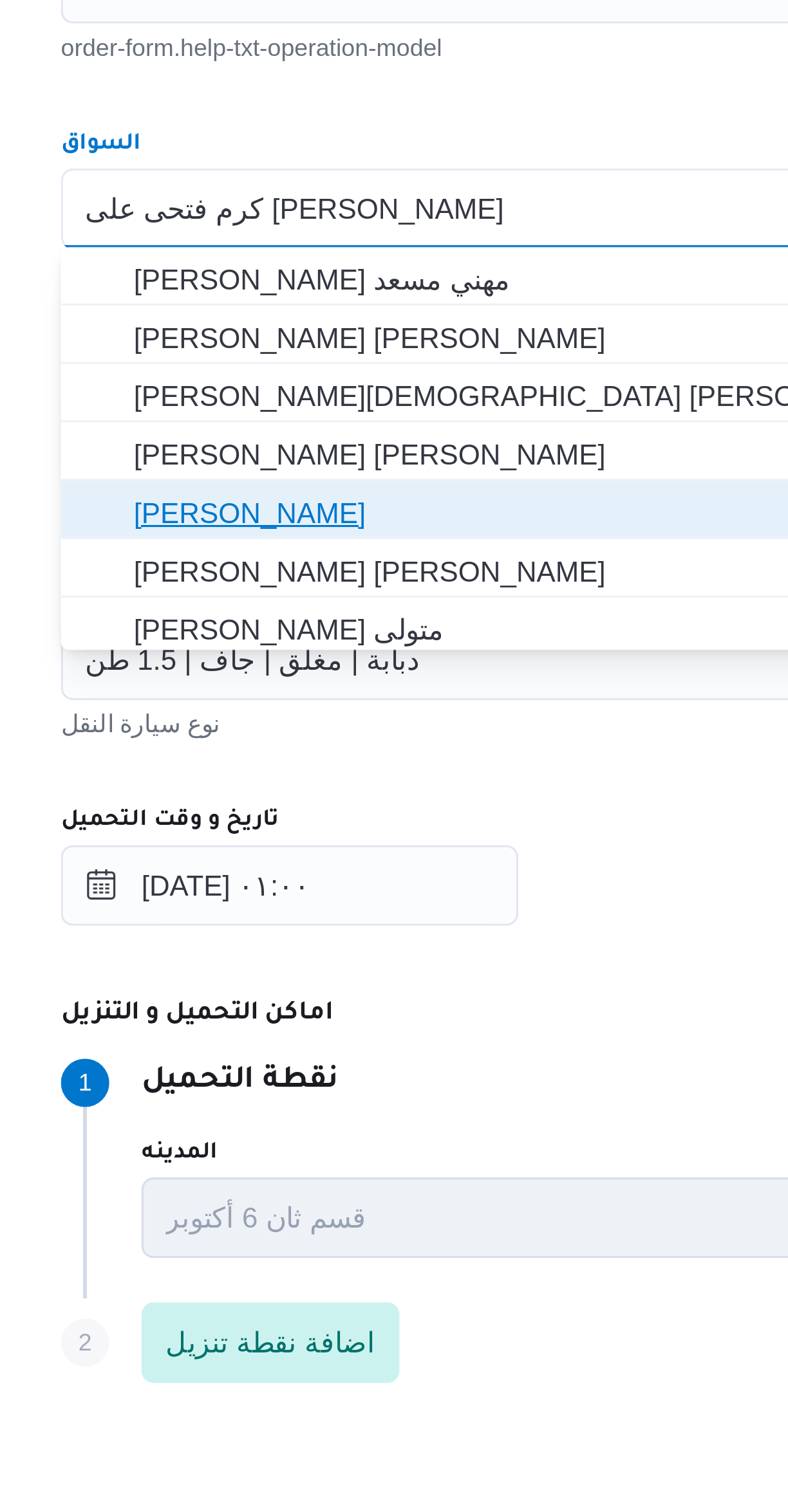
click at [268, 692] on span "[PERSON_NAME]" at bounding box center [478, 692] width 459 height 16
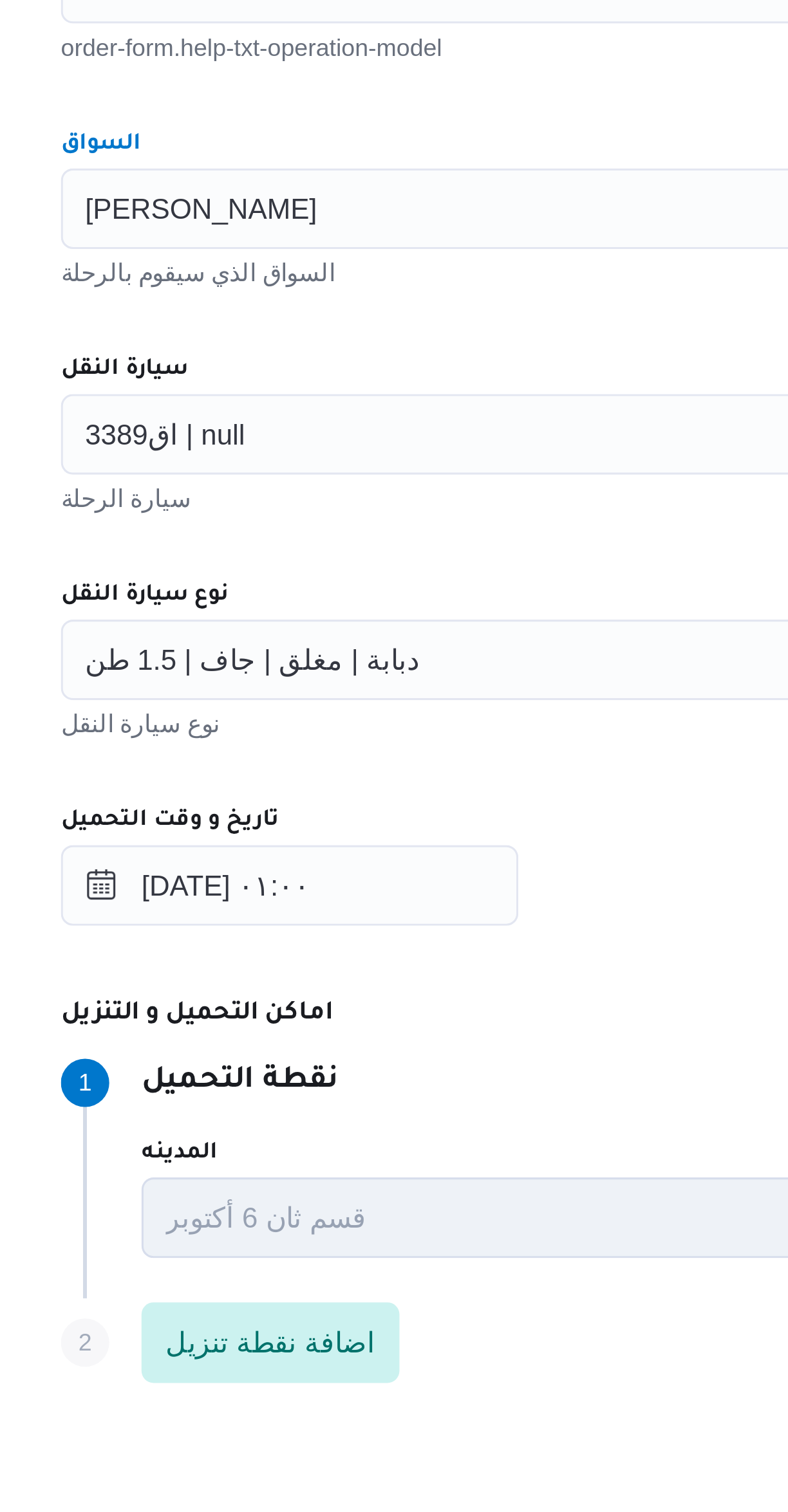
click at [257, 676] on div "اق3389 | null" at bounding box center [470, 667] width 489 height 26
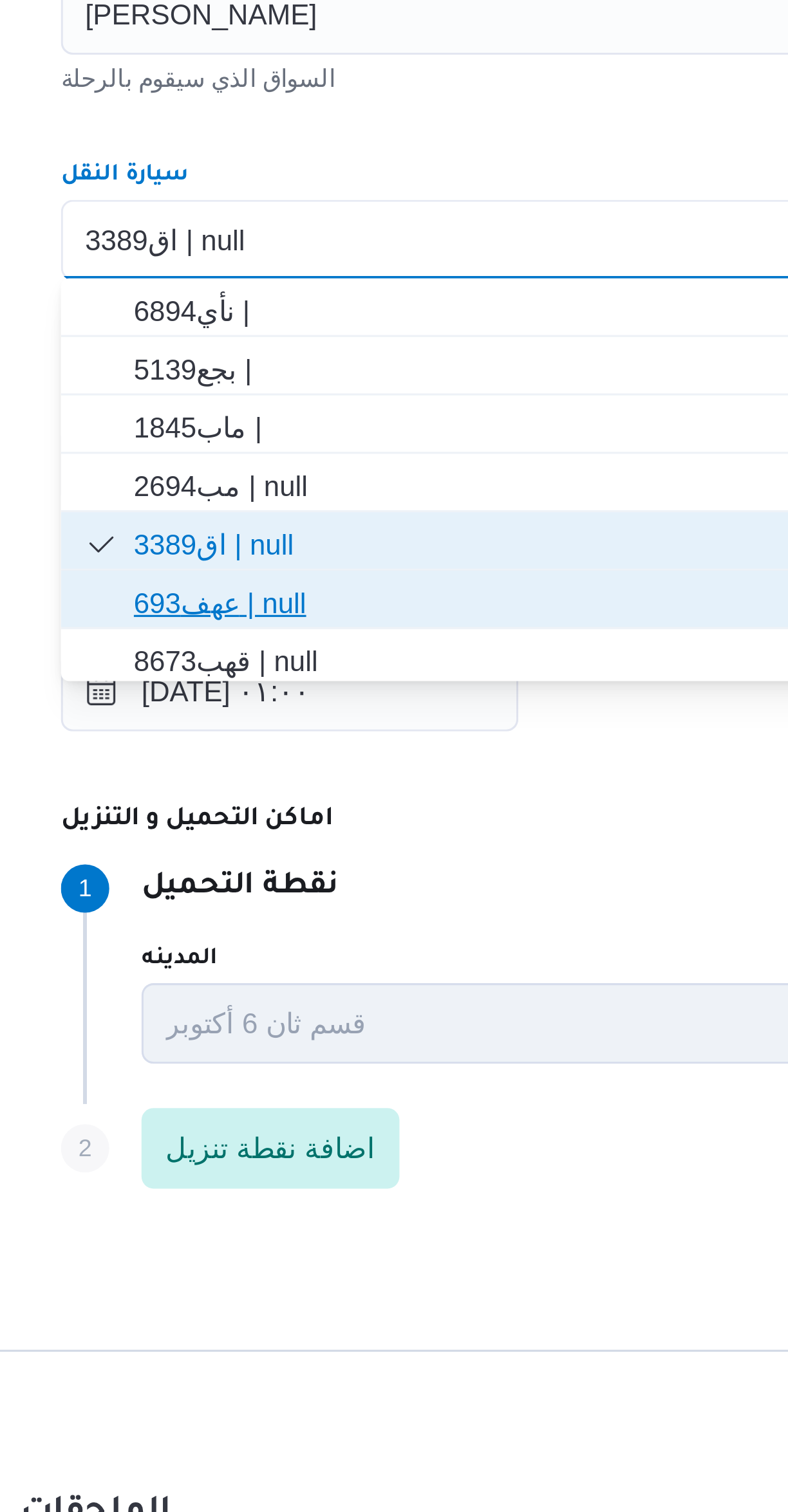
click at [257, 783] on span "عهف693 | null" at bounding box center [478, 783] width 459 height 16
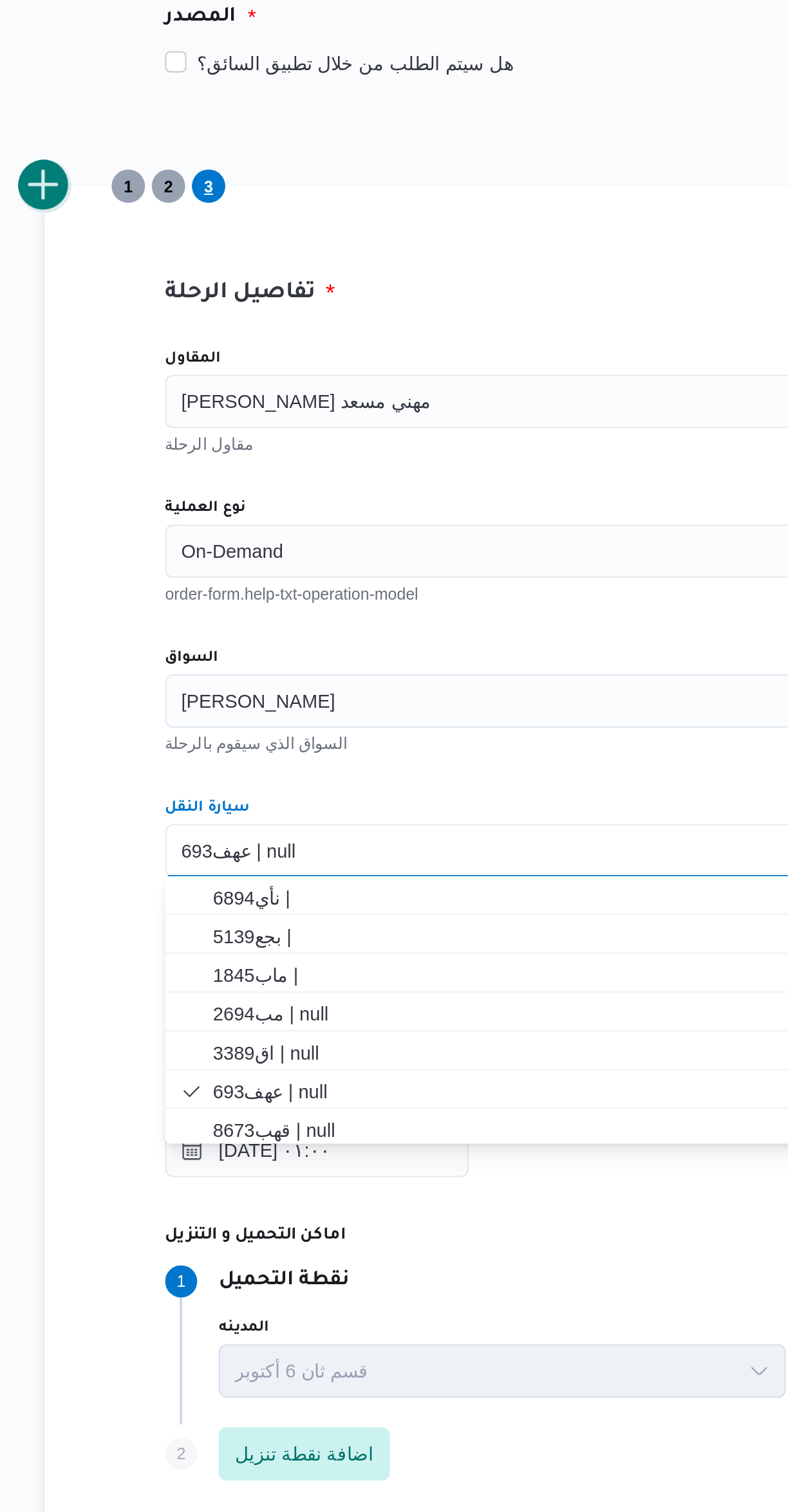
click at [166, 348] on button "add trip" at bounding box center [167, 348] width 26 height 26
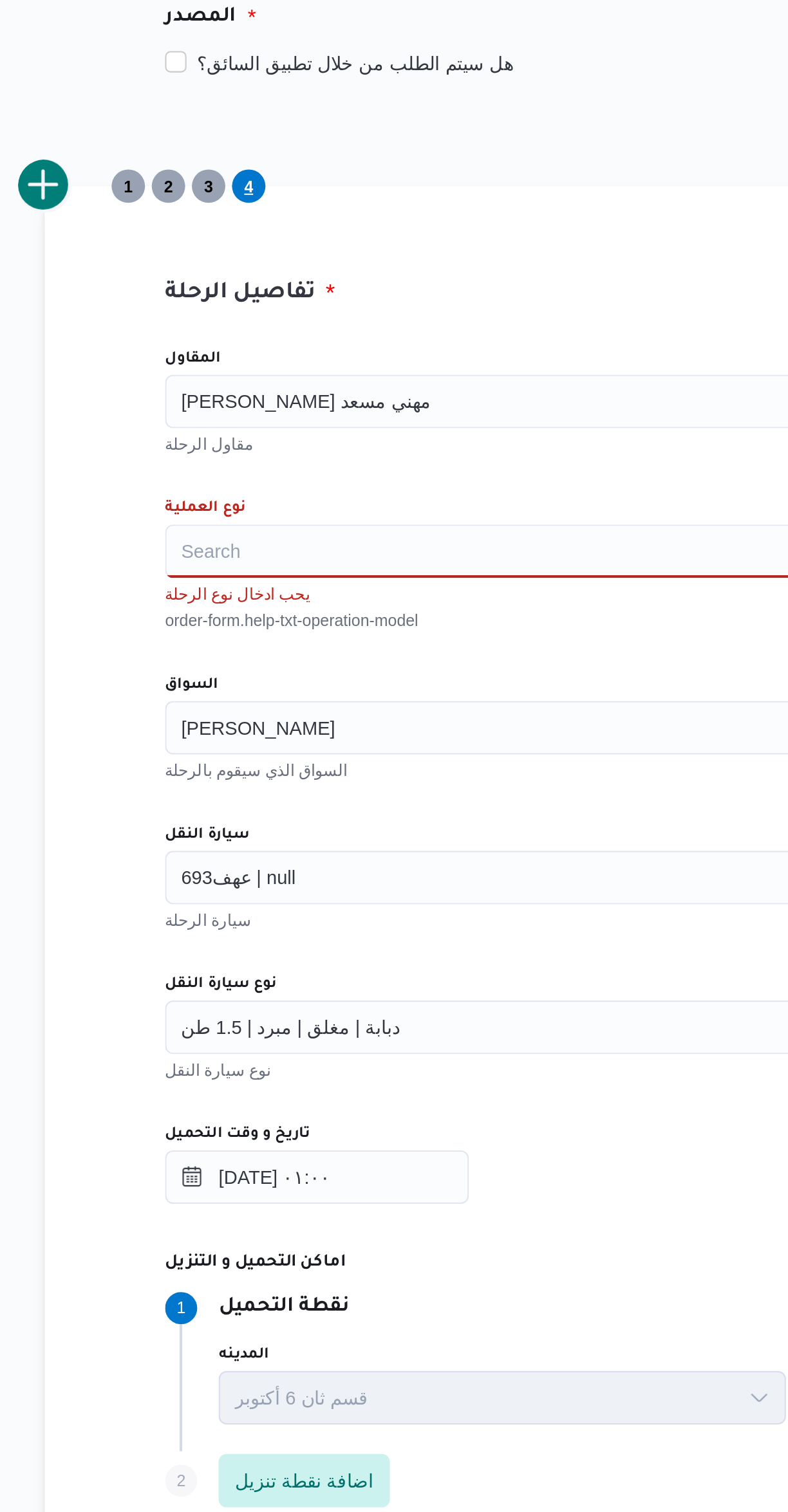
click at [359, 451] on input "المقاول" at bounding box center [359, 451] width 1 height 16
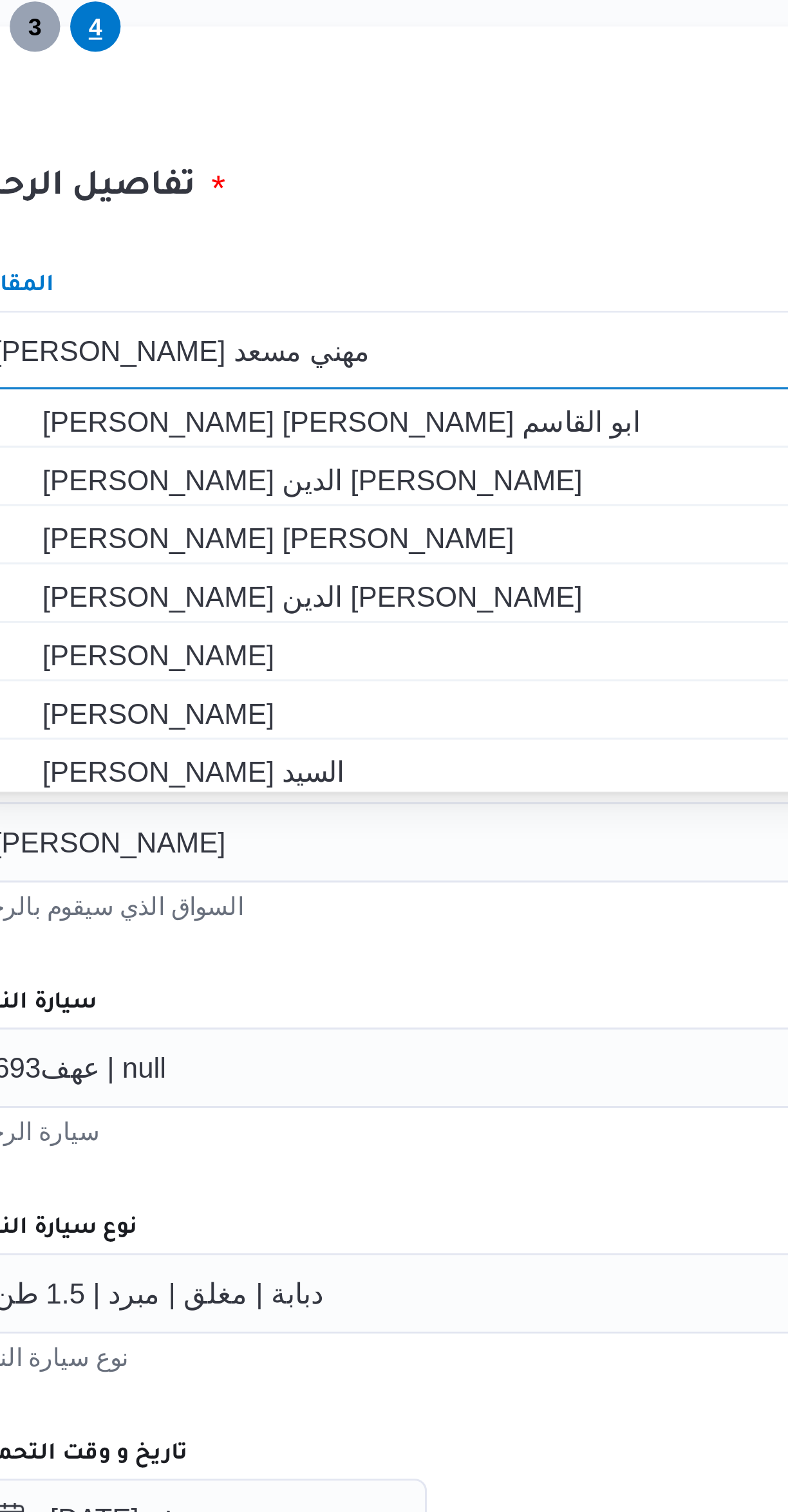
click at [298, 407] on div "تفاصيل الرحلة المقاول [PERSON_NAME] مهني مسعد Combo box. Selected. [PERSON_NAME…" at bounding box center [469, 691] width 579 height 687
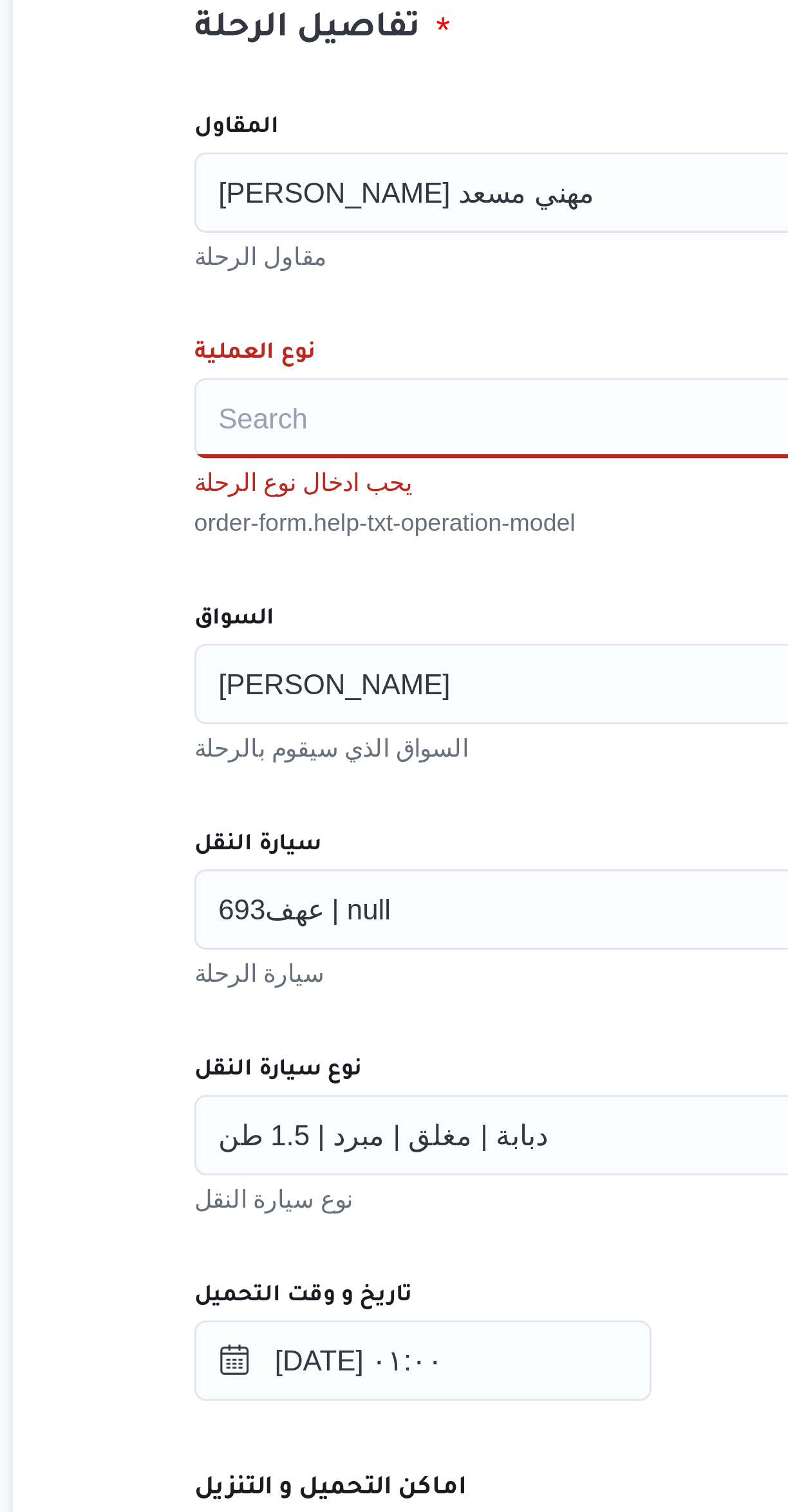
click at [241, 521] on div "Search" at bounding box center [470, 523] width 489 height 26
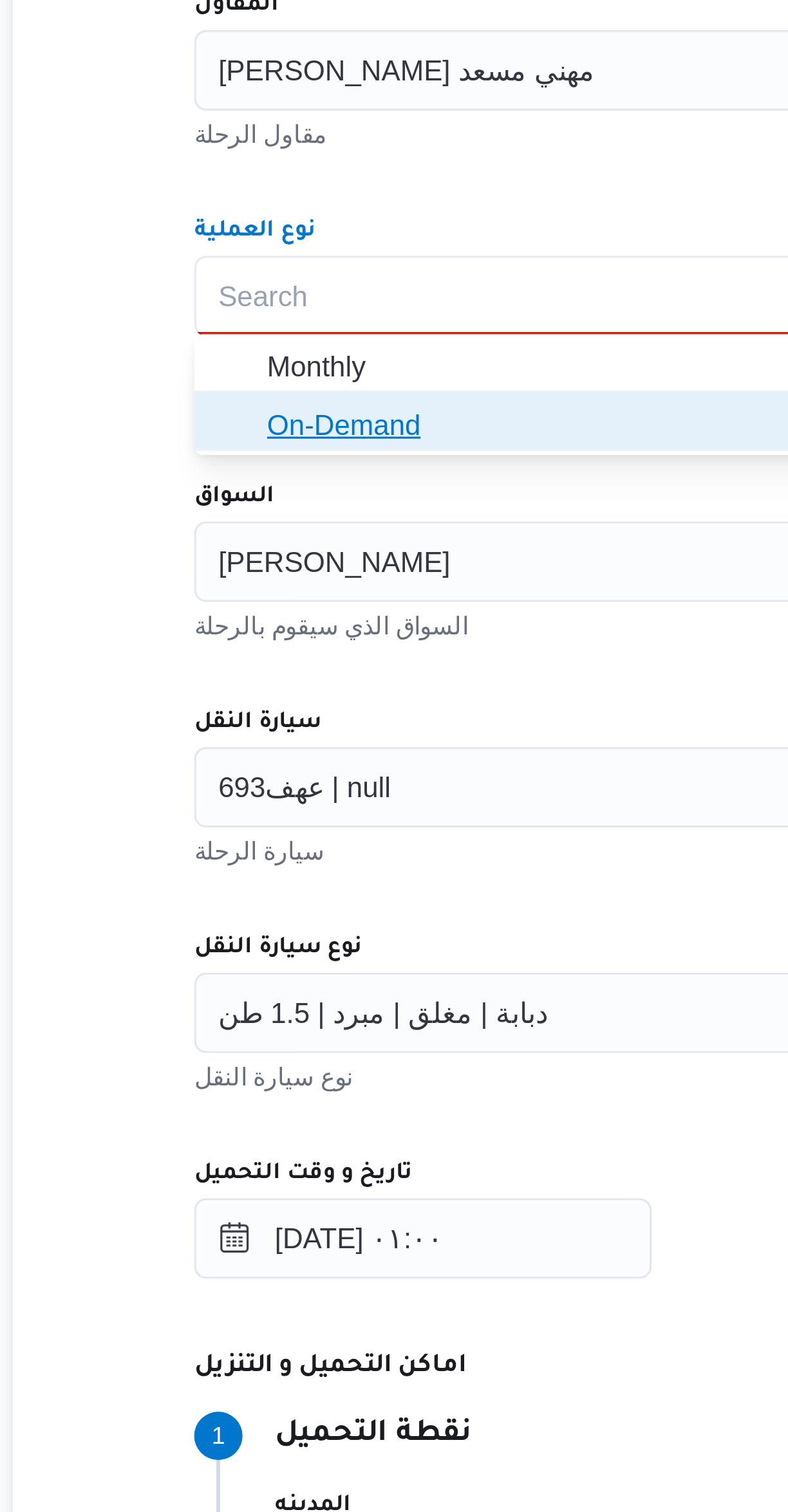
click at [241, 568] on icon "button" at bounding box center [238, 564] width 10 height 10
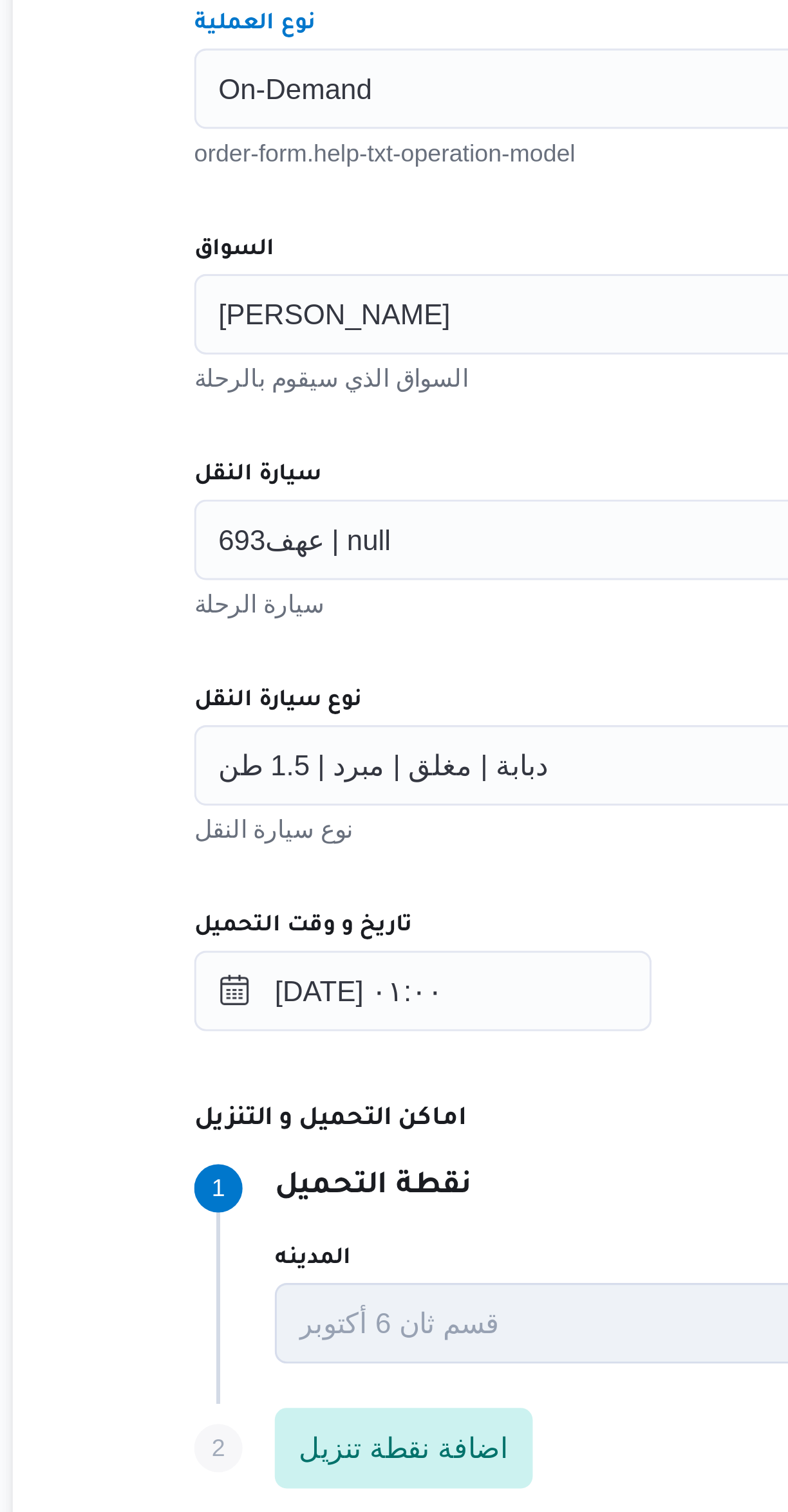
click at [244, 604] on div "[PERSON_NAME]" at bounding box center [470, 595] width 489 height 26
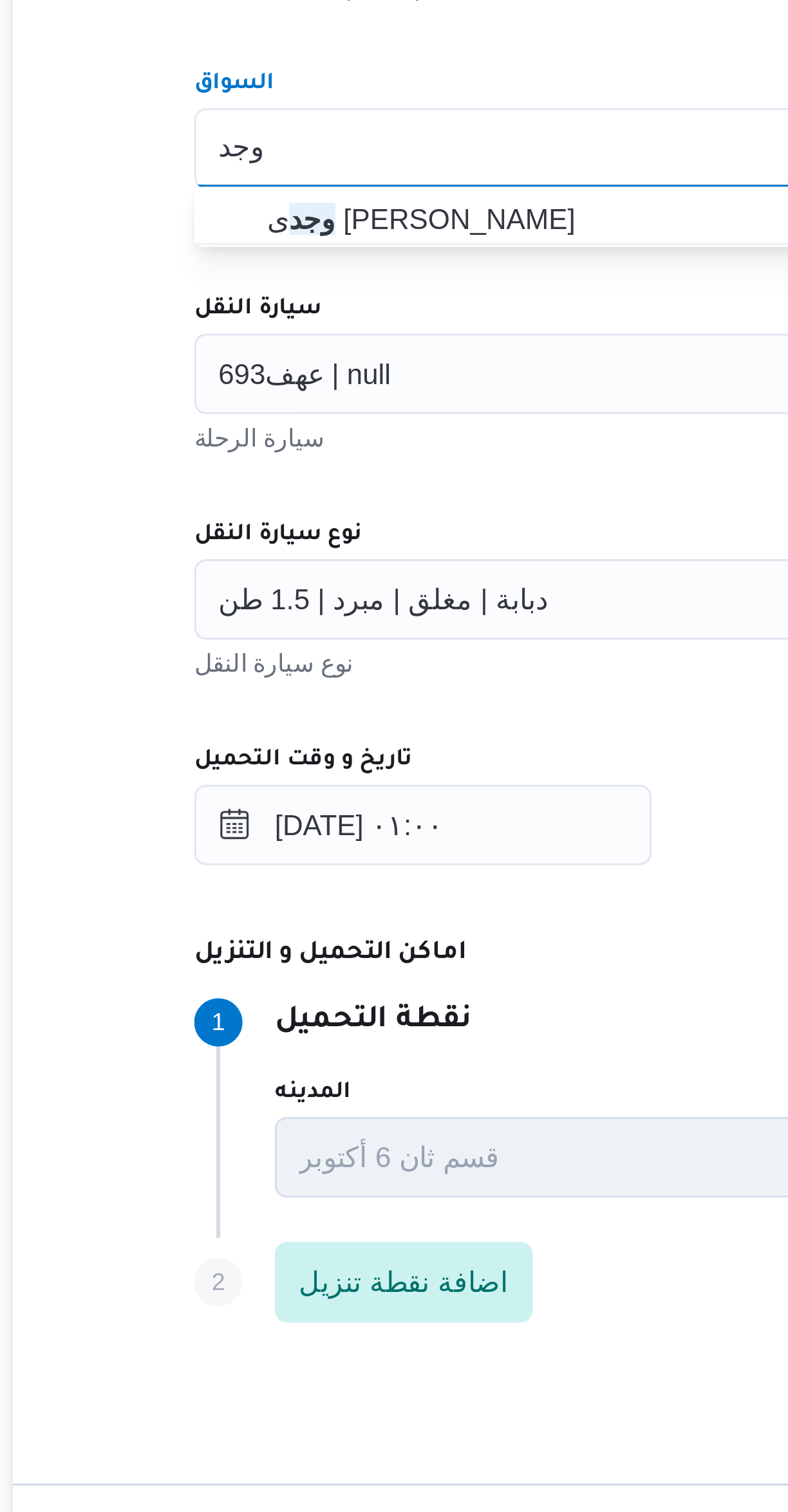
type input "وجد"
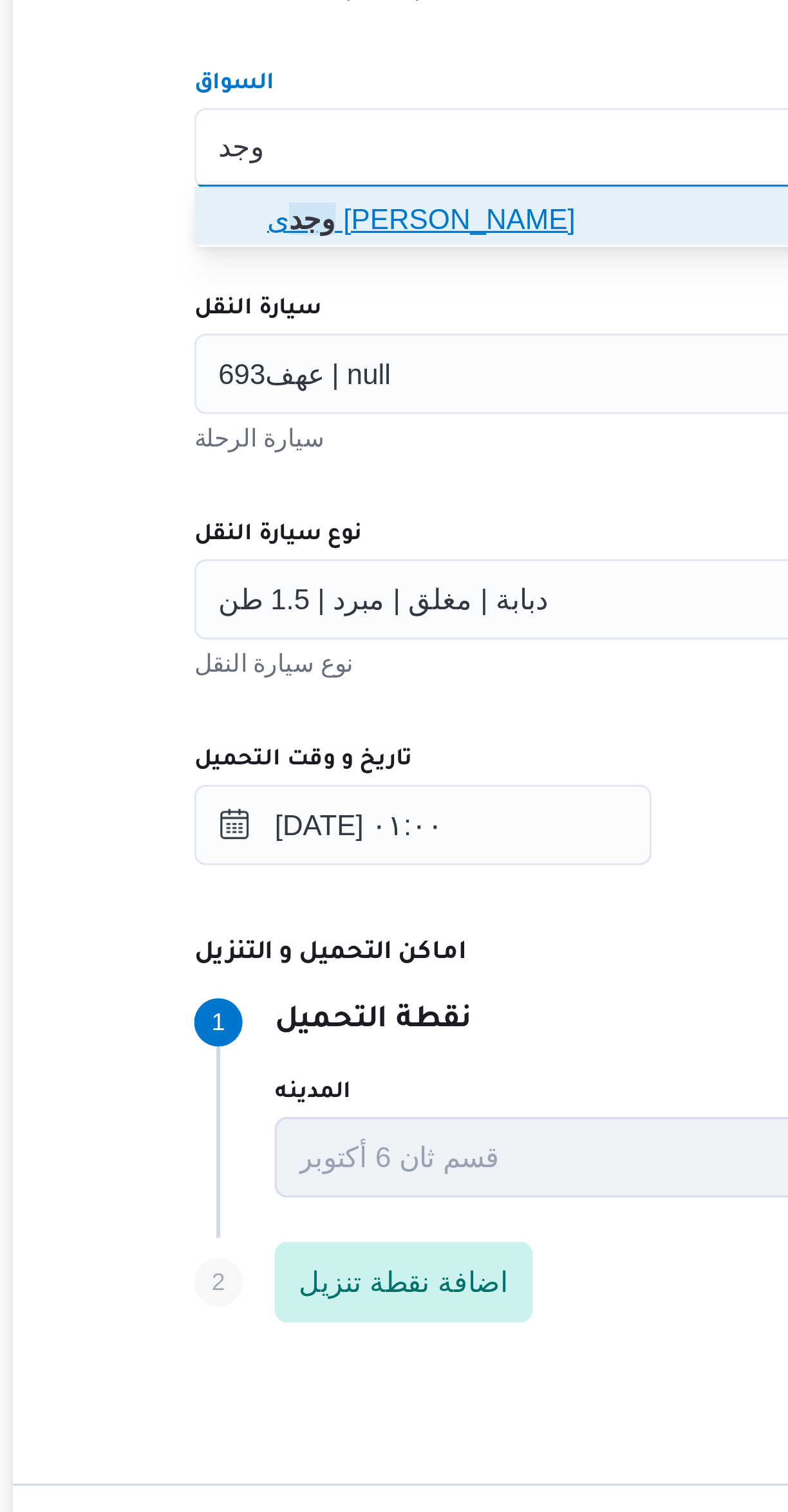
click at [249, 622] on span "وجد ى [PERSON_NAME]" at bounding box center [478, 617] width 459 height 16
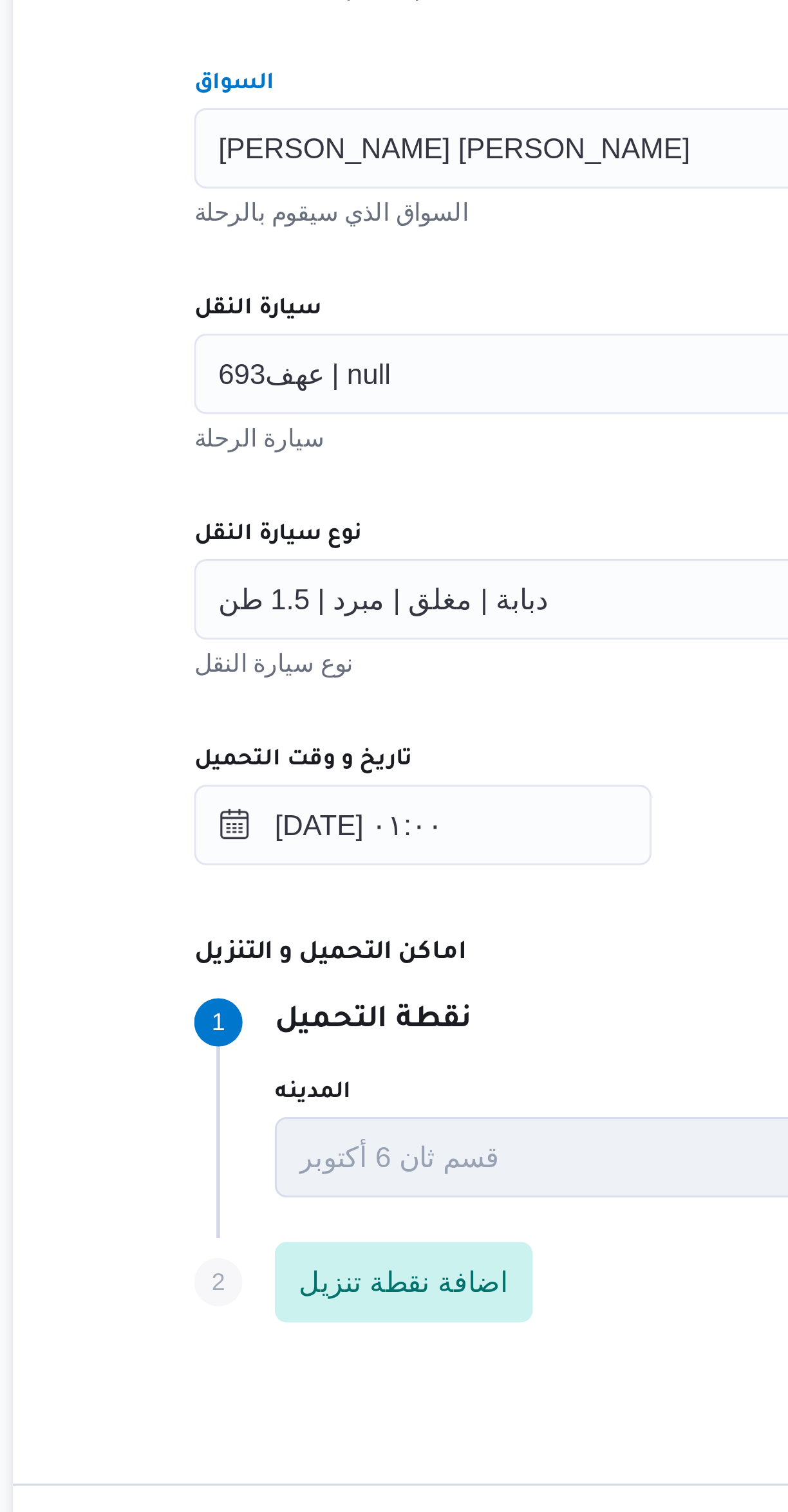
click at [293, 669] on input "سيارة النقل" at bounding box center [294, 667] width 1 height 16
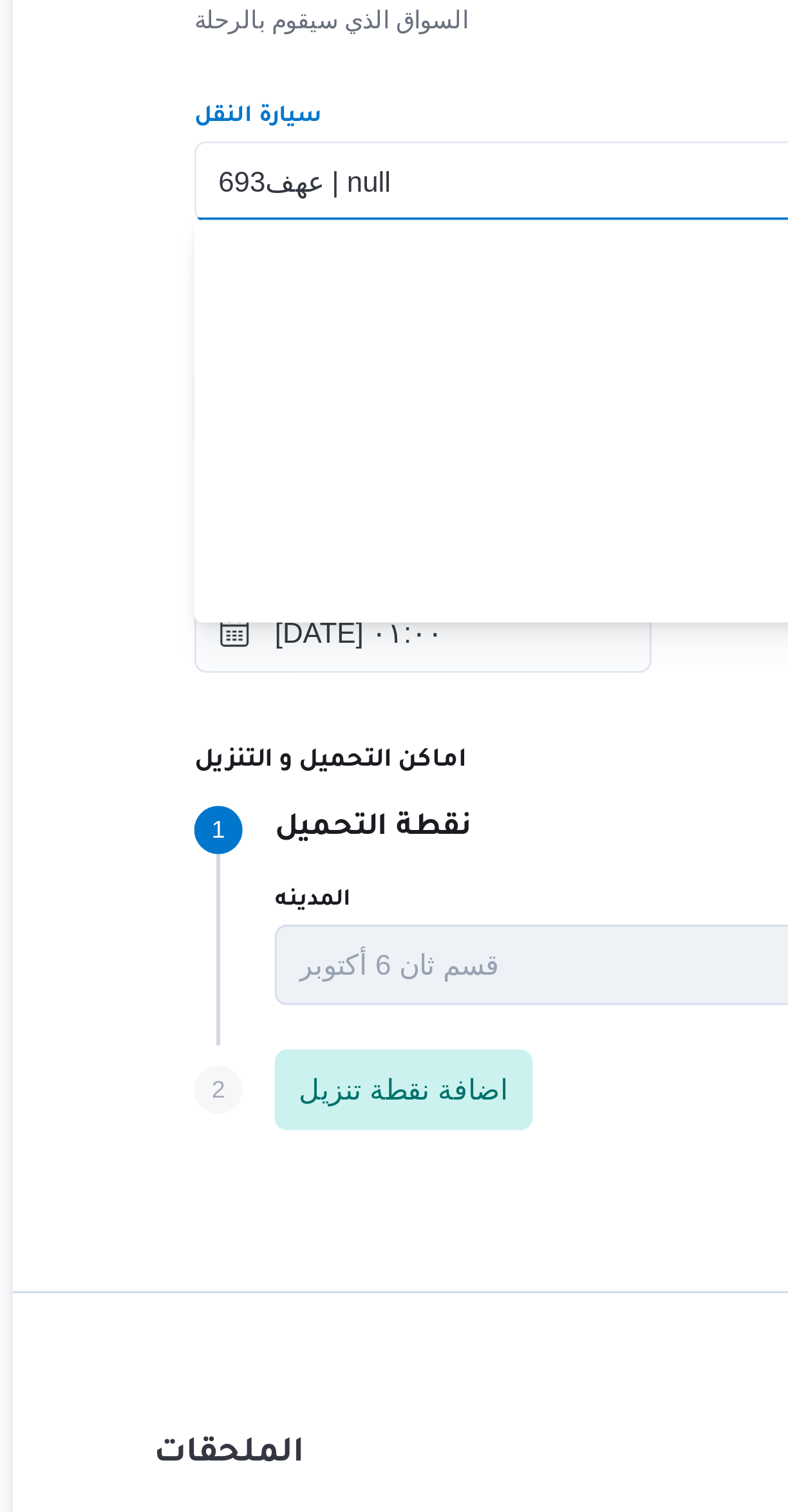
scroll to position [339, 0]
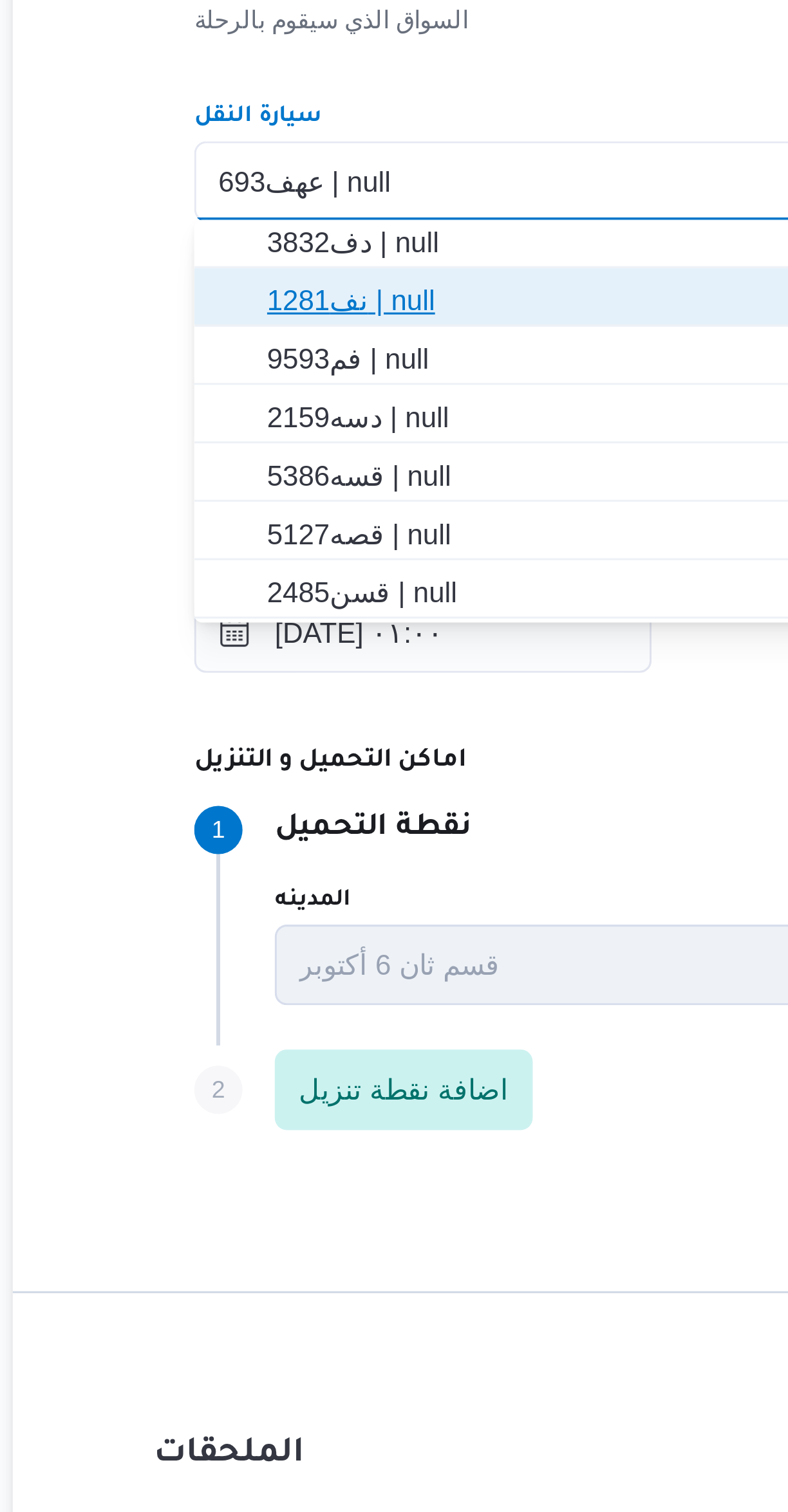
click at [251, 695] on span "نف1281 | null" at bounding box center [469, 705] width 479 height 20
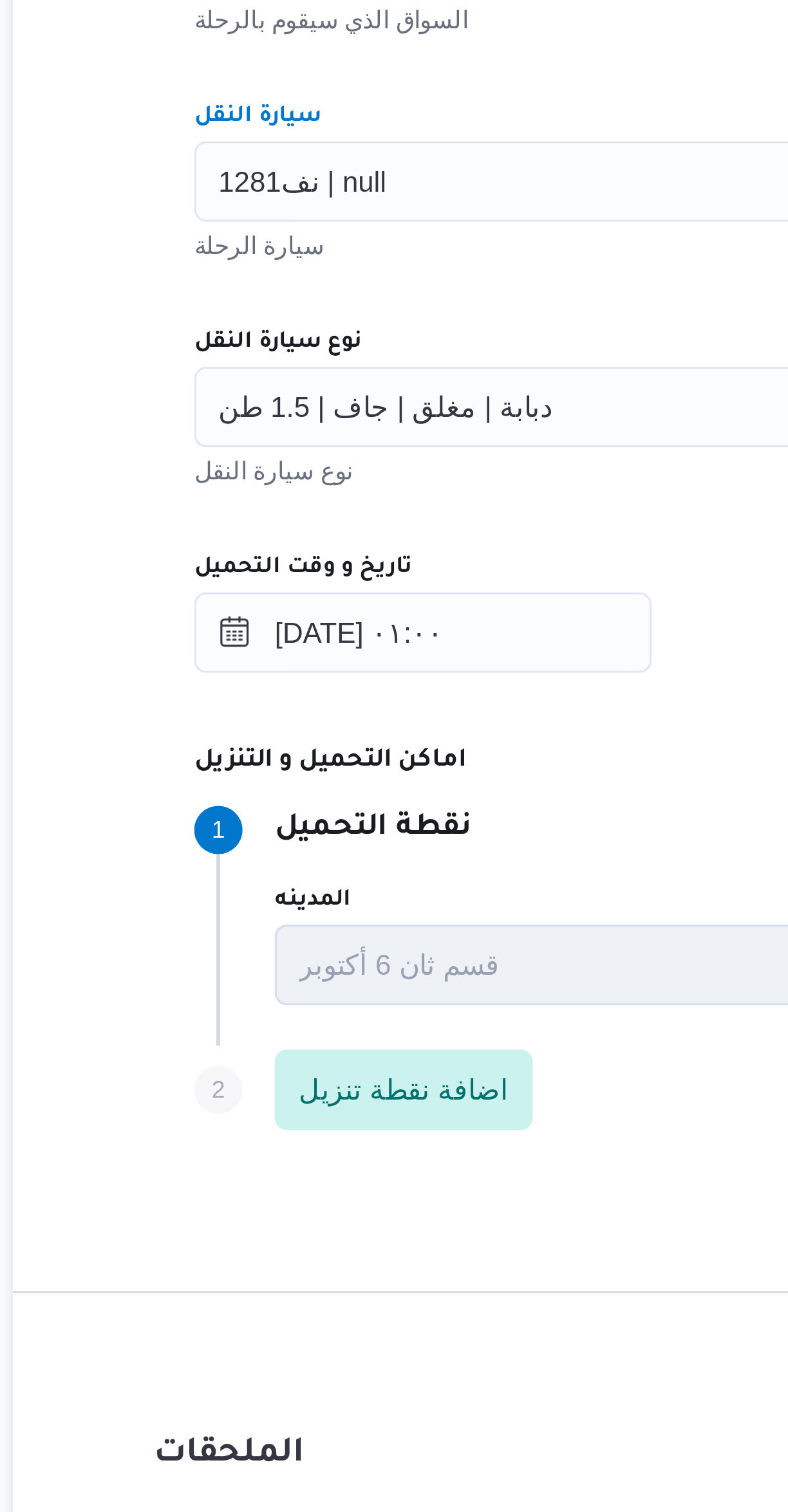
click at [244, 667] on span "نف1281 | null" at bounding box center [259, 666] width 54 height 14
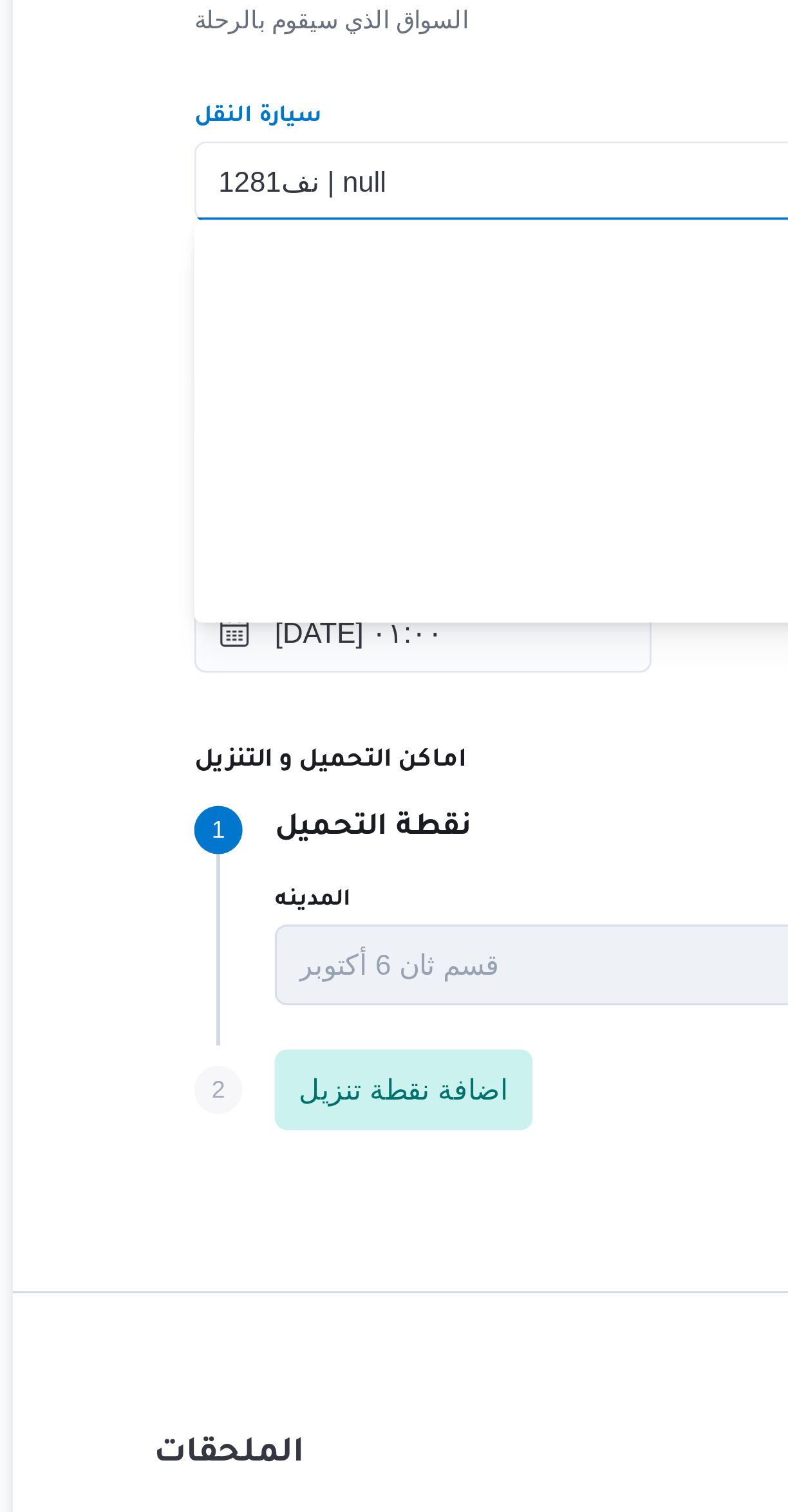
scroll to position [244, 0]
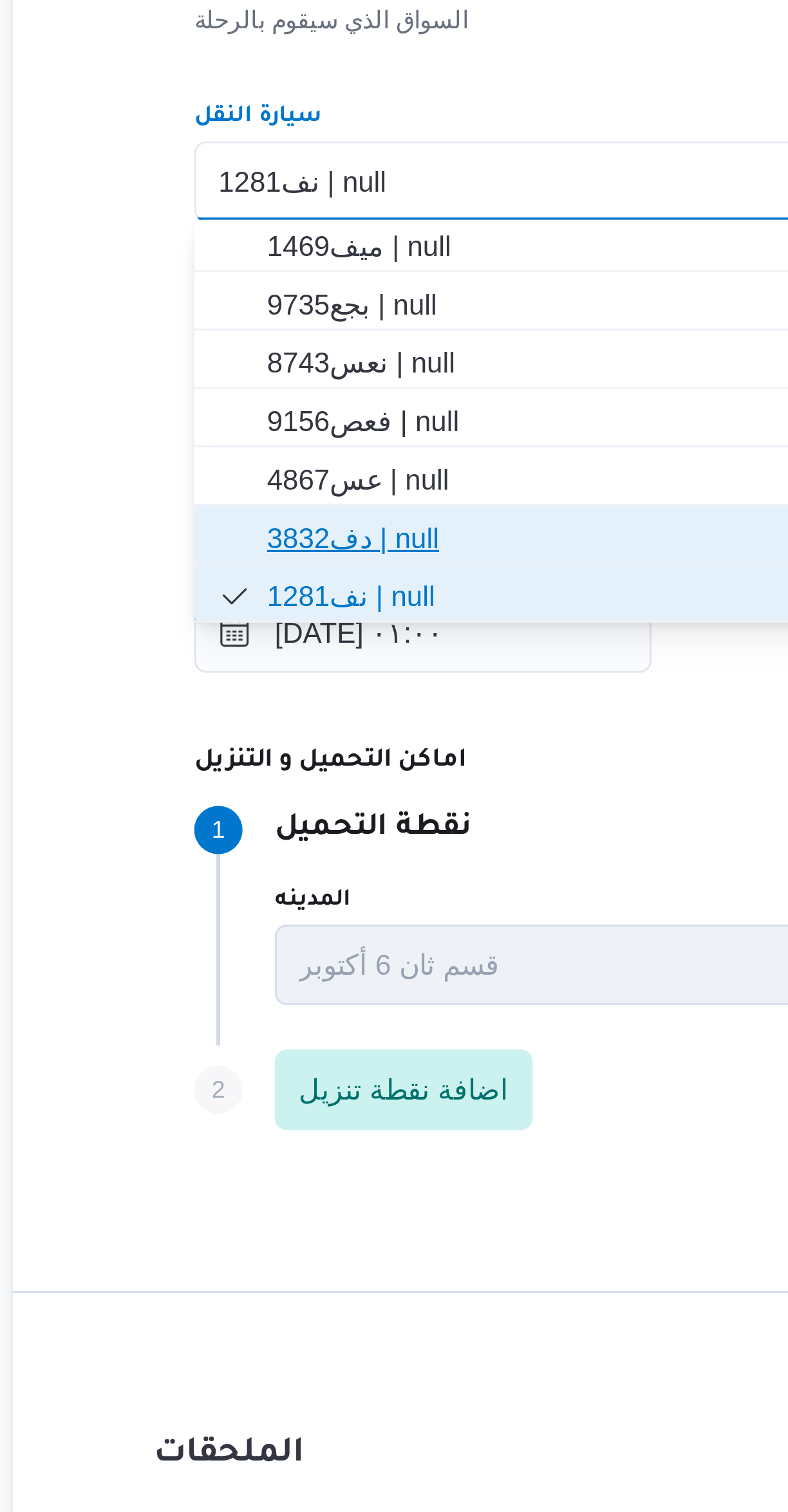
click at [252, 779] on span "دف3832 | null" at bounding box center [478, 781] width 459 height 16
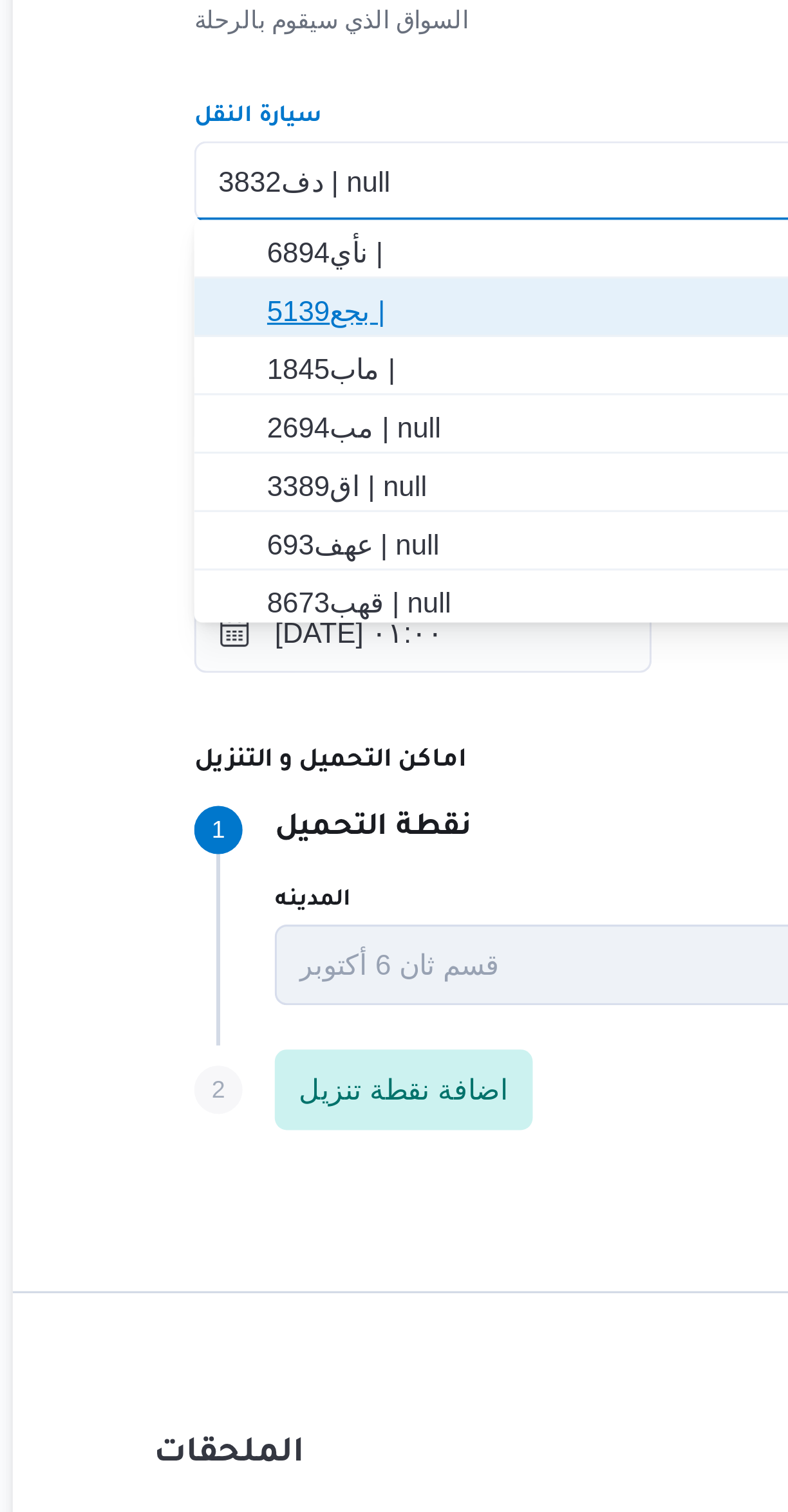
click at [311, 705] on span "بجع5139 |" at bounding box center [478, 708] width 459 height 16
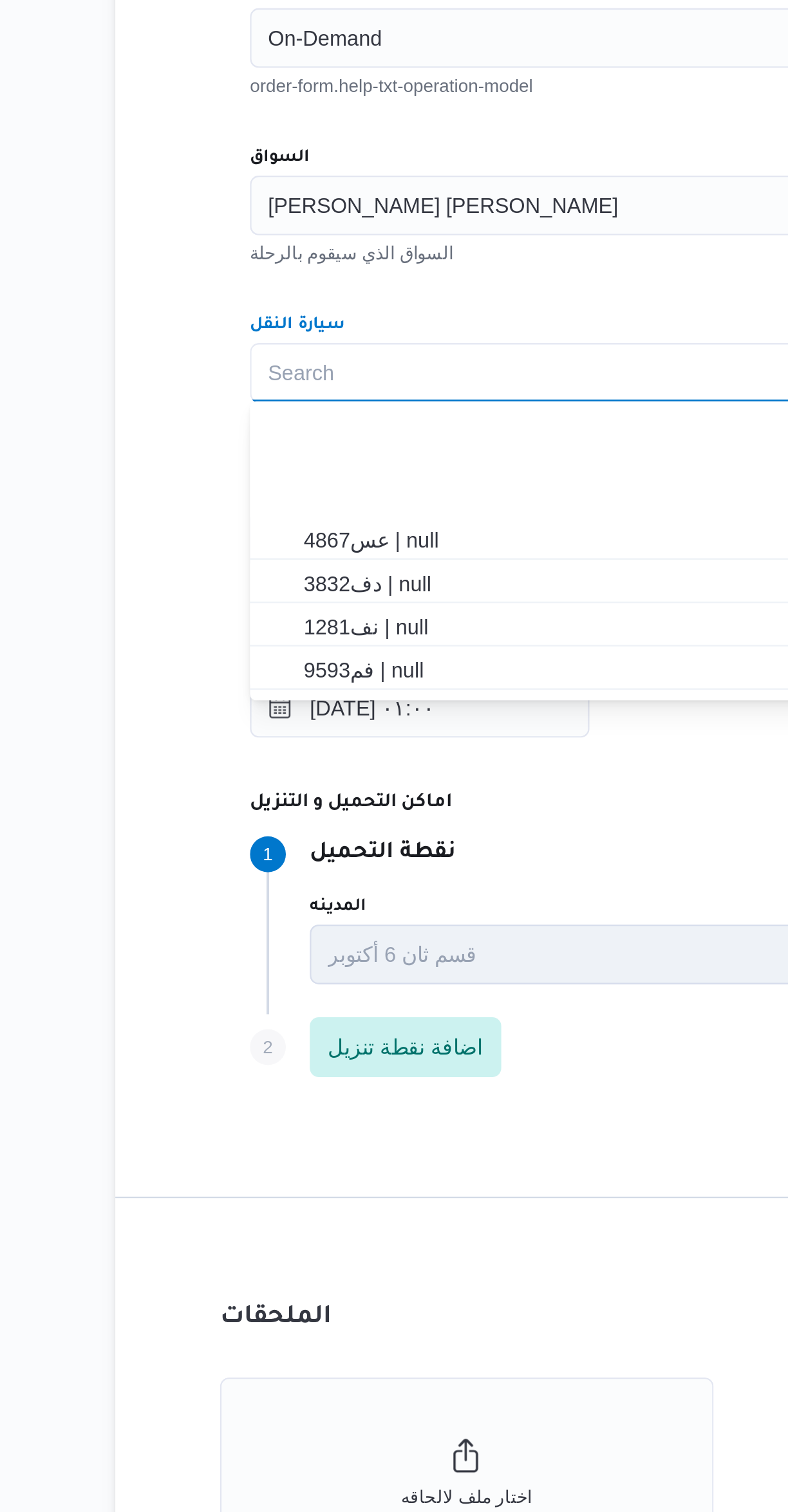
scroll to position [337, 0]
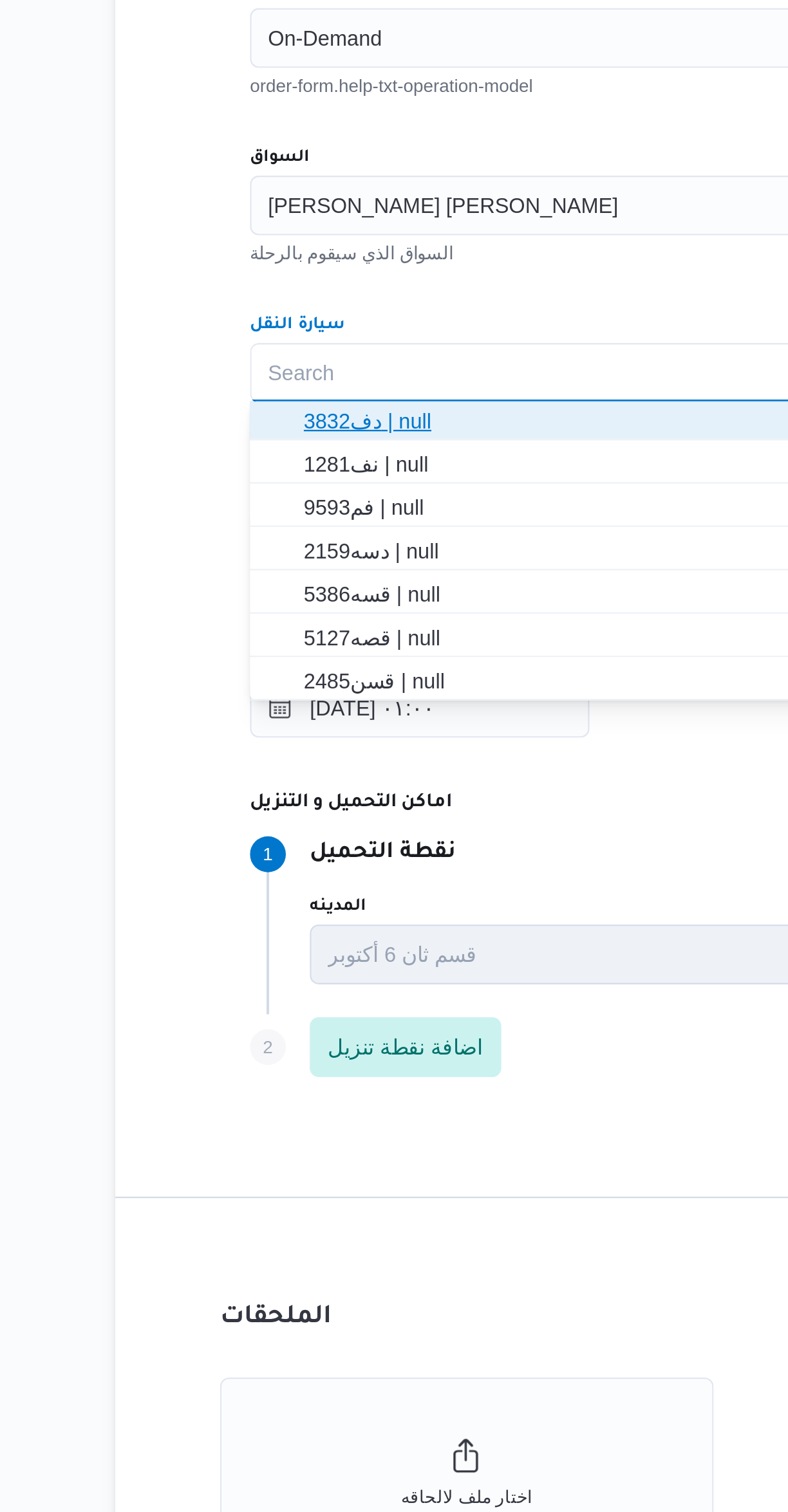
click at [251, 688] on span "دف3832 | null" at bounding box center [478, 687] width 459 height 16
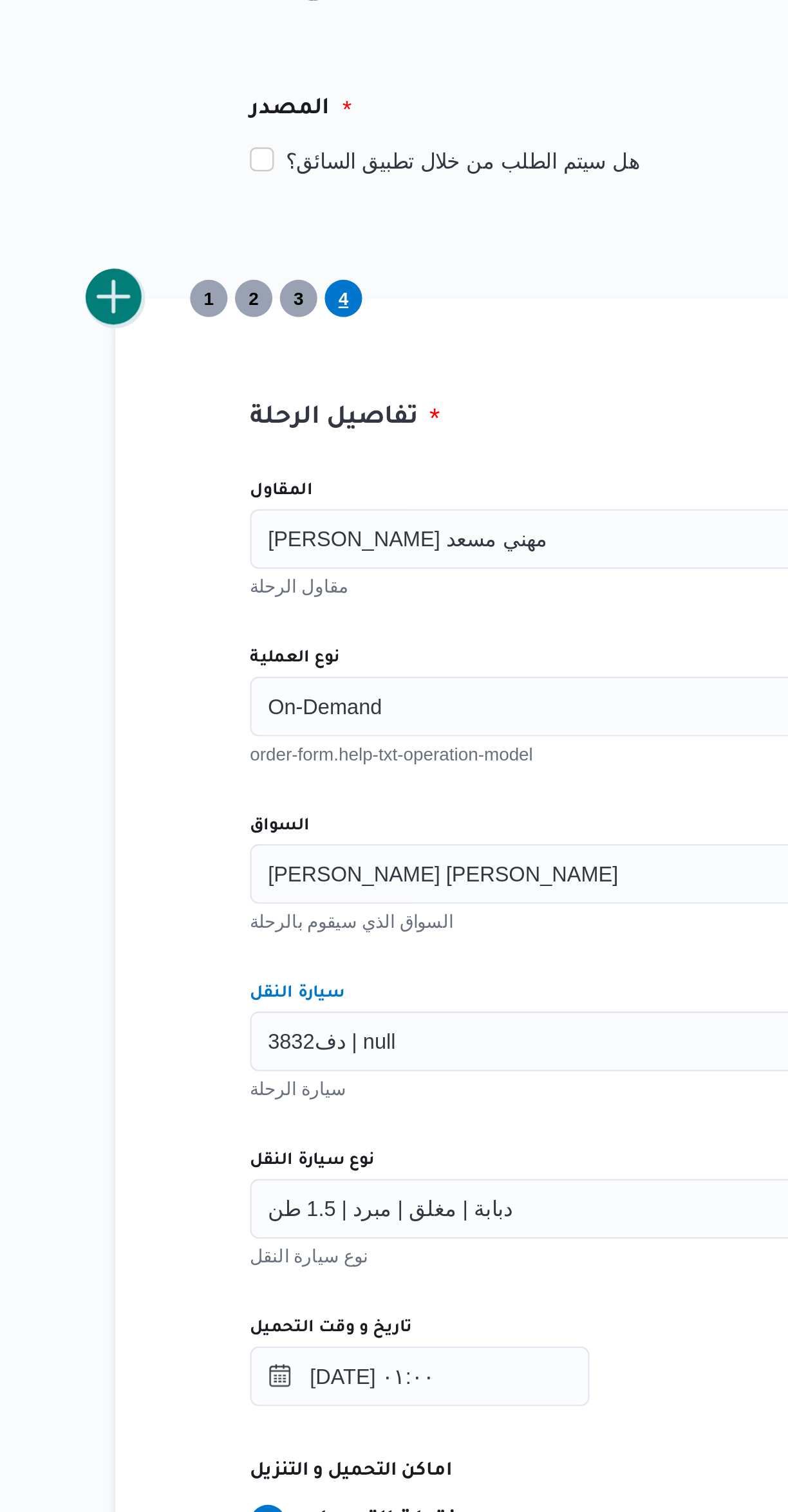
click at [173, 348] on button "add trip" at bounding box center [167, 348] width 26 height 26
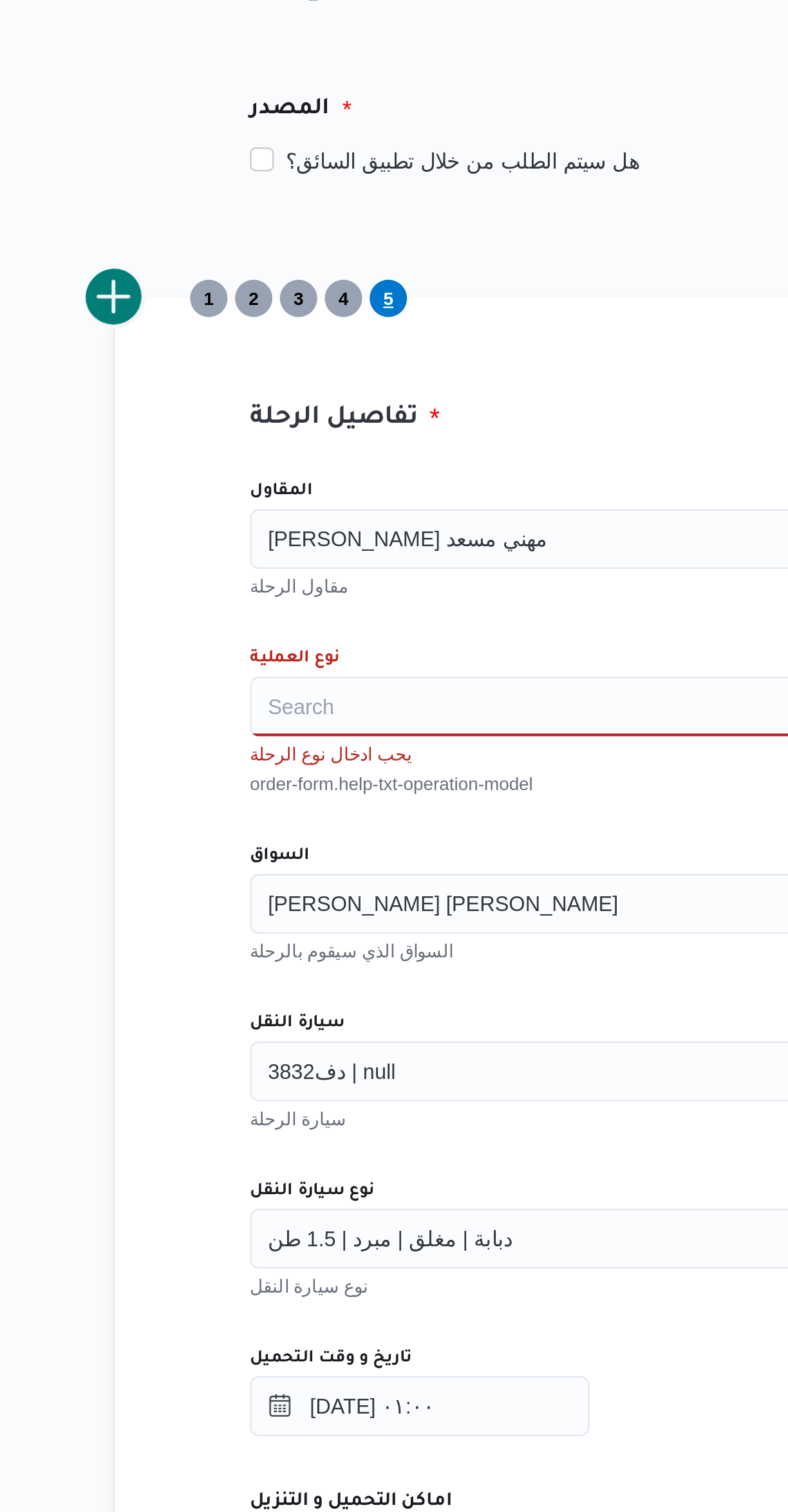
click at [359, 451] on input "المقاول" at bounding box center [359, 451] width 1 height 16
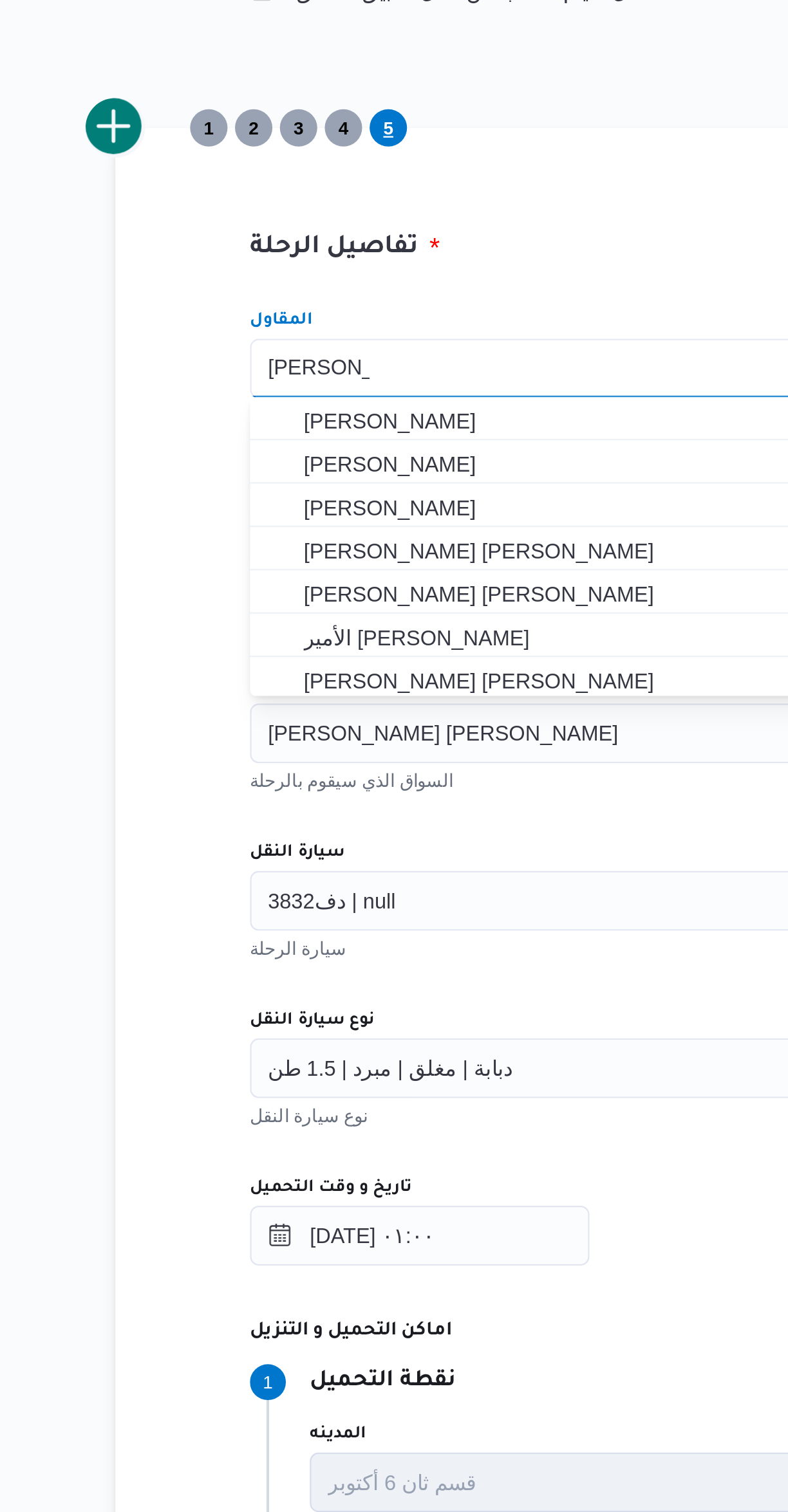
scroll to position [0, 0]
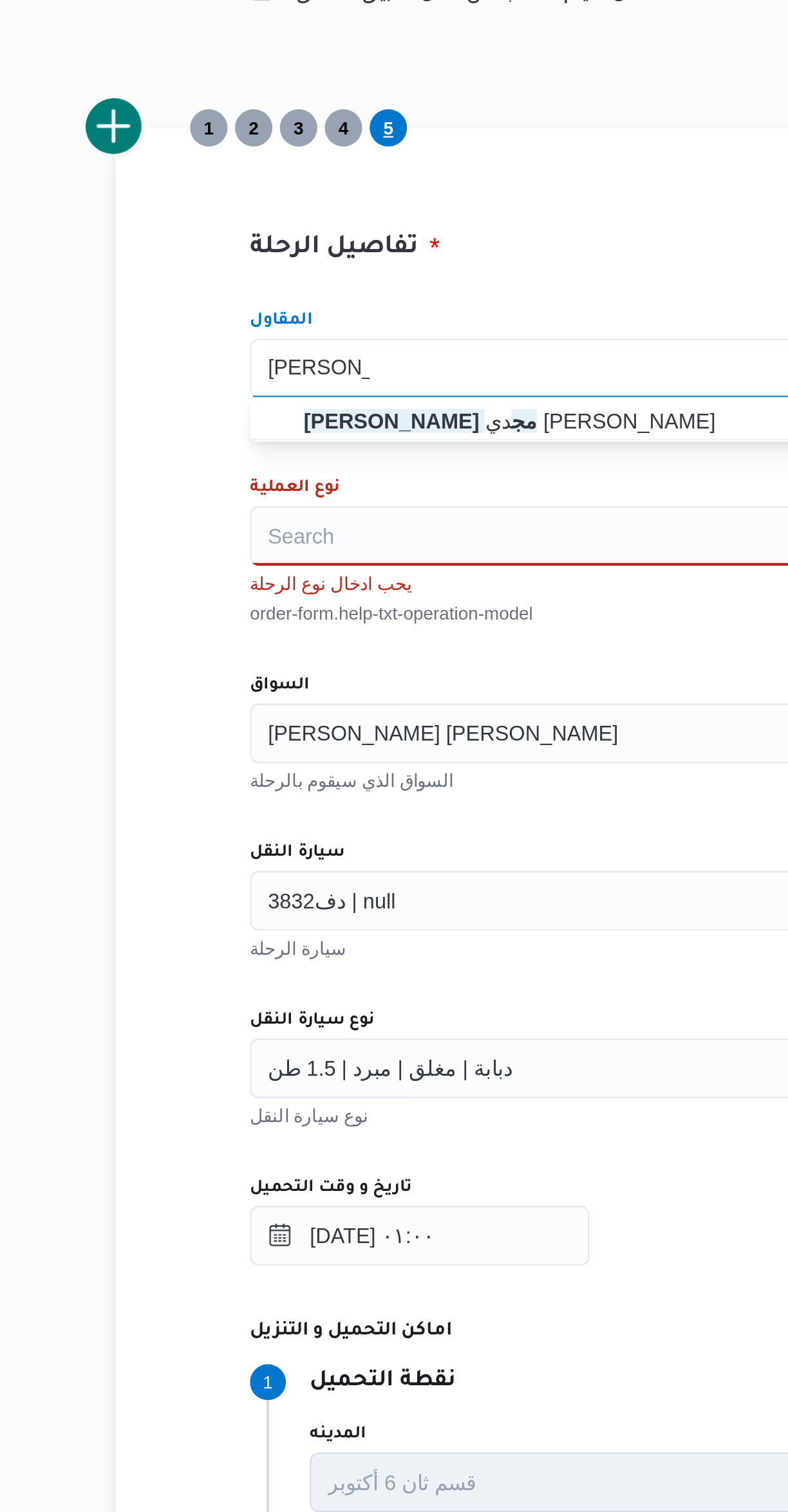
type input "[PERSON_NAME] مج"
click at [251, 483] on div "المقاول [PERSON_NAME] مج Combo box. Selected. [PERSON_NAME]. Selected. [PERSON_…" at bounding box center [469, 707] width 509 height 585
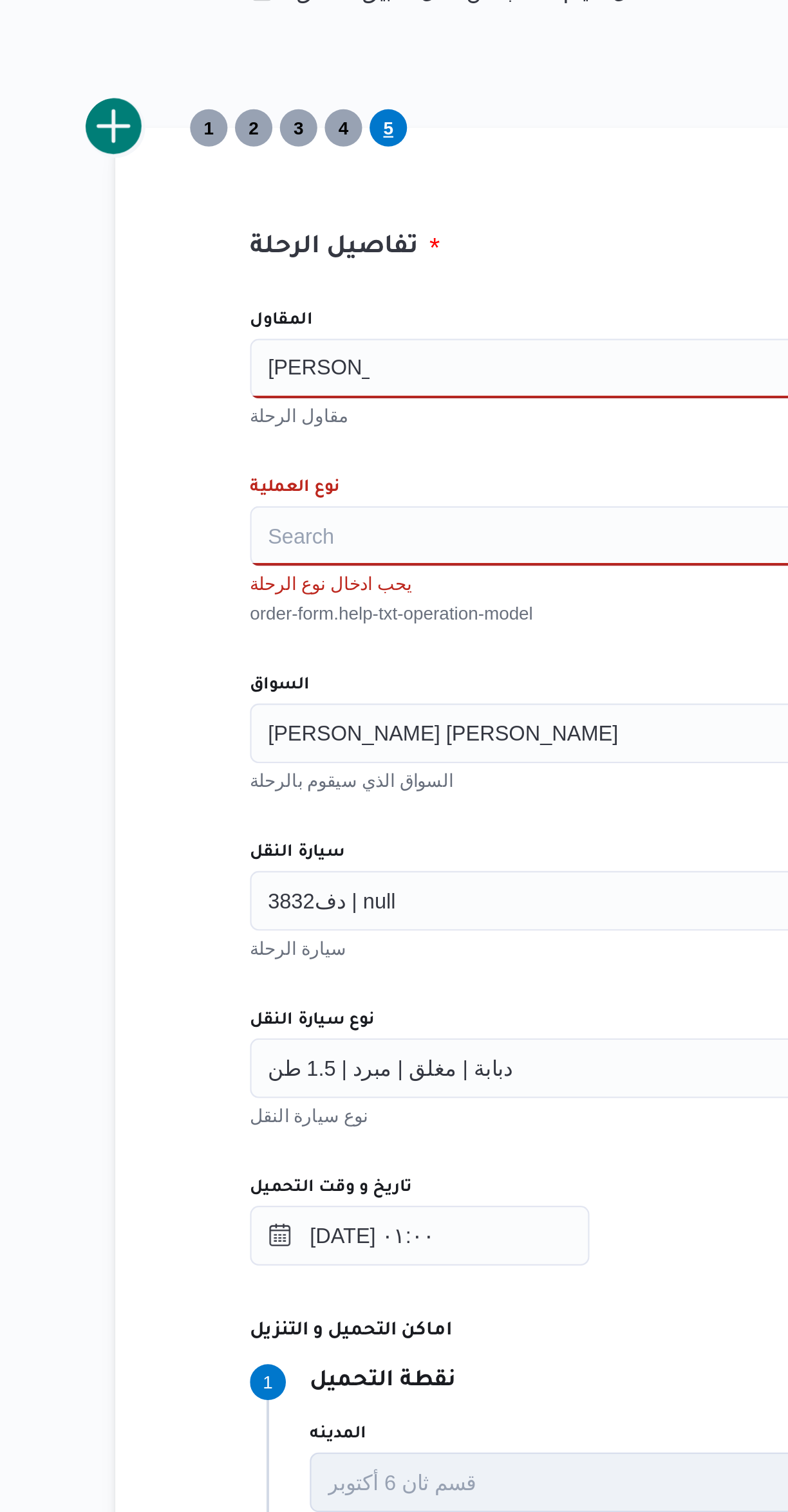
click at [294, 459] on div "[PERSON_NAME]" at bounding box center [470, 451] width 489 height 26
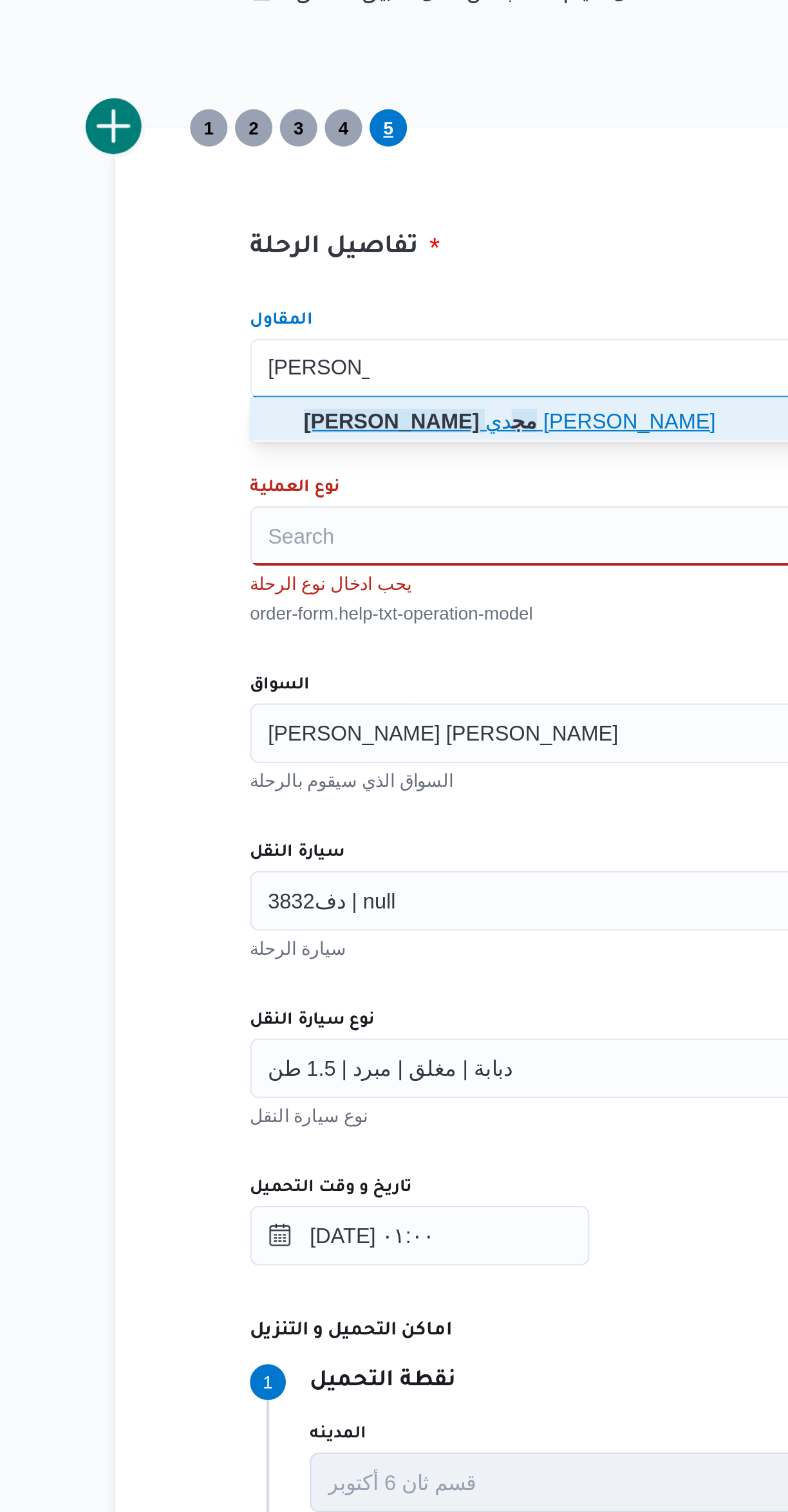
click at [246, 475] on span "[PERSON_NAME] مج دي [PERSON_NAME]" at bounding box center [469, 473] width 479 height 20
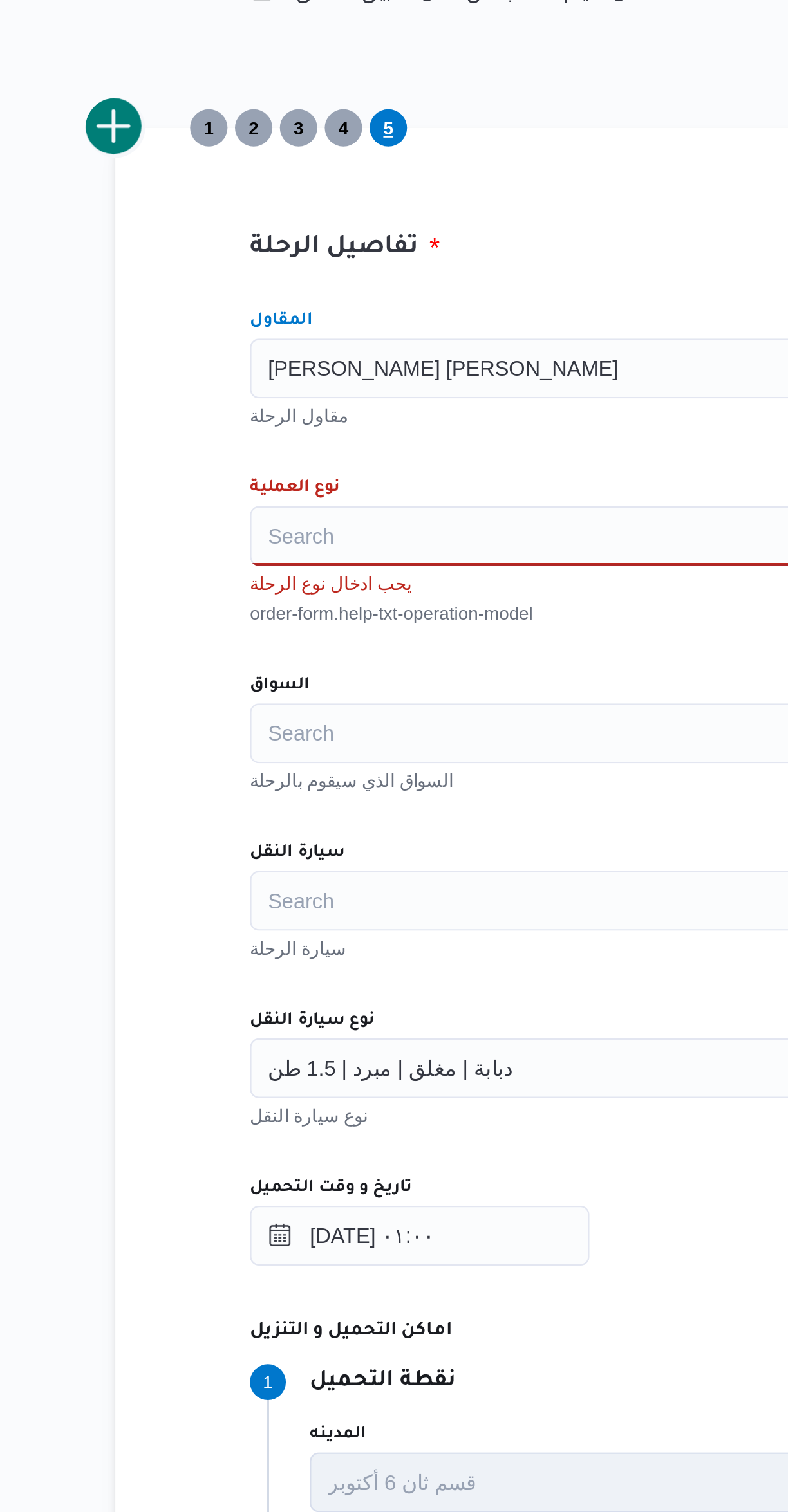
click at [234, 524] on input "نوع العملية" at bounding box center [234, 523] width 1 height 16
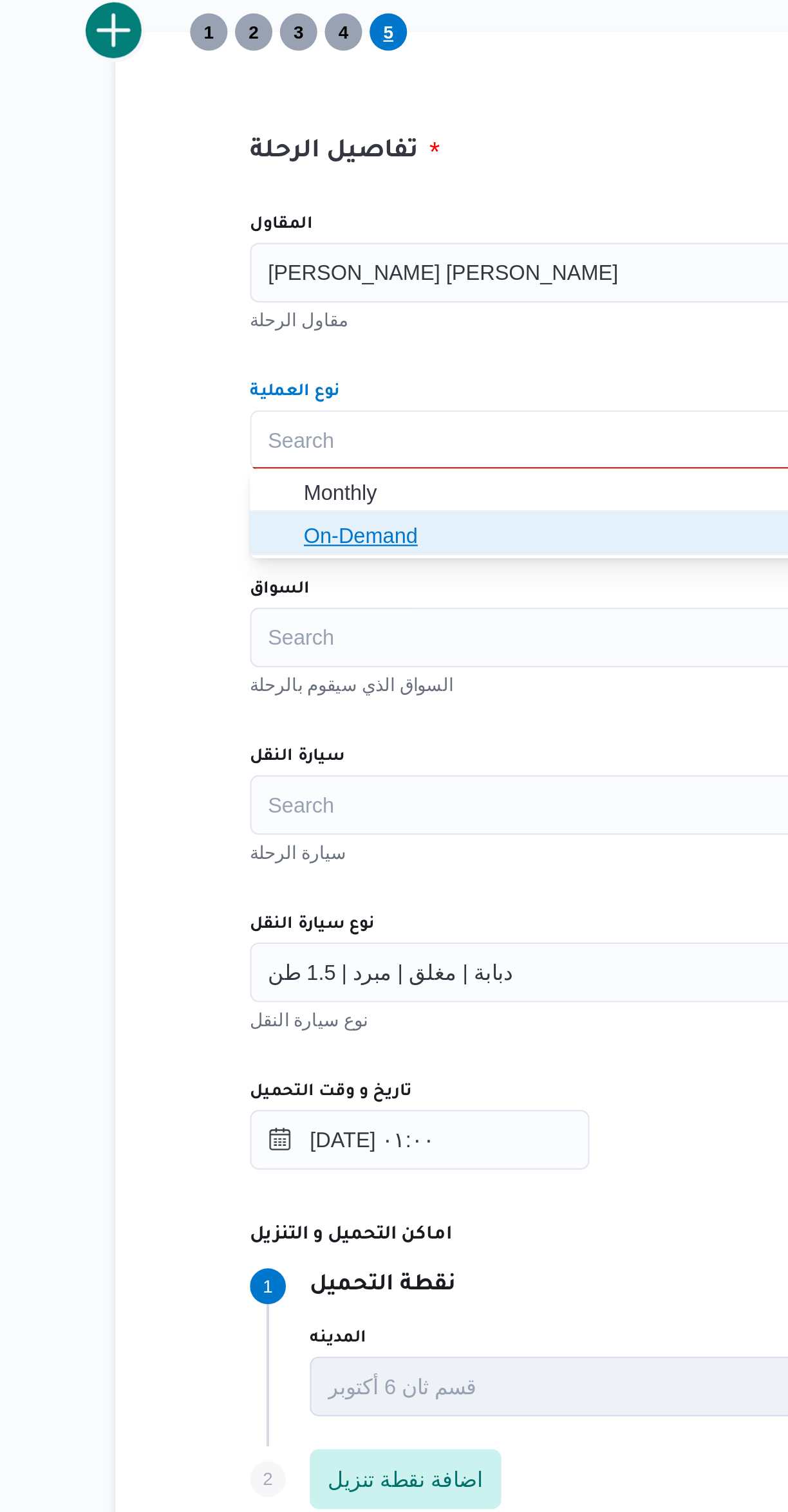
click at [254, 559] on span "On-Demand" at bounding box center [478, 564] width 459 height 16
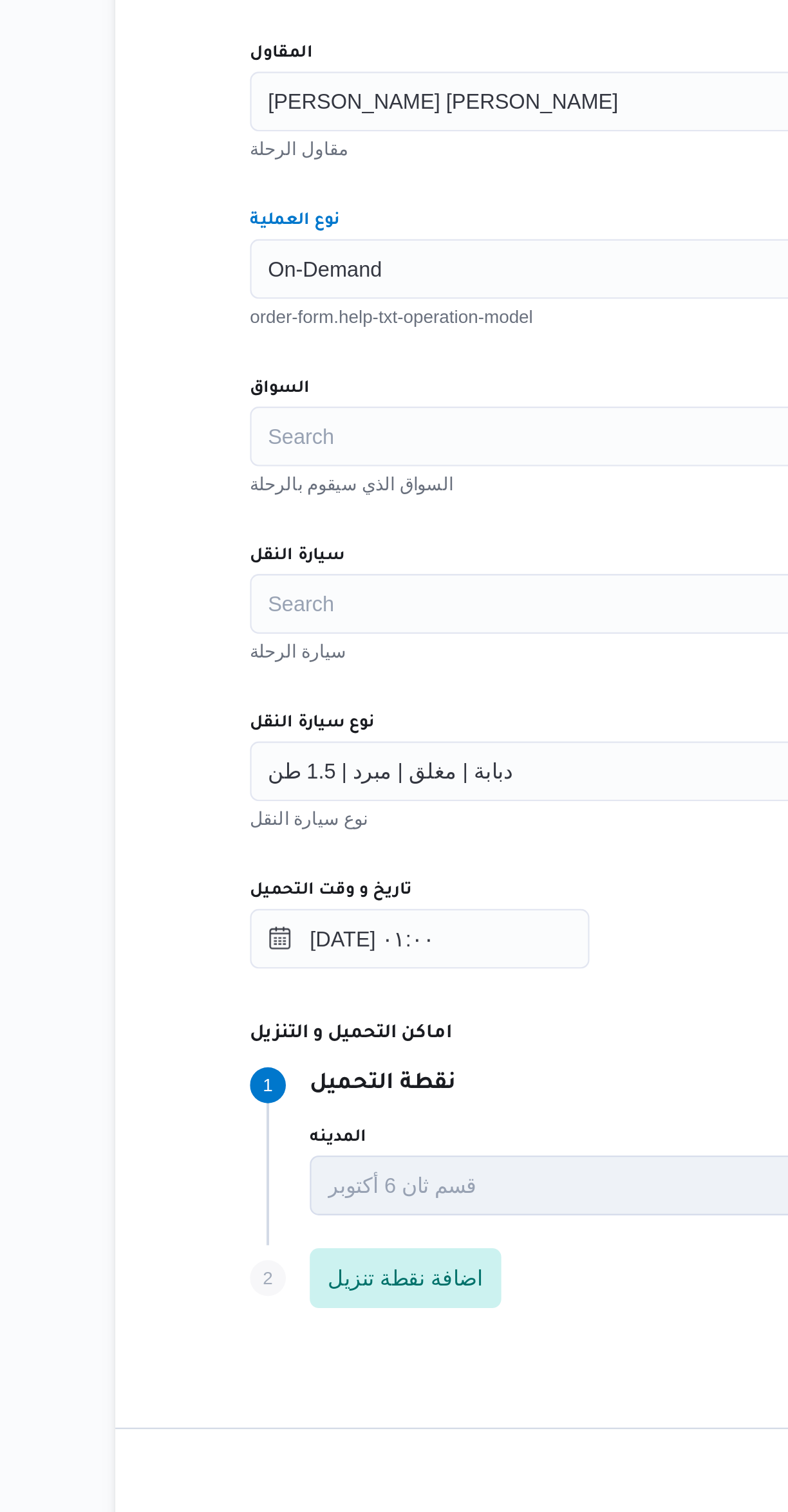
click at [254, 597] on div "Search" at bounding box center [470, 595] width 489 height 26
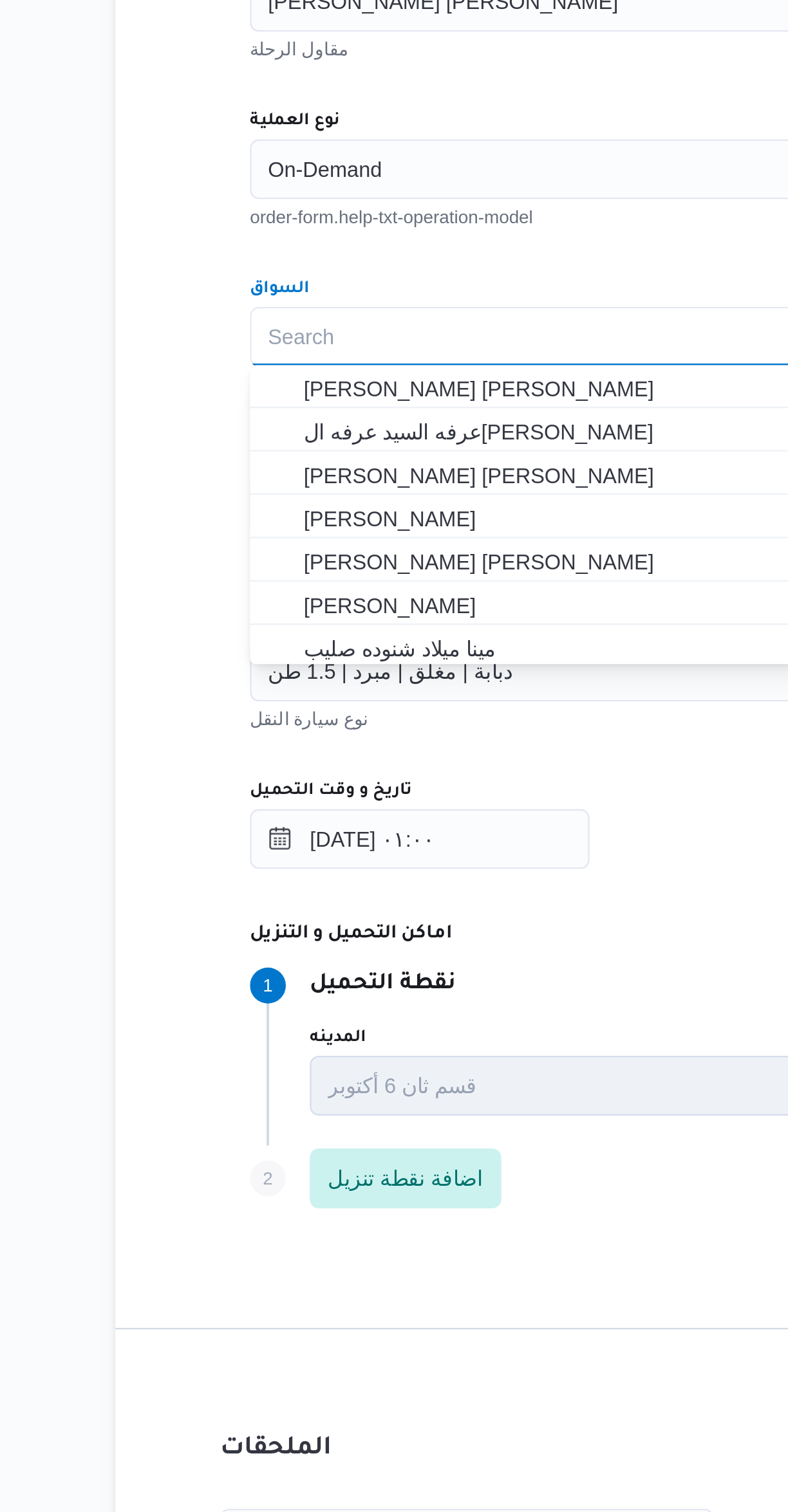
click at [255, 597] on div "Search Combo box. Selected. Combo box input. Search. Type some text or, to disp…" at bounding box center [470, 595] width 489 height 26
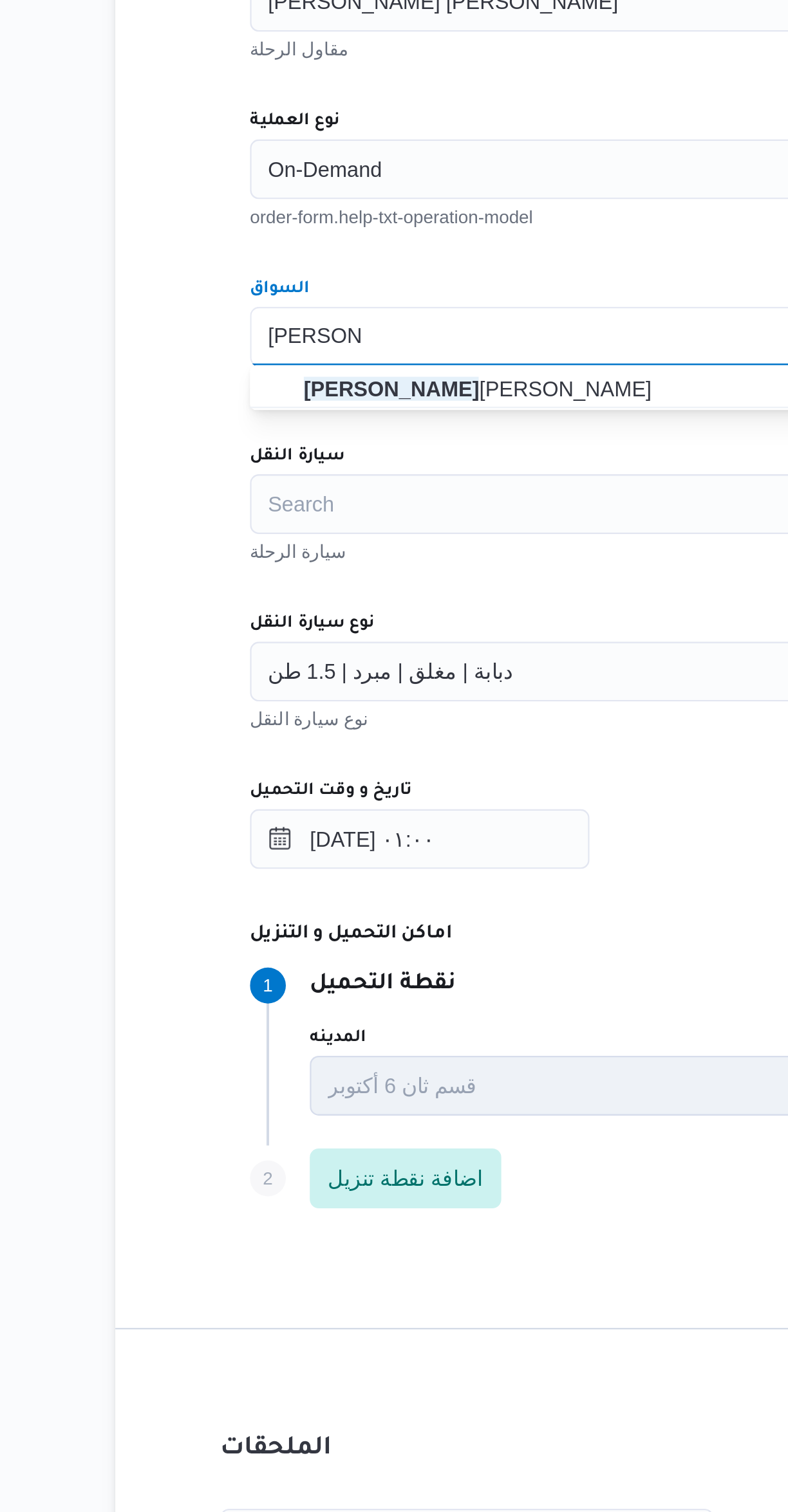
type input "[PERSON_NAME]"
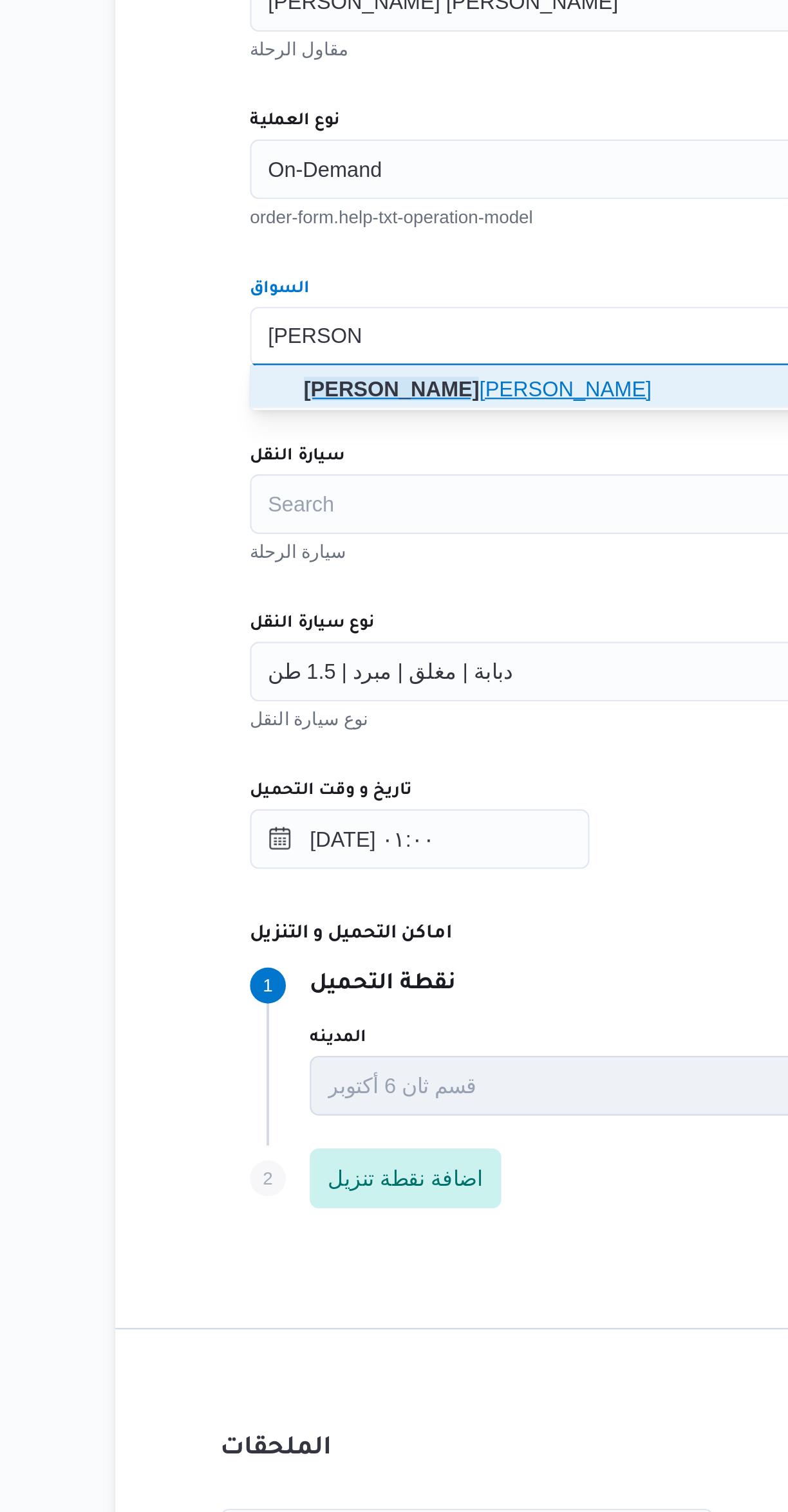
click at [256, 614] on span "[PERSON_NAME] [PERSON_NAME]" at bounding box center [478, 617] width 459 height 16
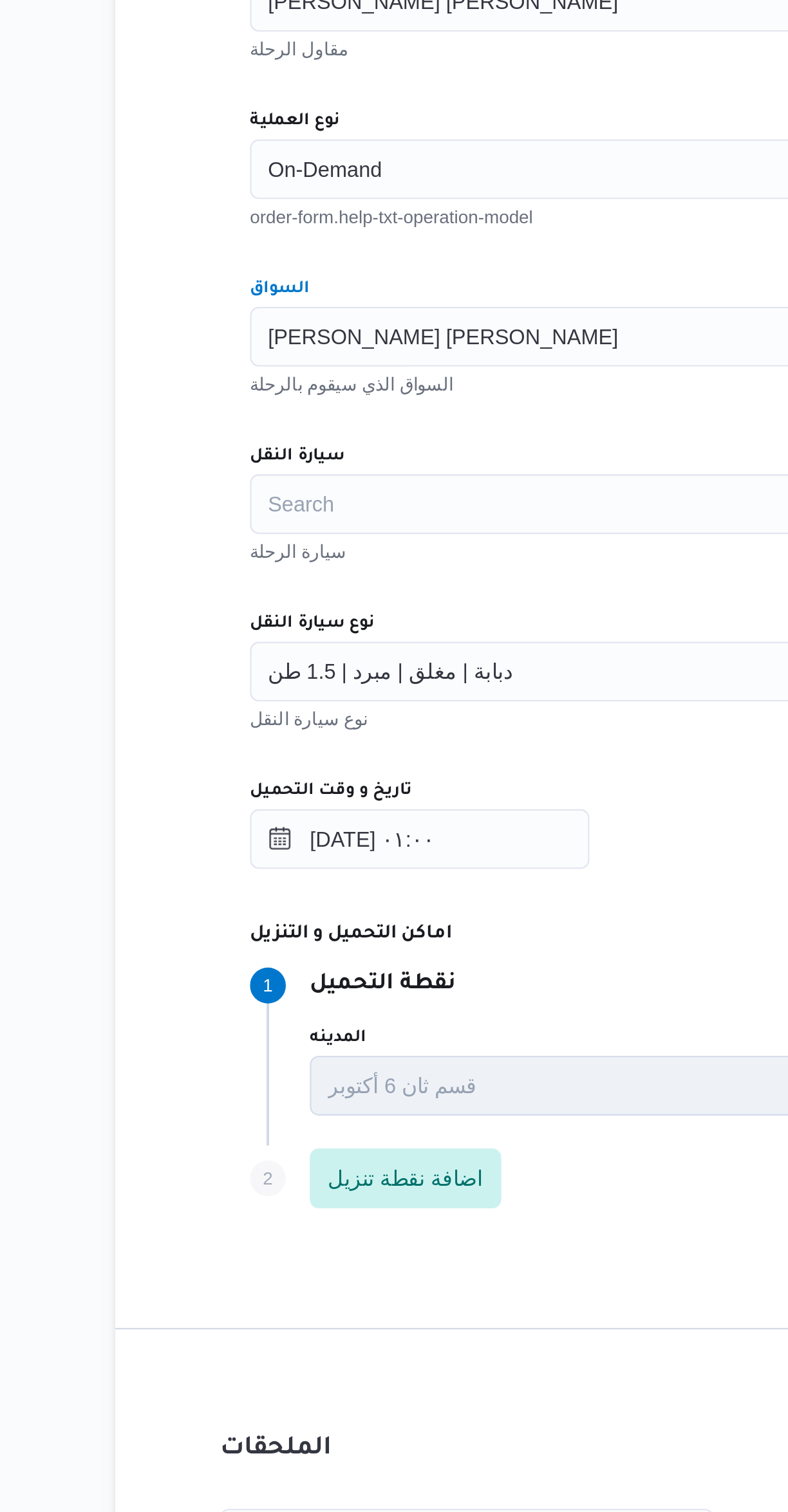
click at [251, 674] on div "Search" at bounding box center [470, 667] width 489 height 26
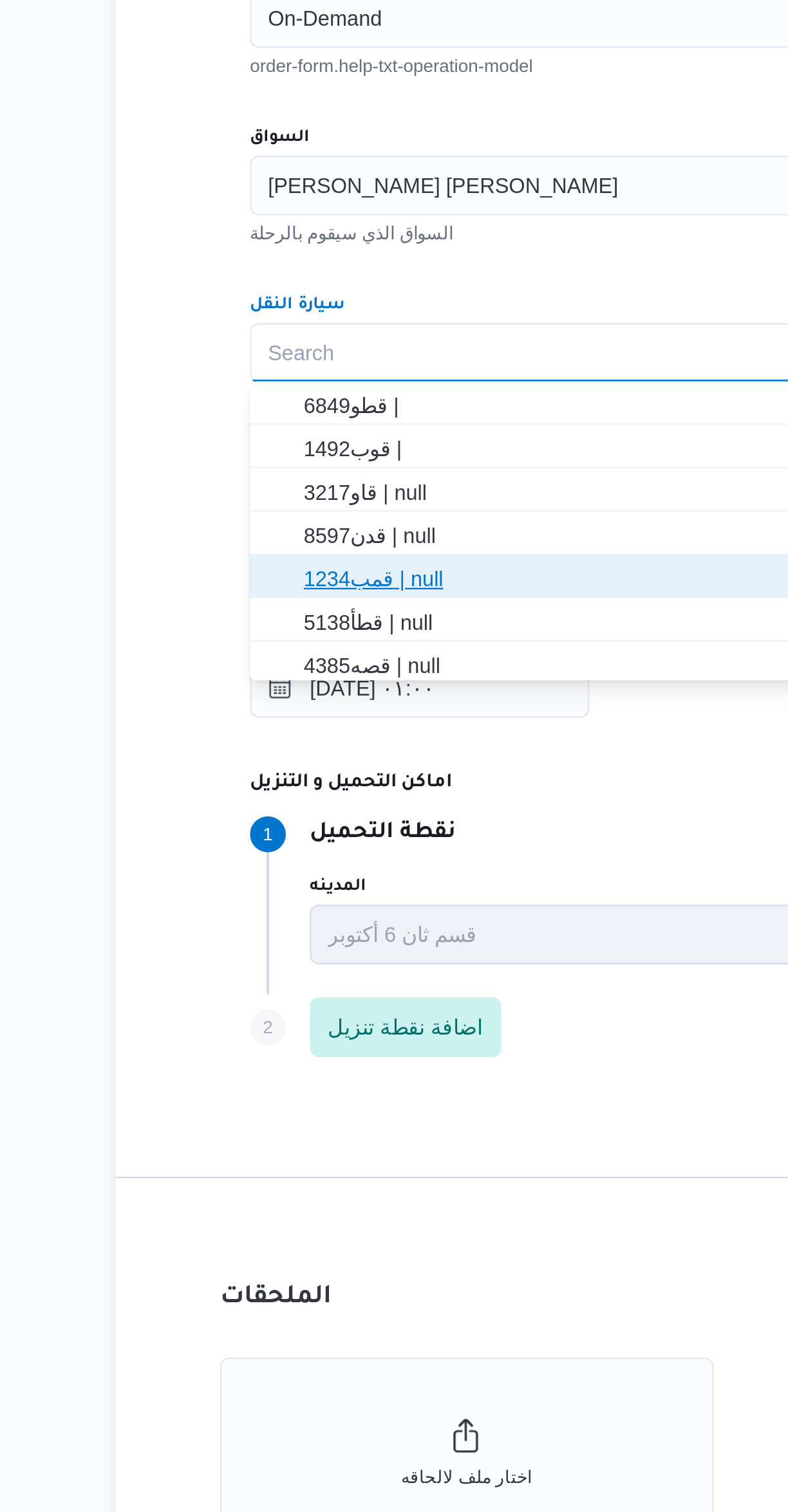
click at [252, 772] on span "قمب1234 | null" at bounding box center [469, 764] width 479 height 20
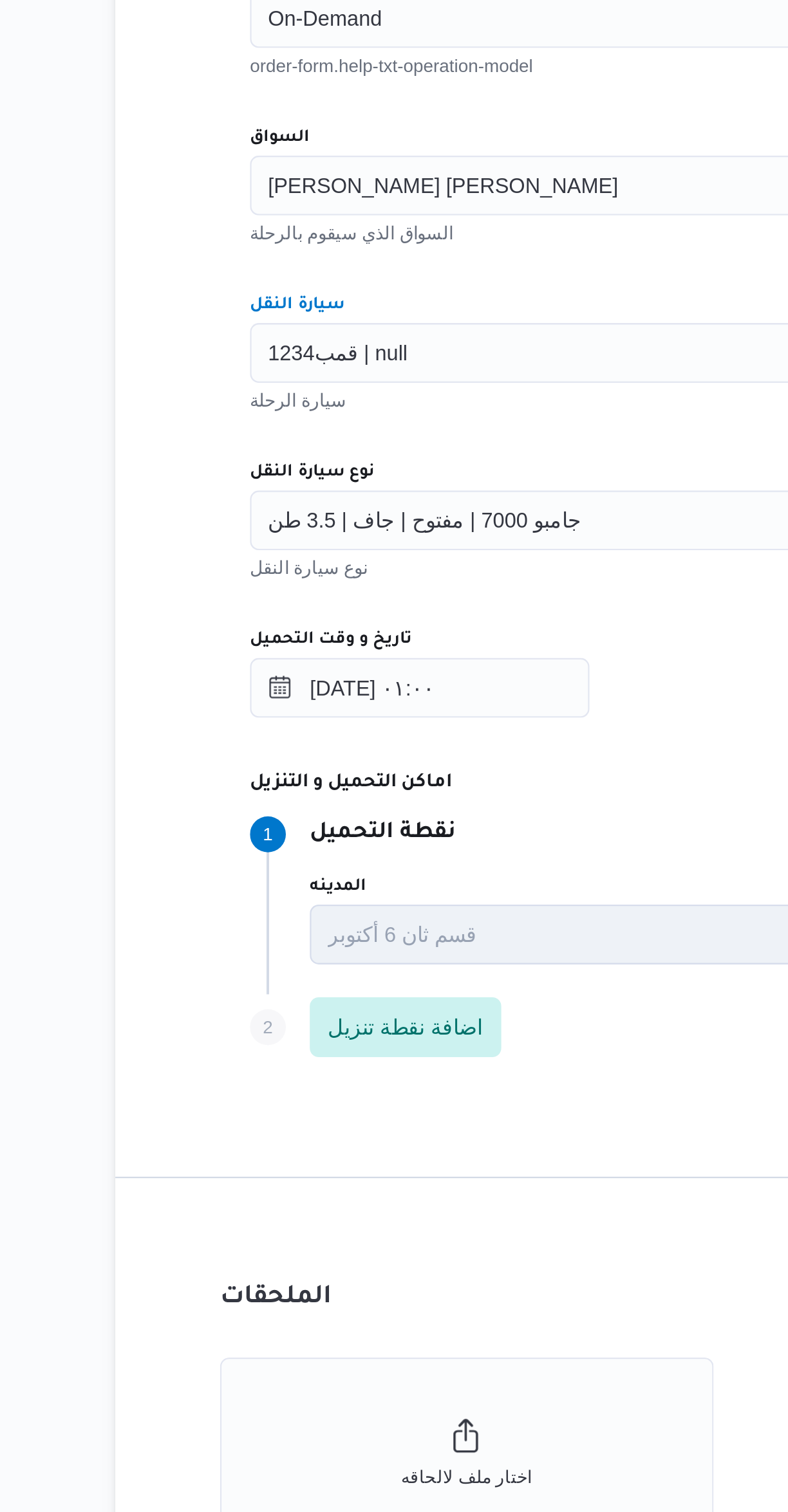
click at [262, 665] on span "قمب1234 | null" at bounding box center [263, 666] width 60 height 14
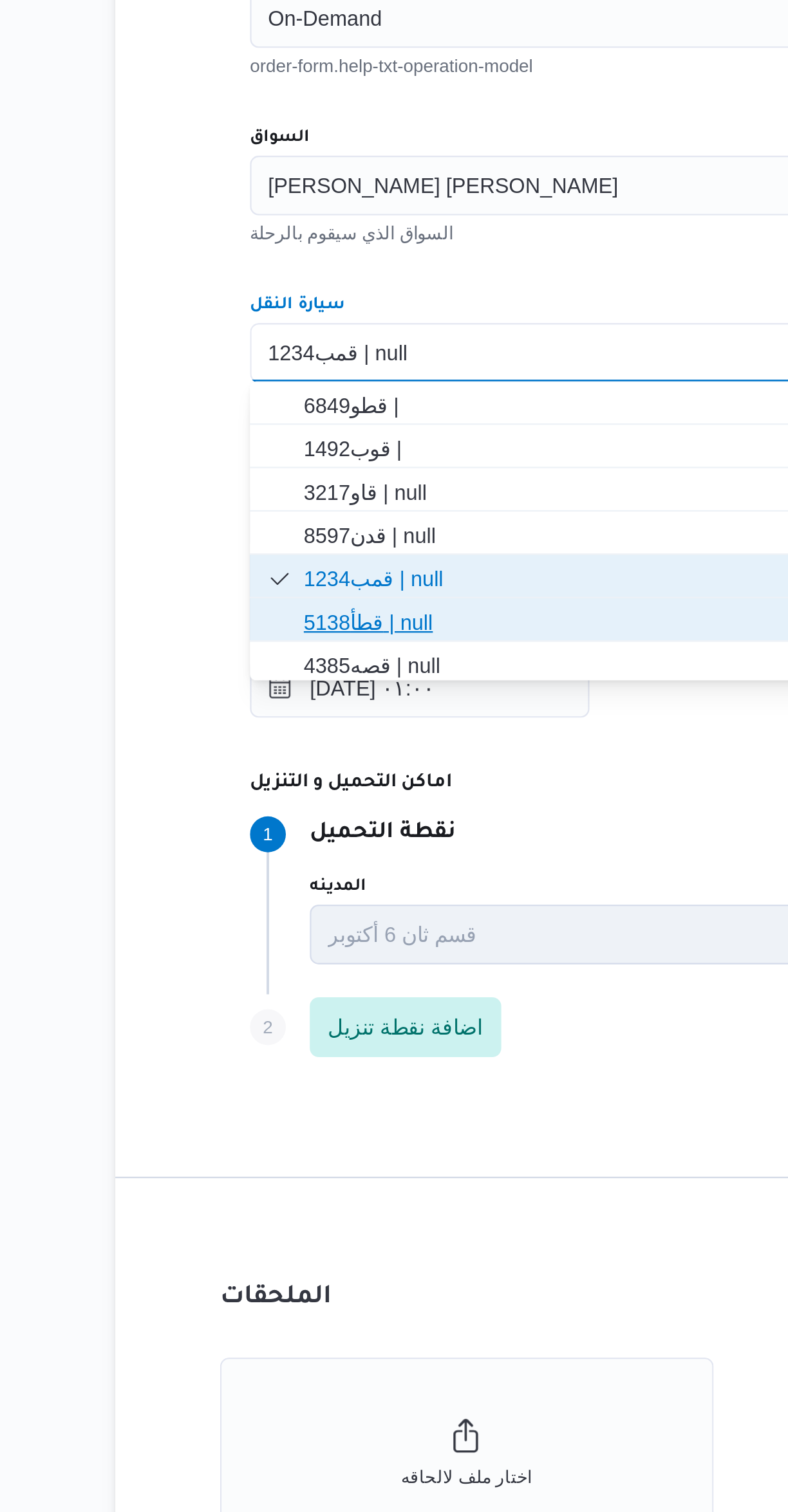
click at [249, 786] on span "قطأ5138 | null" at bounding box center [478, 783] width 459 height 16
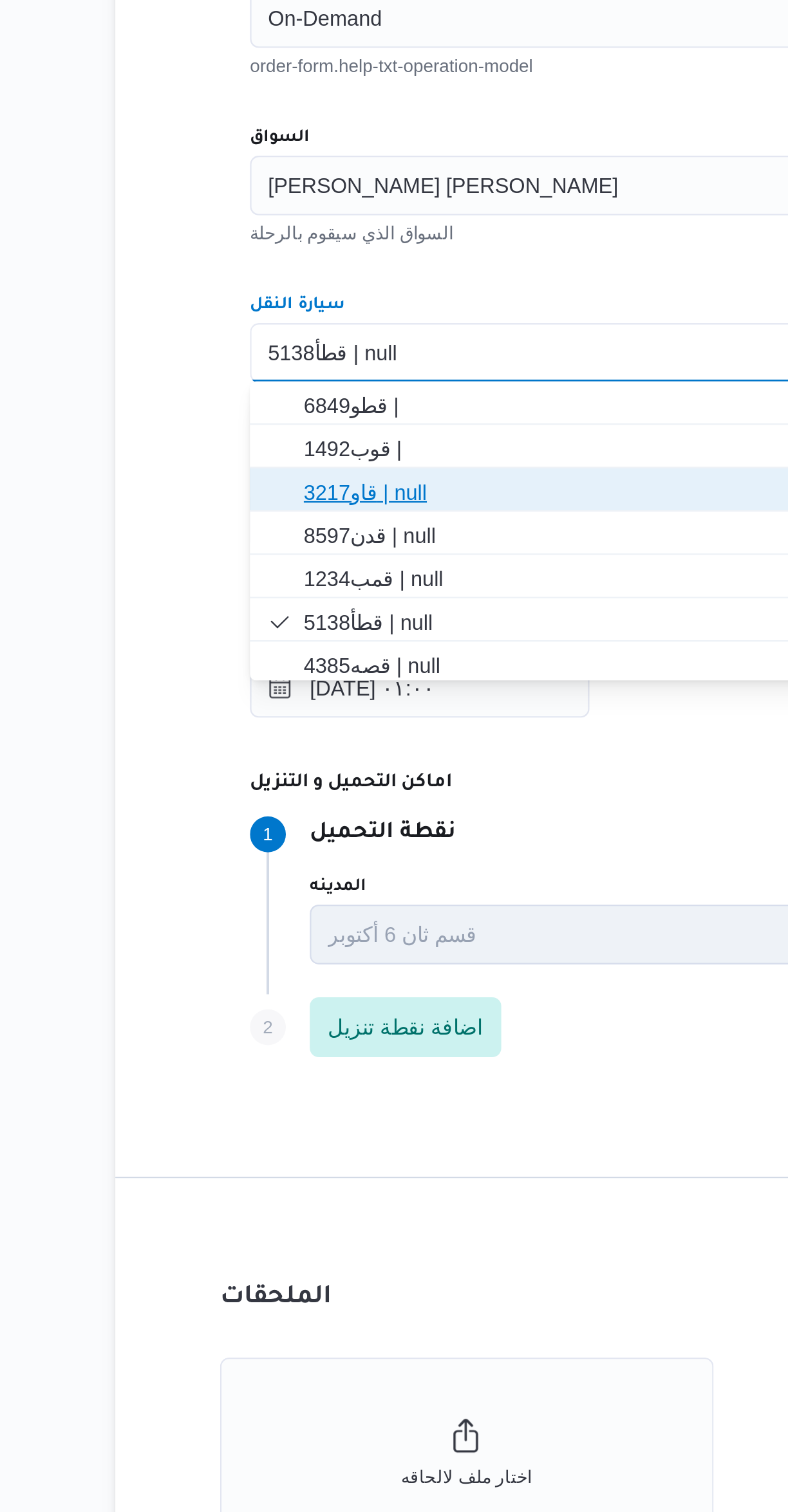
click at [253, 734] on span "قاو3217 | null" at bounding box center [478, 726] width 459 height 16
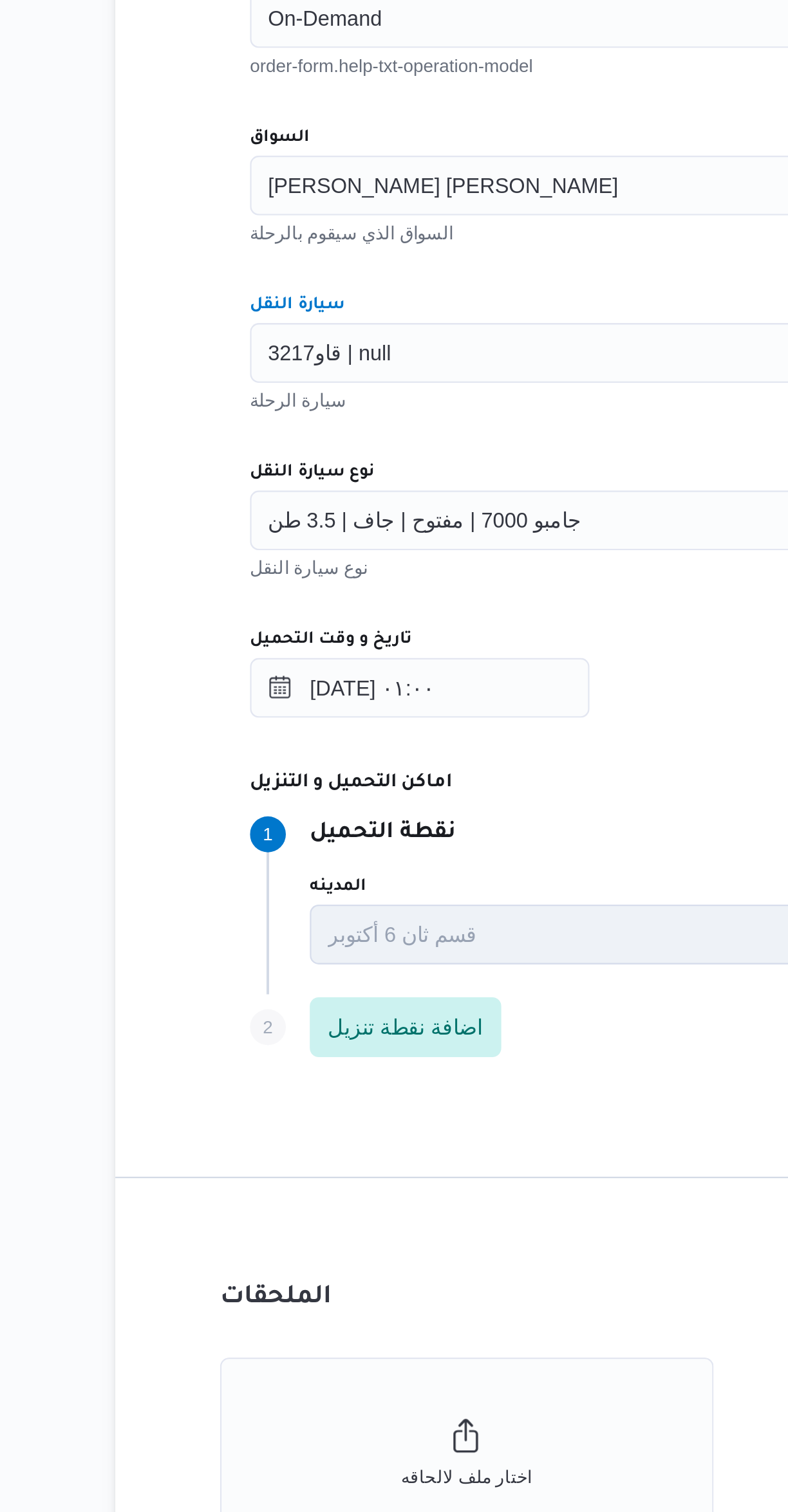
click at [249, 660] on span "قاو3217 | null" at bounding box center [259, 666] width 53 height 14
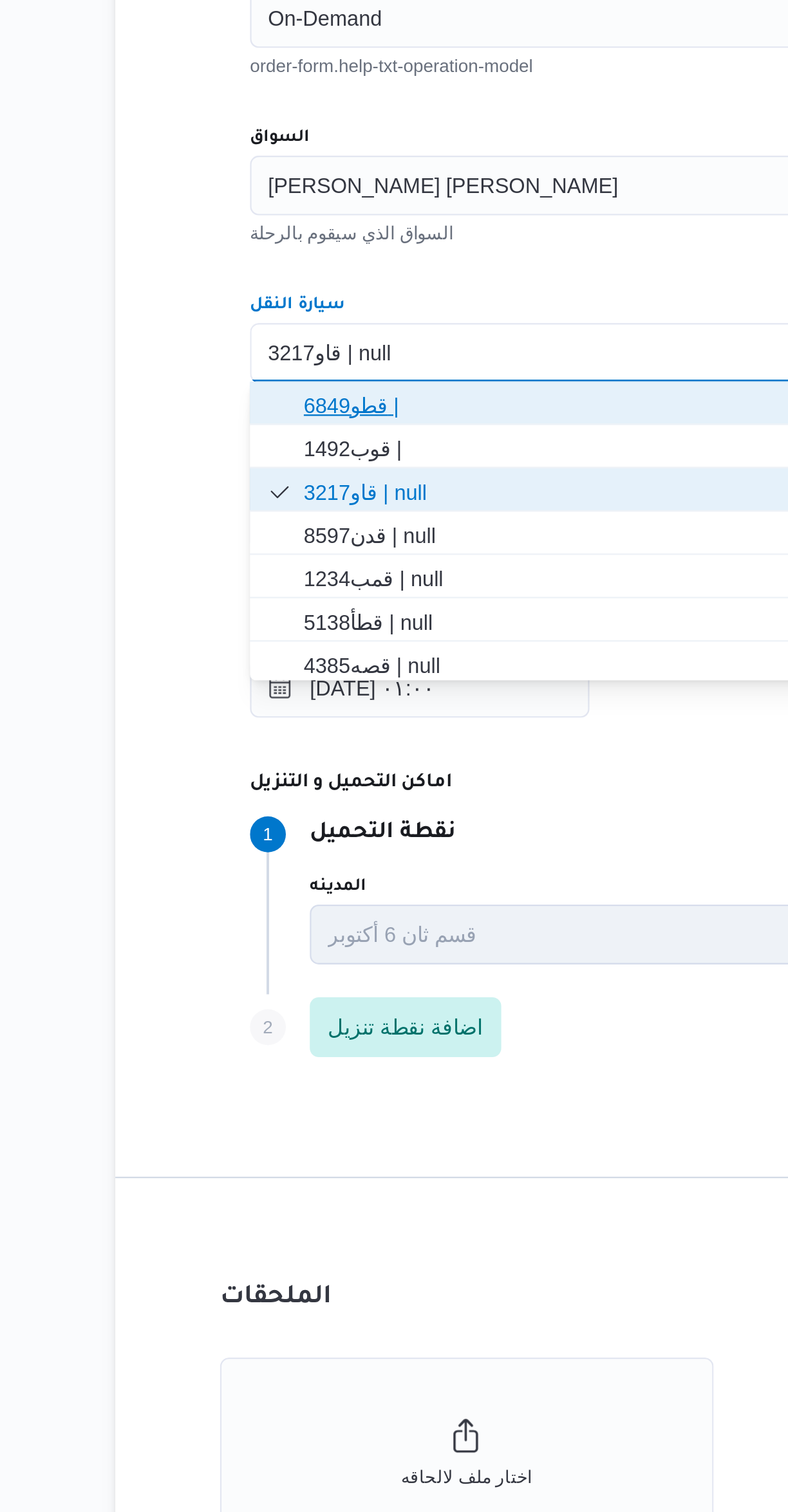
click at [251, 686] on span "قطو6849 |" at bounding box center [478, 689] width 459 height 16
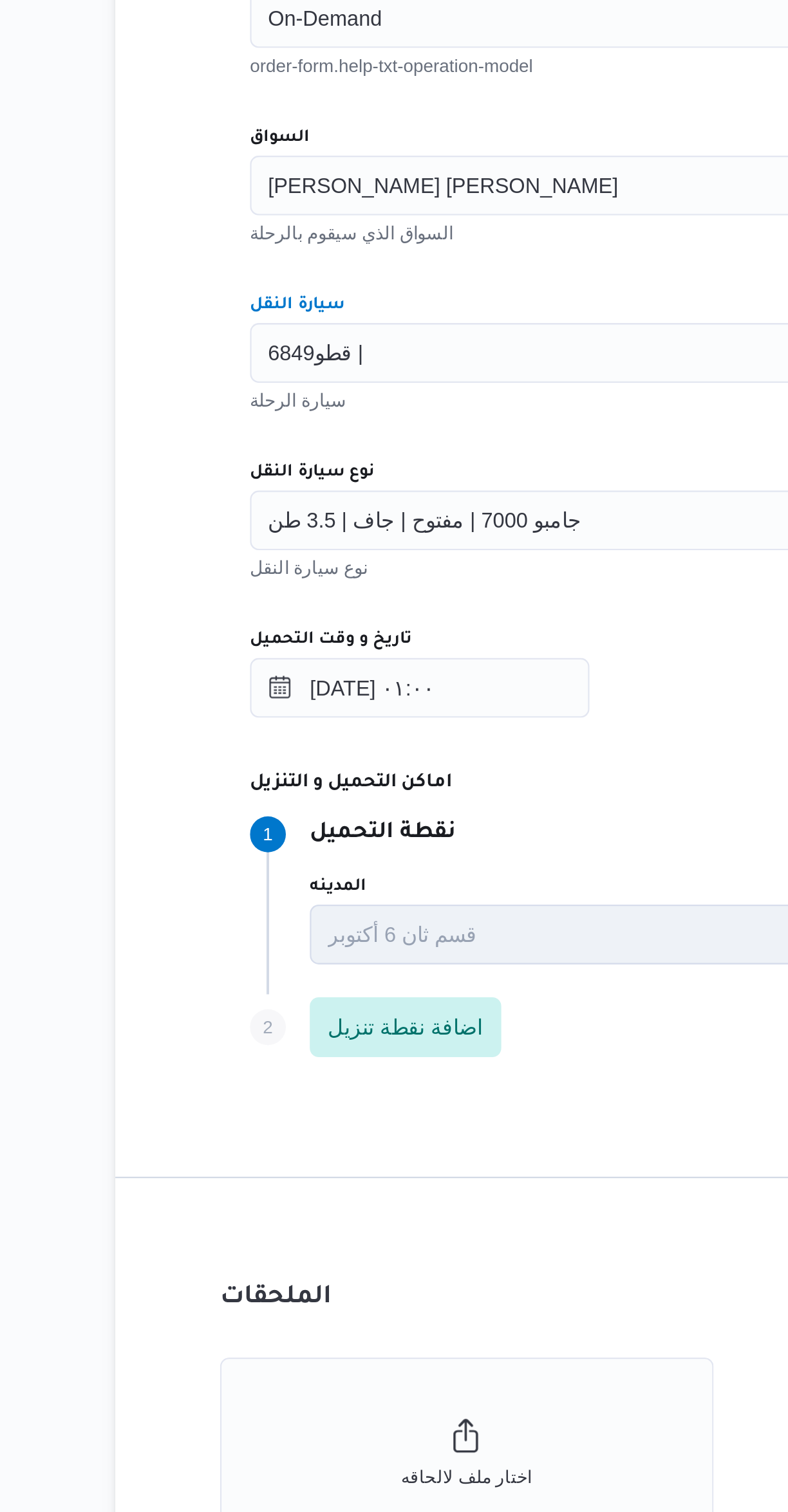
click at [245, 656] on div "قطو6849 | Combo box. Selected. قطو6849 | . Press Backspace to delete قطو6849 | …" at bounding box center [470, 667] width 489 height 26
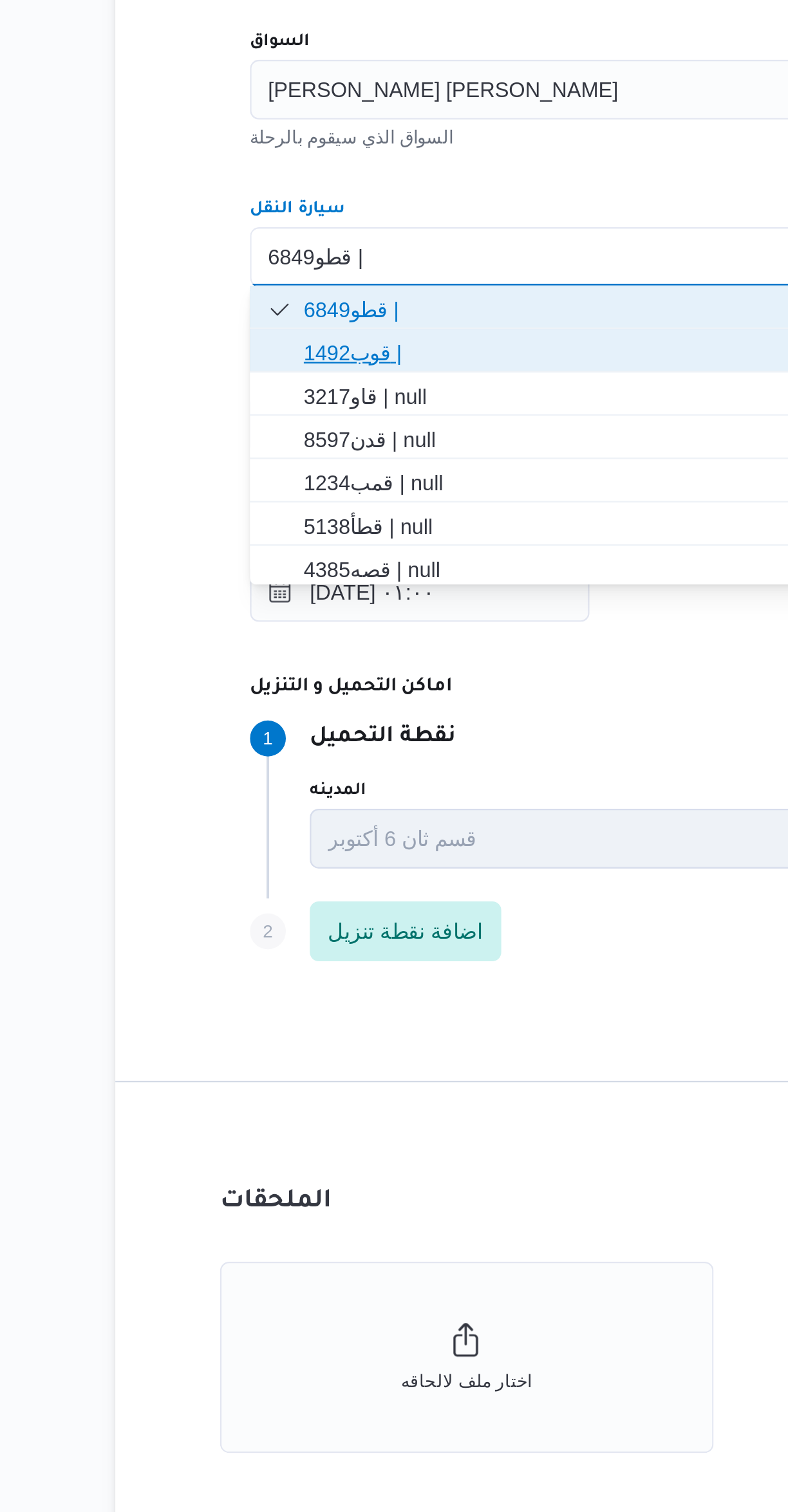
click at [248, 707] on span "قوب1492 |" at bounding box center [469, 708] width 479 height 20
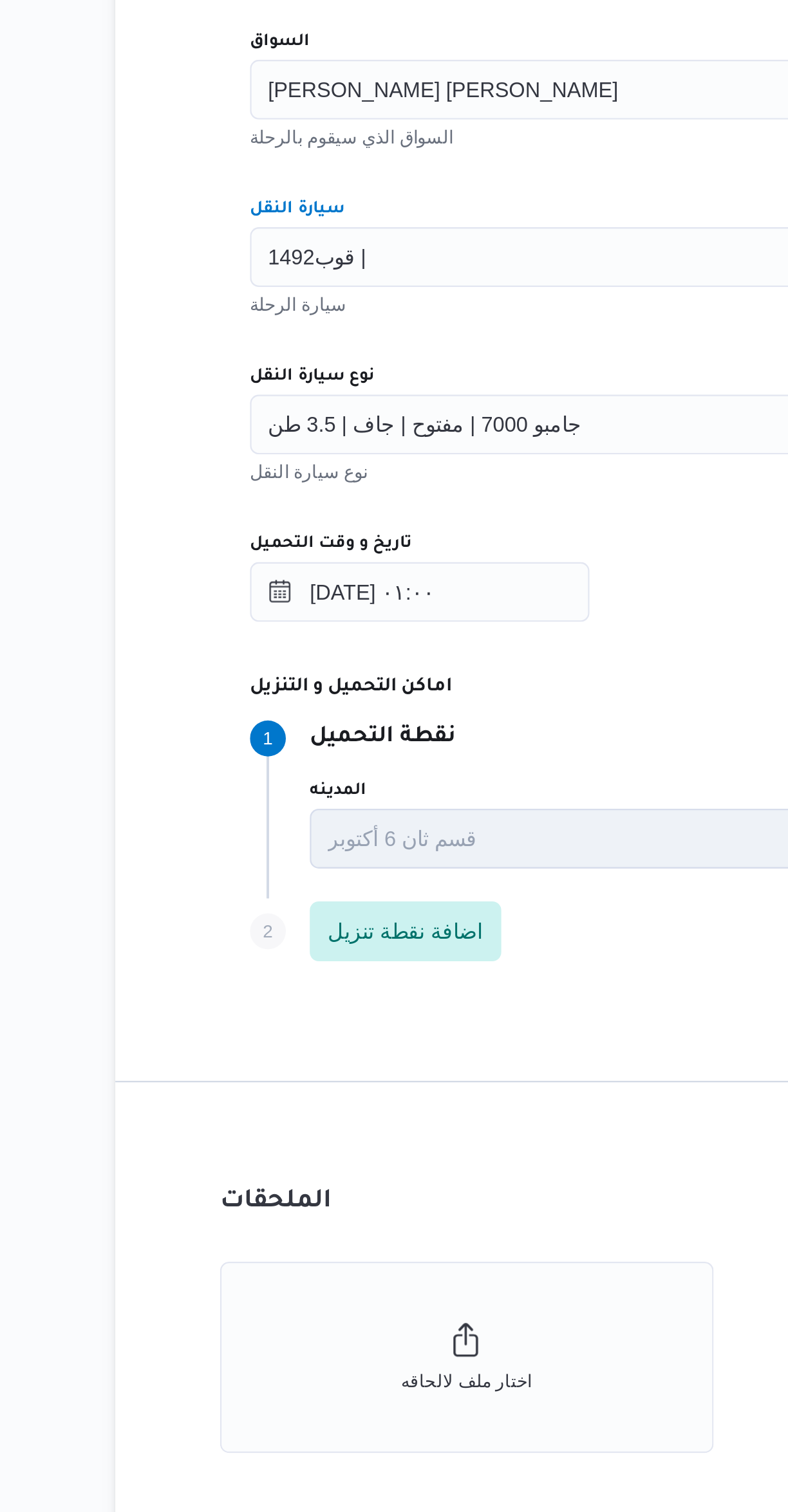
click at [243, 671] on span "قوب1492 |" at bounding box center [254, 666] width 43 height 14
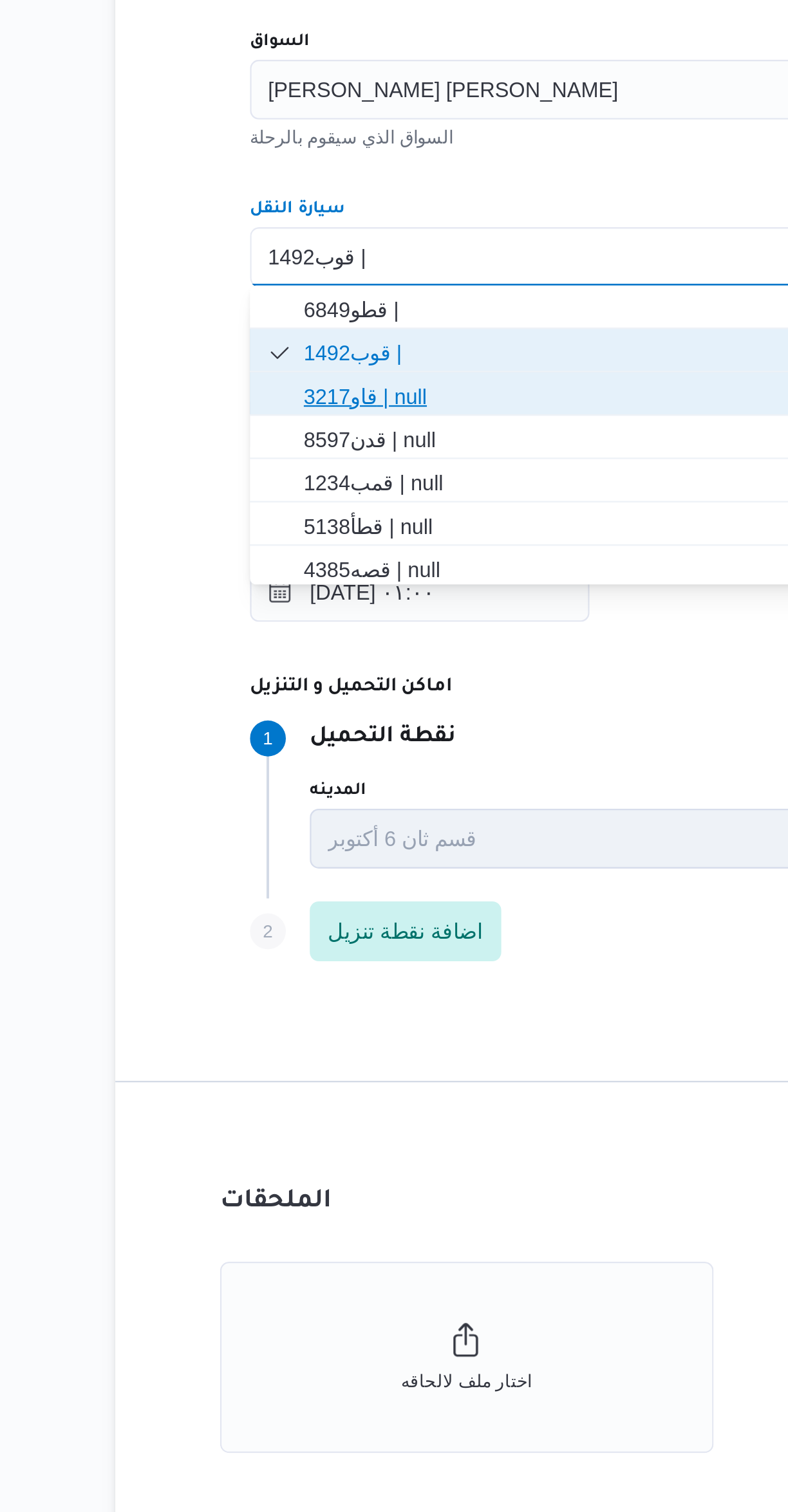
click at [249, 729] on span "قاو3217 | null" at bounding box center [478, 726] width 459 height 16
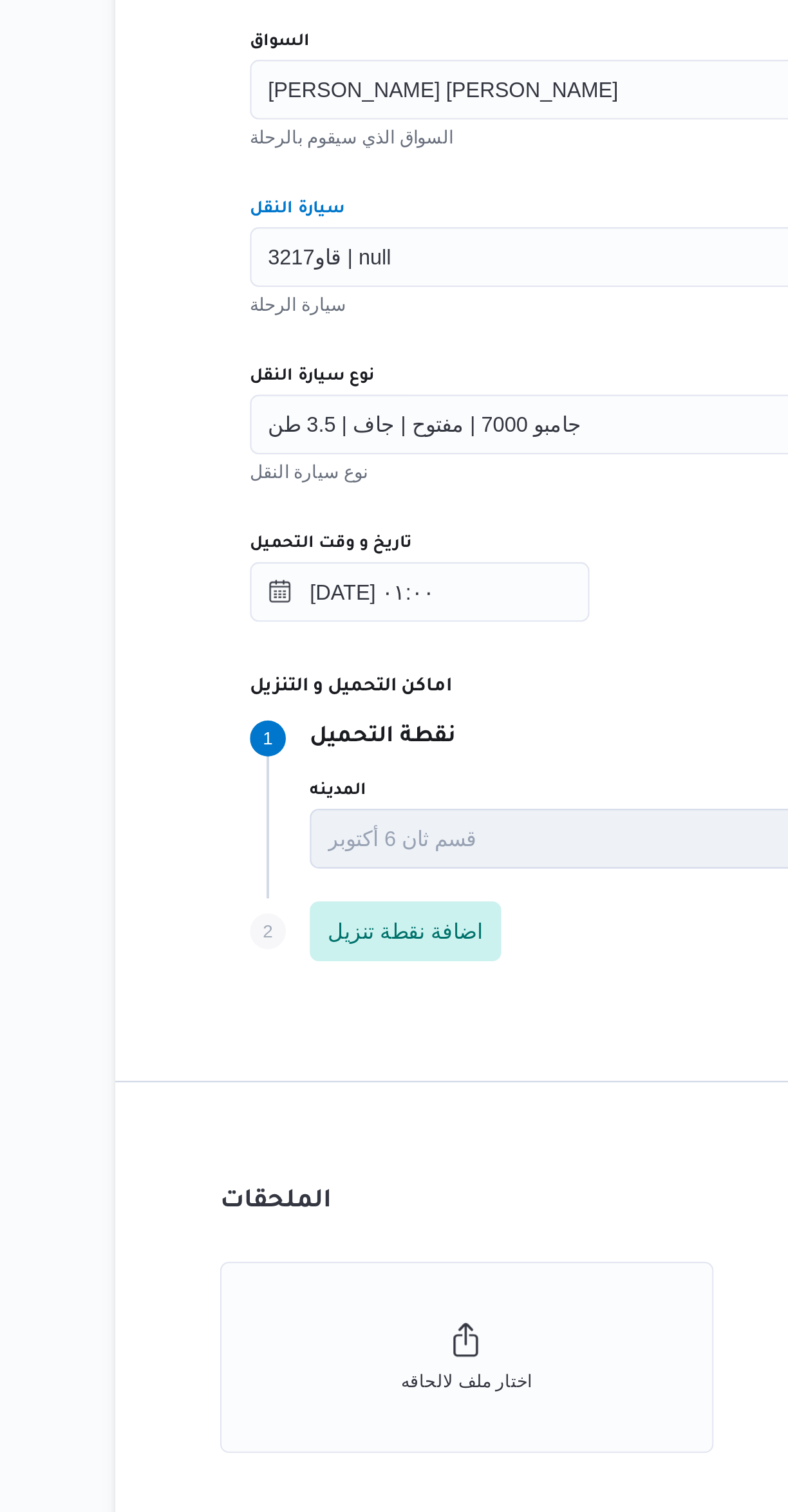
click at [247, 666] on span "قاو3217 | null" at bounding box center [259, 666] width 53 height 14
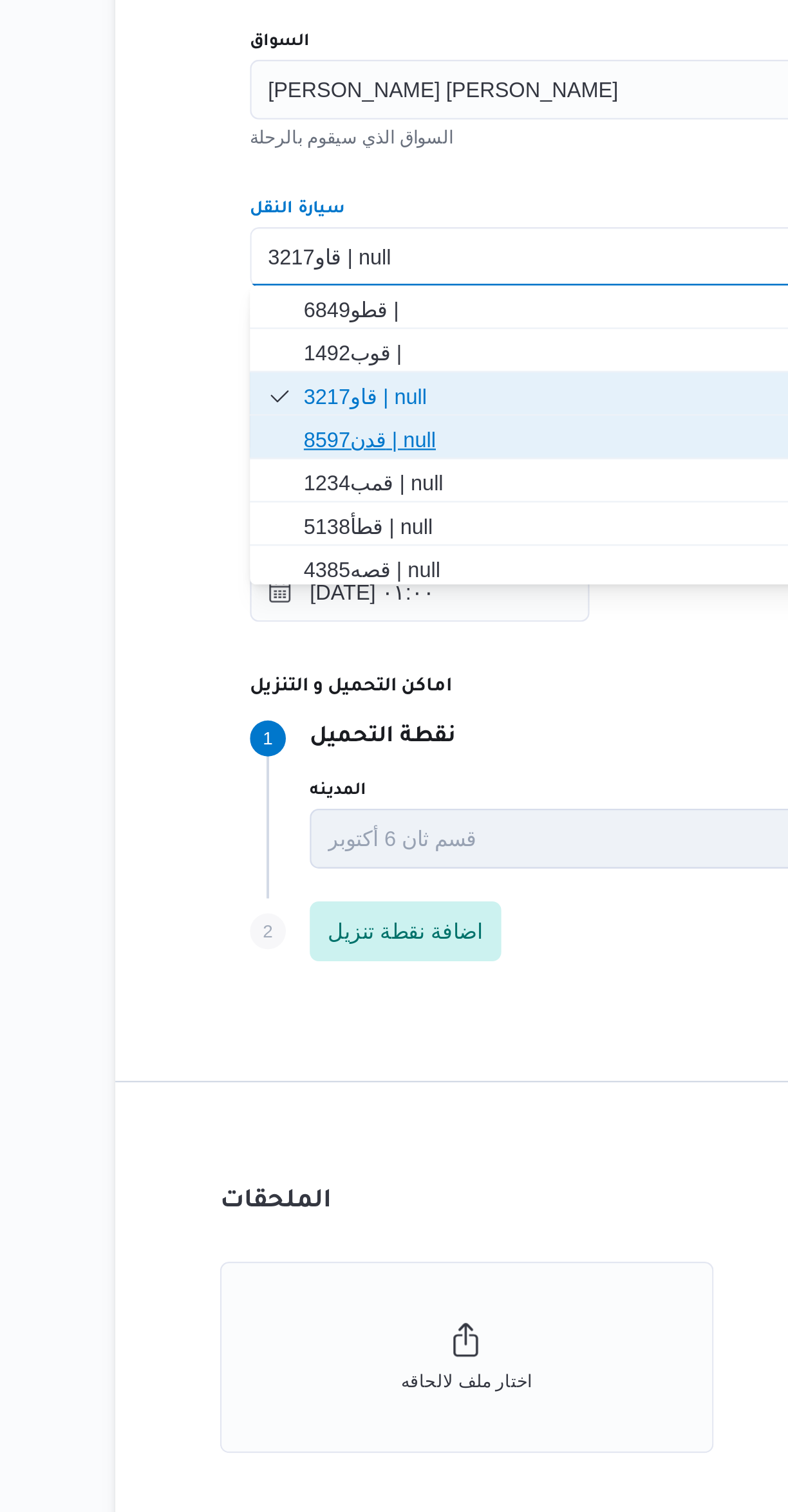
click at [252, 748] on span "قدن8597 | null" at bounding box center [478, 745] width 459 height 16
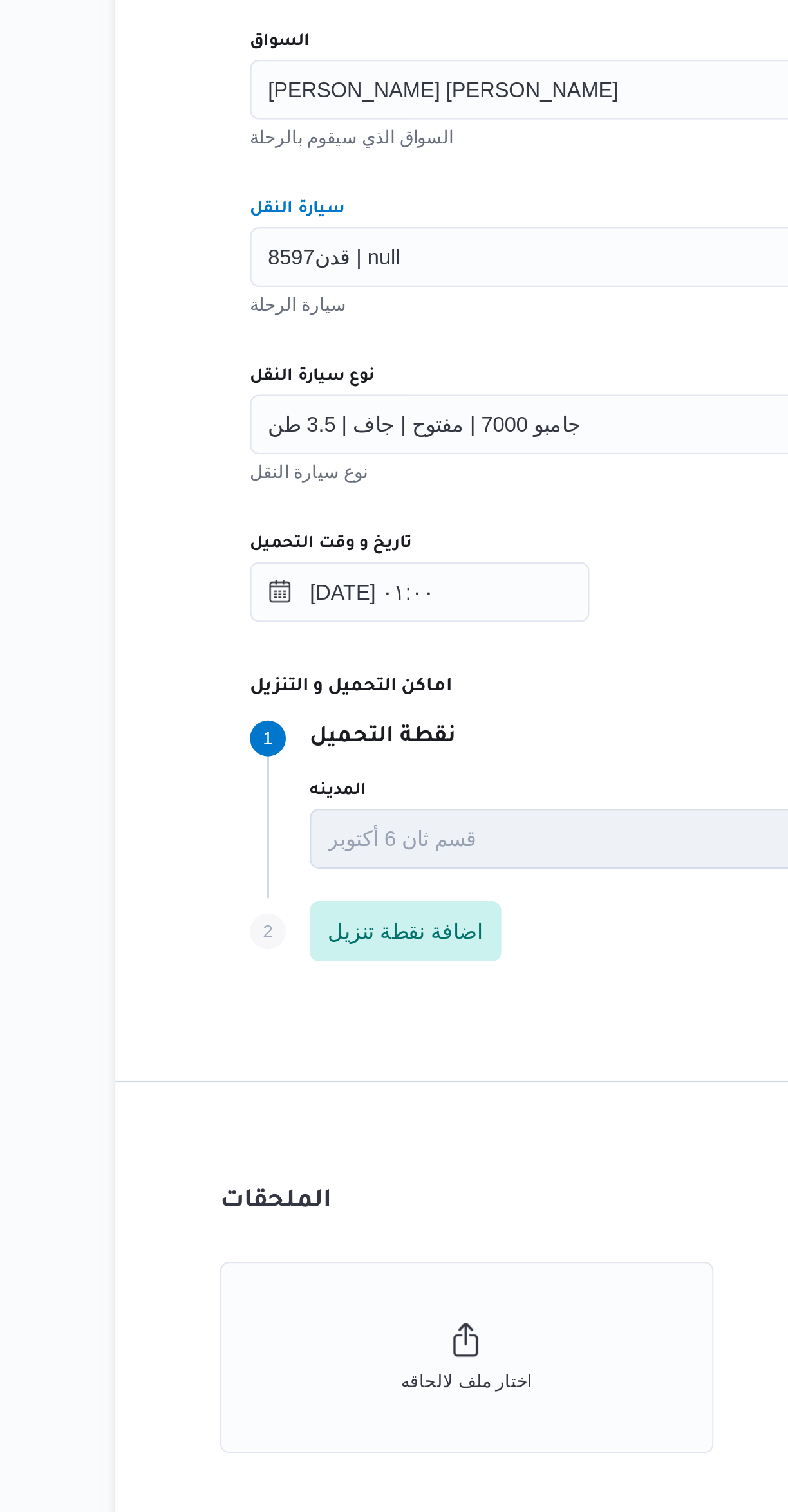
click at [246, 667] on span "قدن8597 | null" at bounding box center [261, 666] width 56 height 14
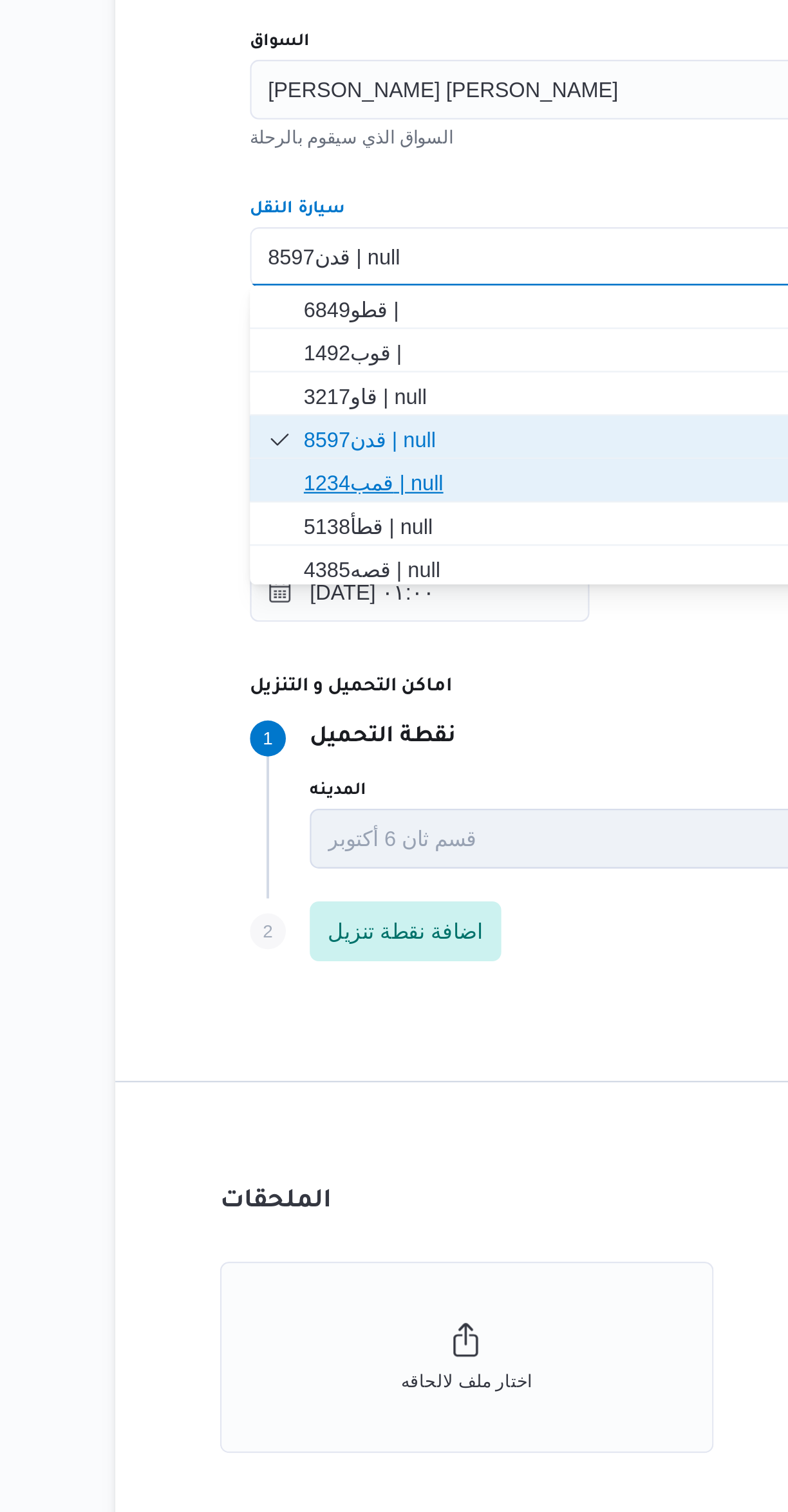
click at [257, 767] on span "قمب1234 | null" at bounding box center [478, 764] width 459 height 16
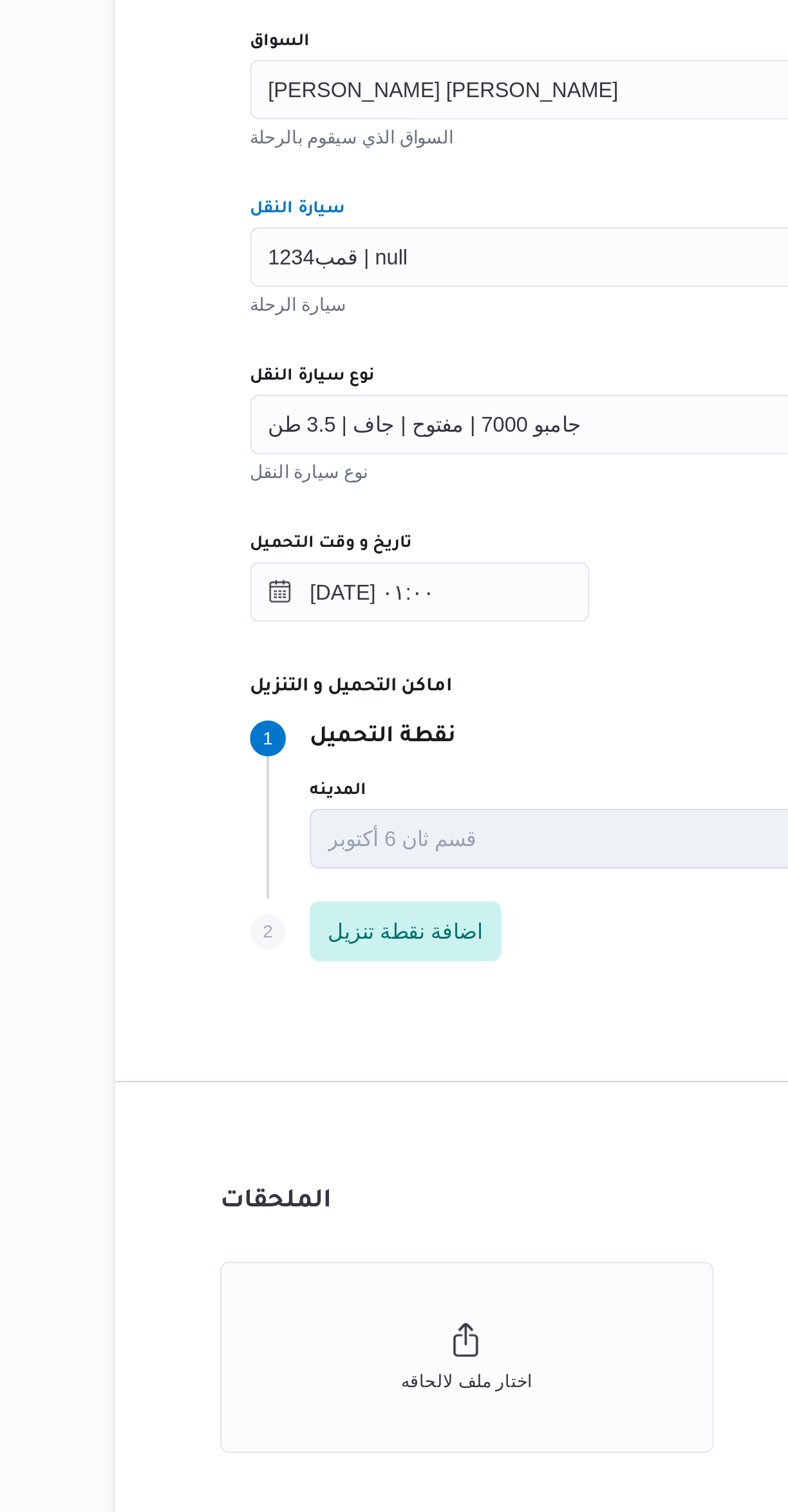
click at [248, 660] on span "قمب1234 | null" at bounding box center [263, 666] width 60 height 14
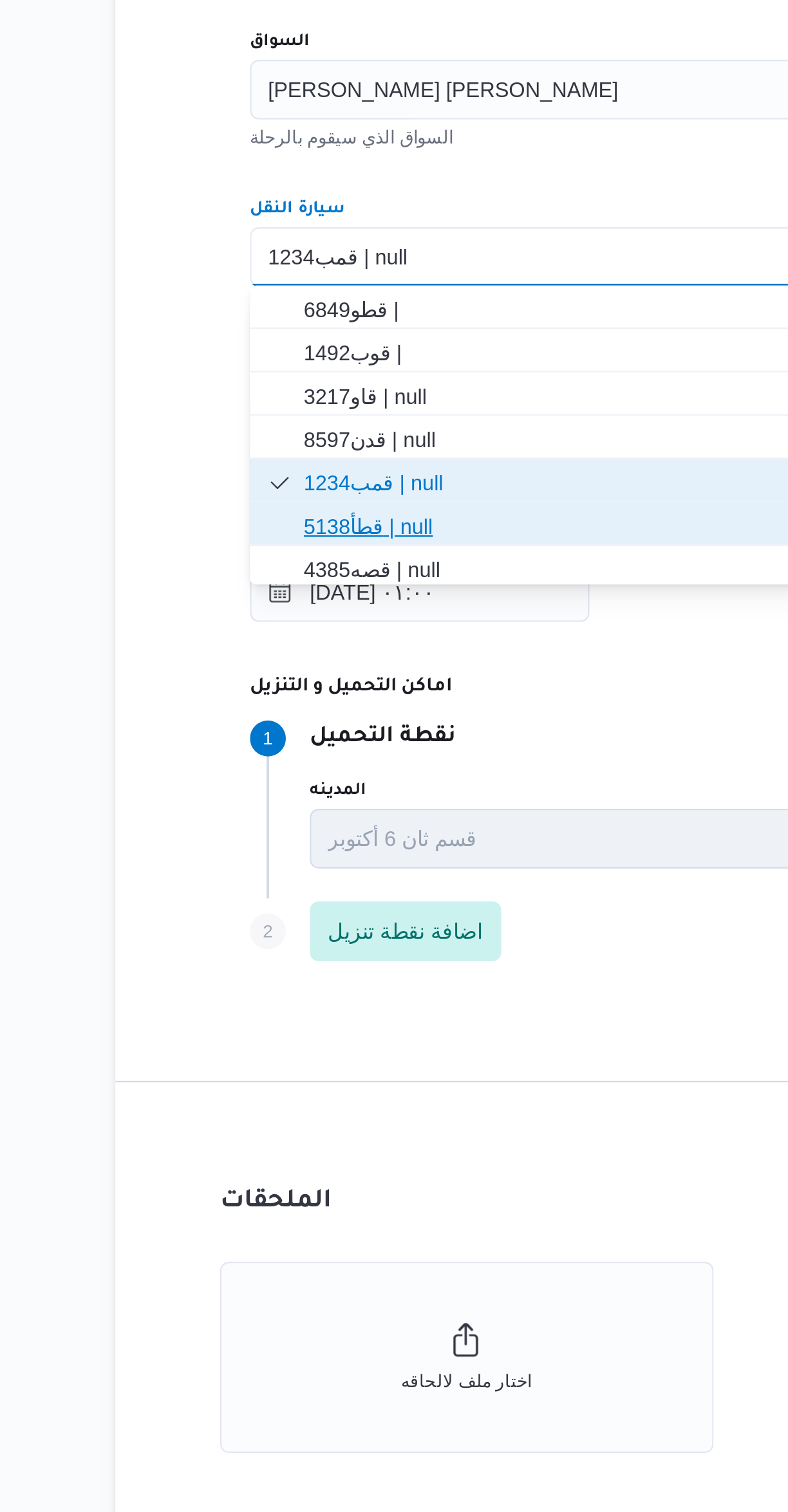
click at [259, 790] on span "قطأ5138 | null" at bounding box center [478, 783] width 459 height 16
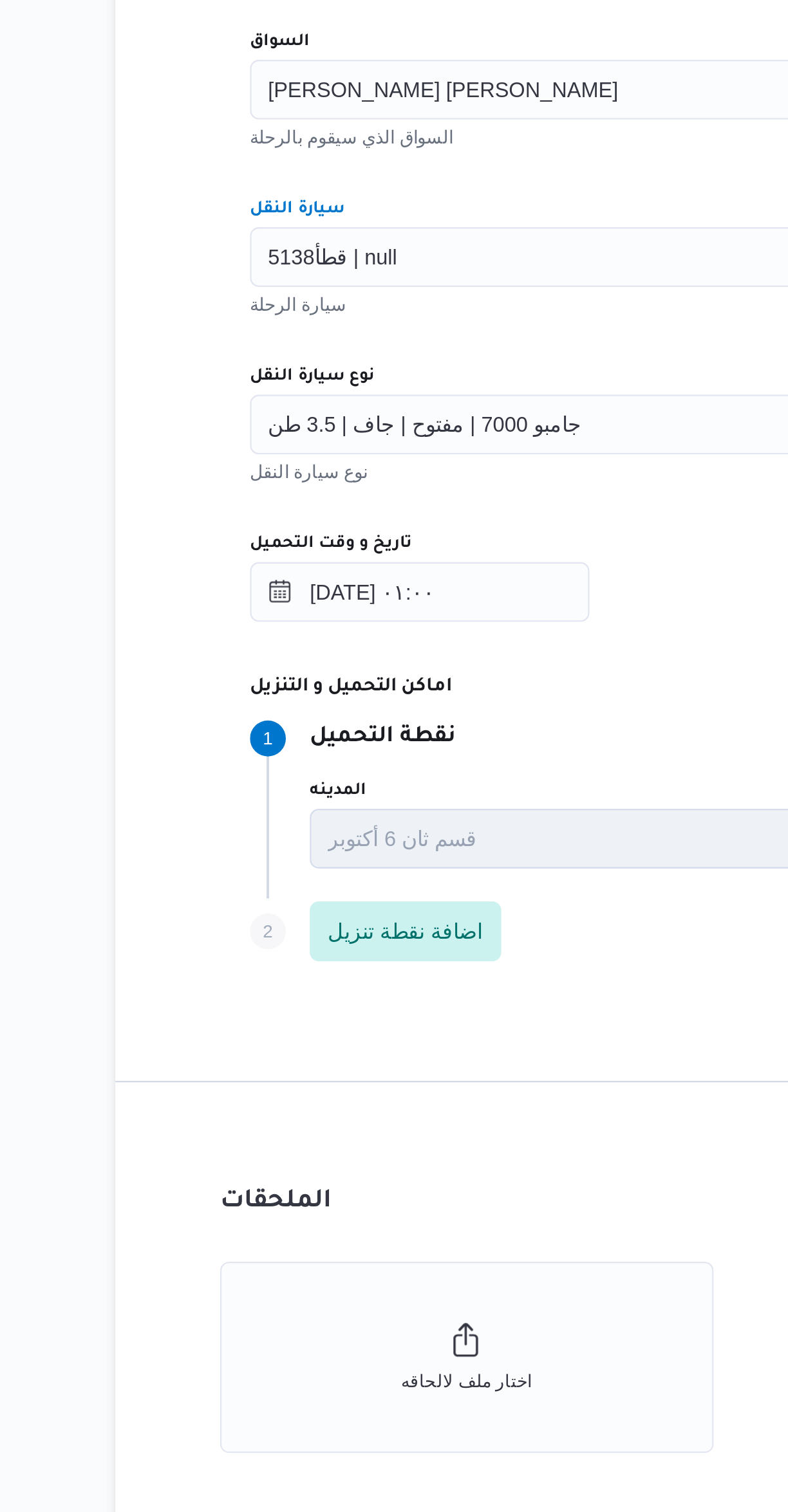
click at [245, 662] on span "قطأ5138 | null" at bounding box center [260, 666] width 55 height 14
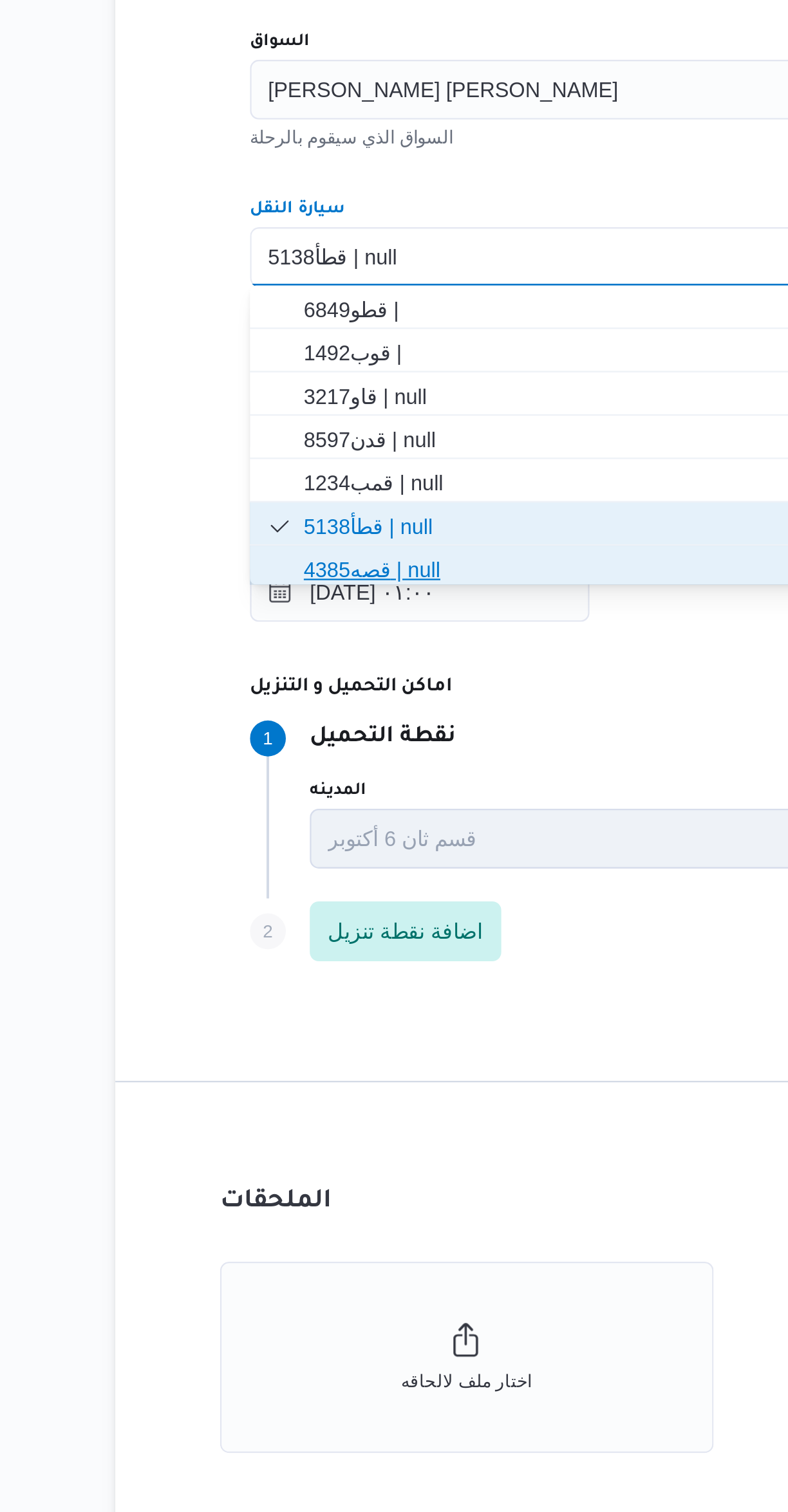
click at [257, 794] on span "قصه4385 | null" at bounding box center [478, 801] width 459 height 16
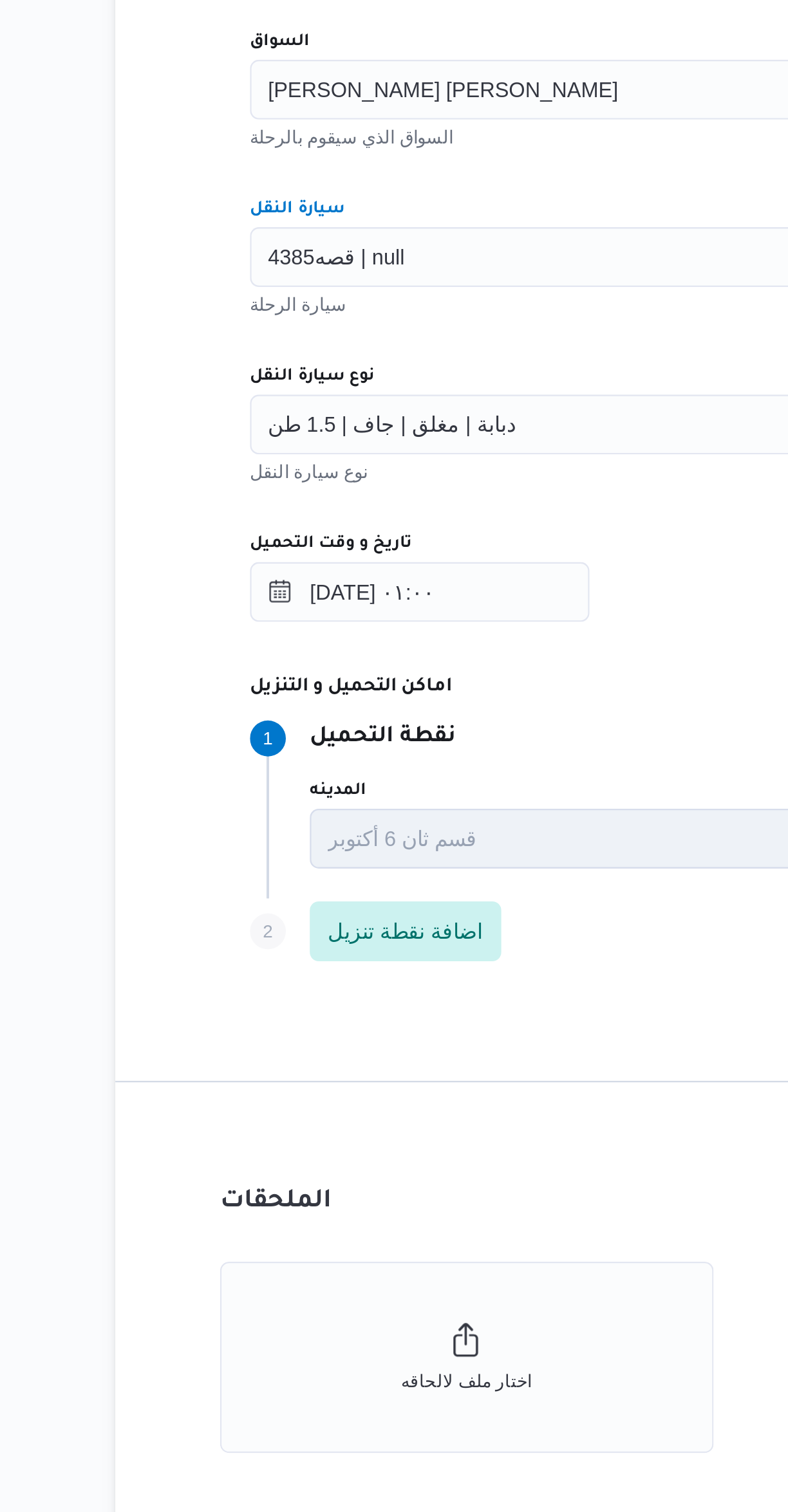
click at [398, 803] on div "[DATE] ٠١:٠٠" at bounding box center [470, 811] width 489 height 26
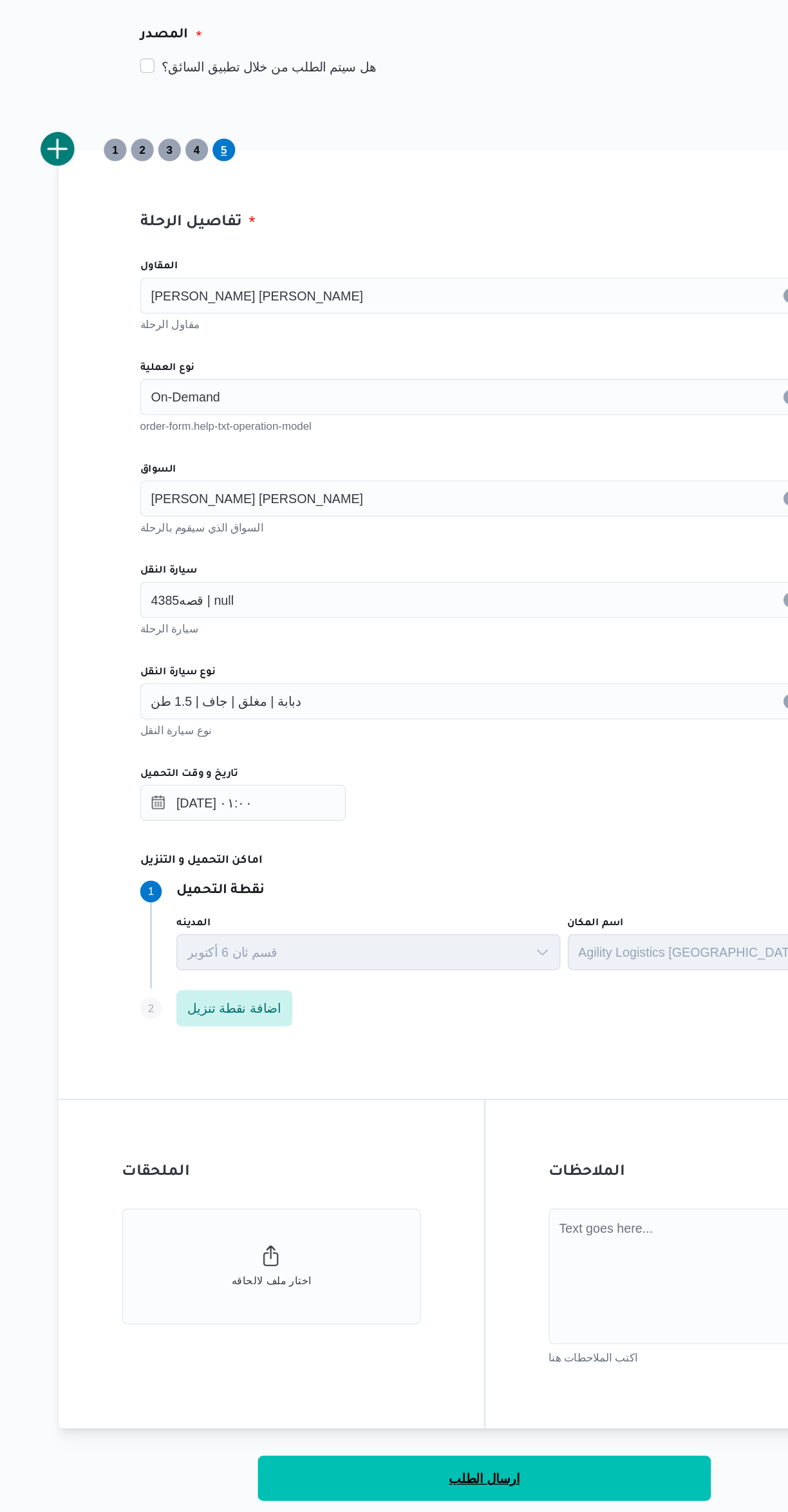
click at [526, 1287] on button "ارسال الطلب" at bounding box center [470, 1291] width 322 height 32
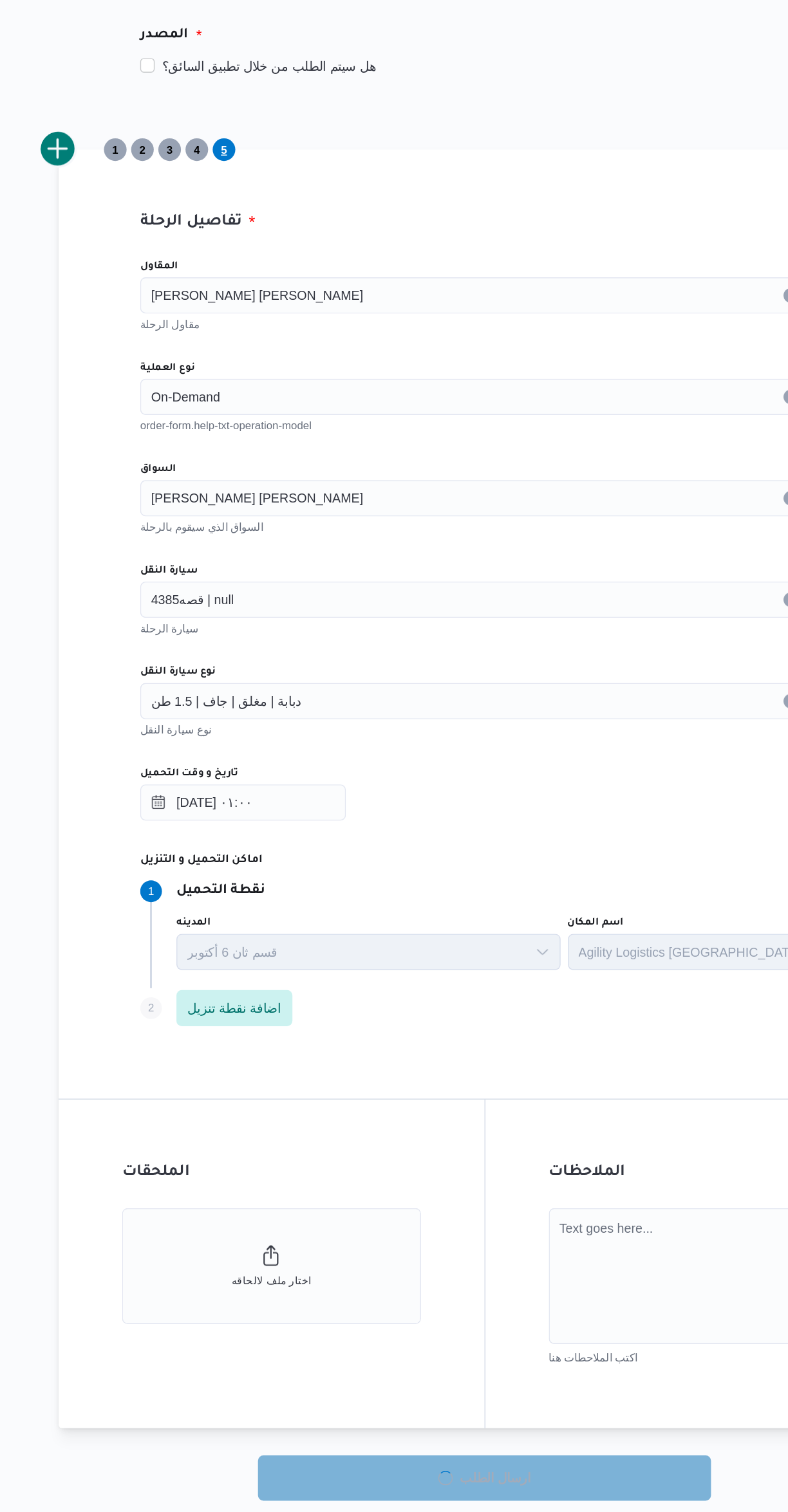
select select "ar"
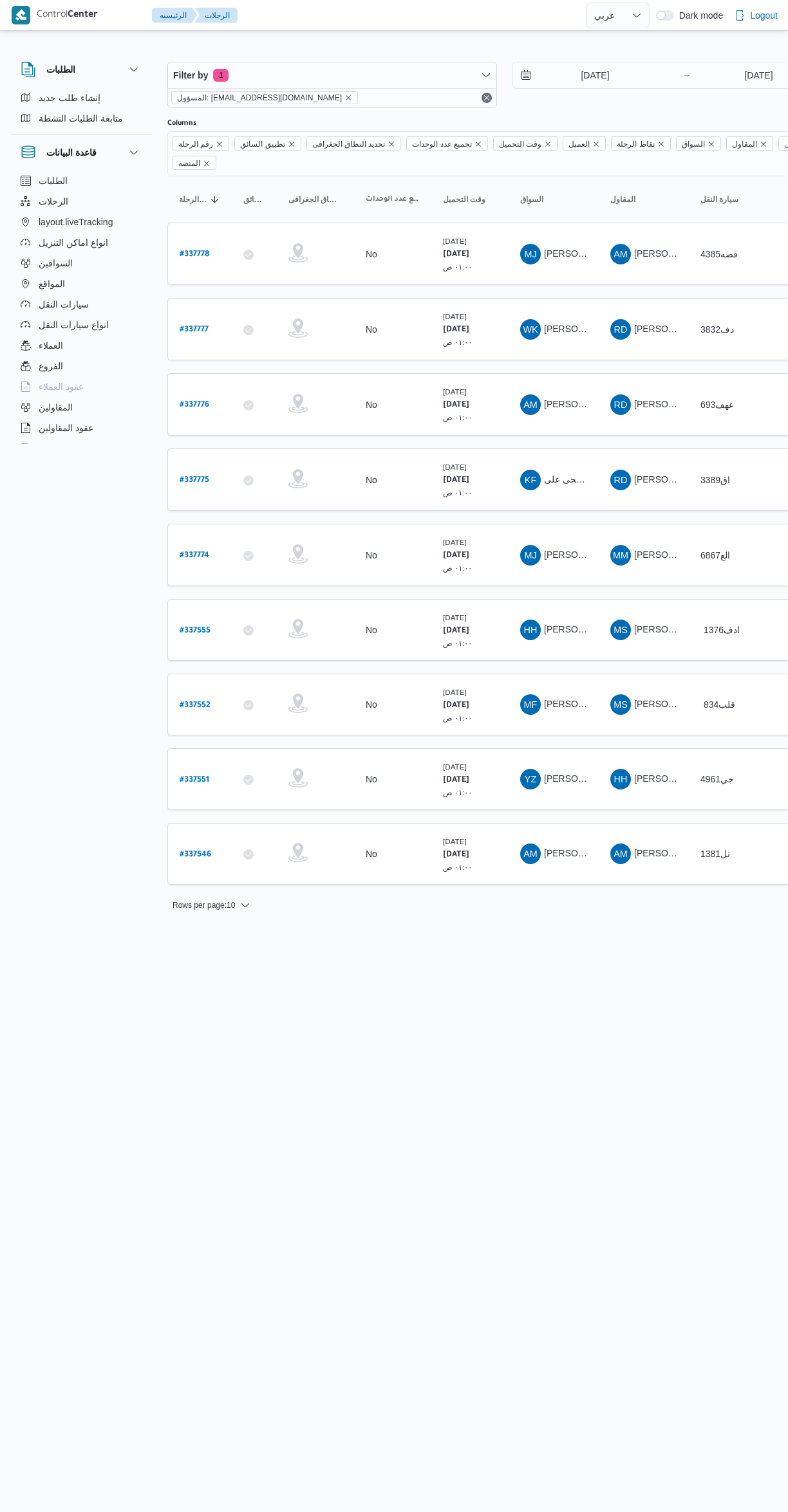
select select "ar"
